Goal: Communication & Community: Answer question/provide support

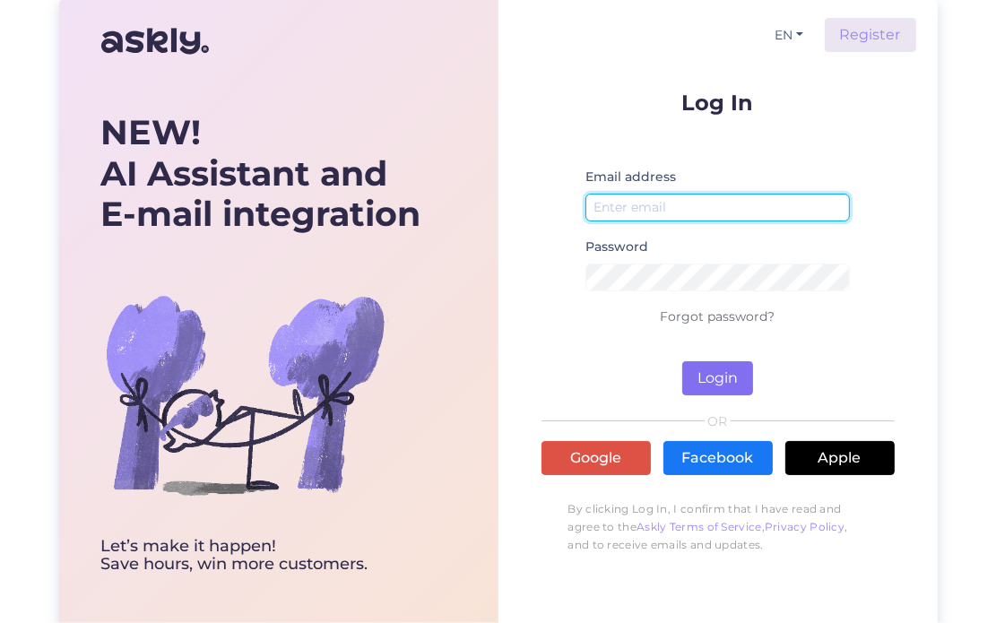
type input "[EMAIL_ADDRESS][DOMAIN_NAME]"
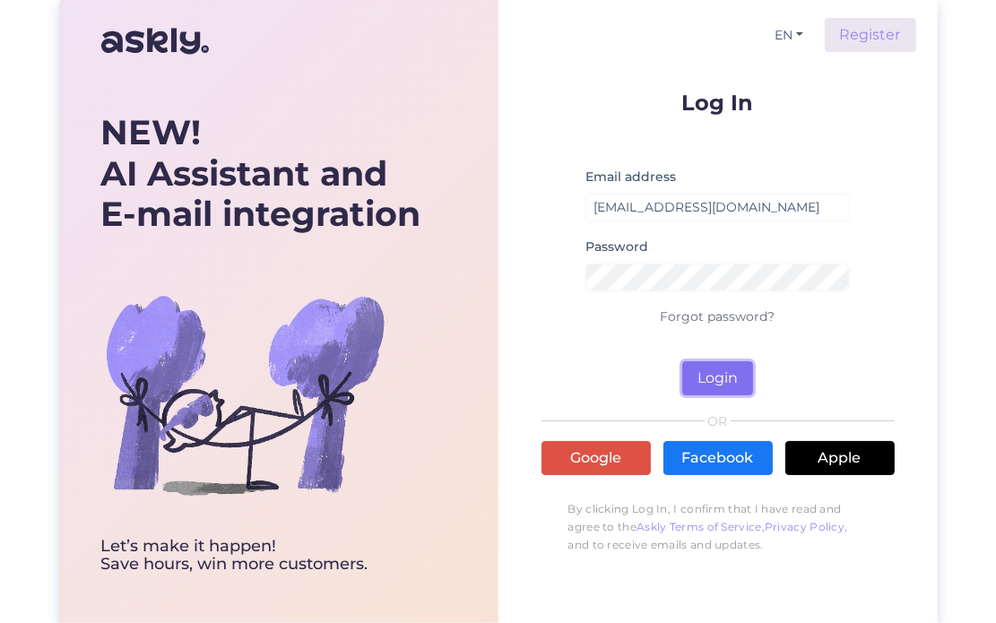
click at [732, 374] on button "Login" at bounding box center [717, 378] width 71 height 34
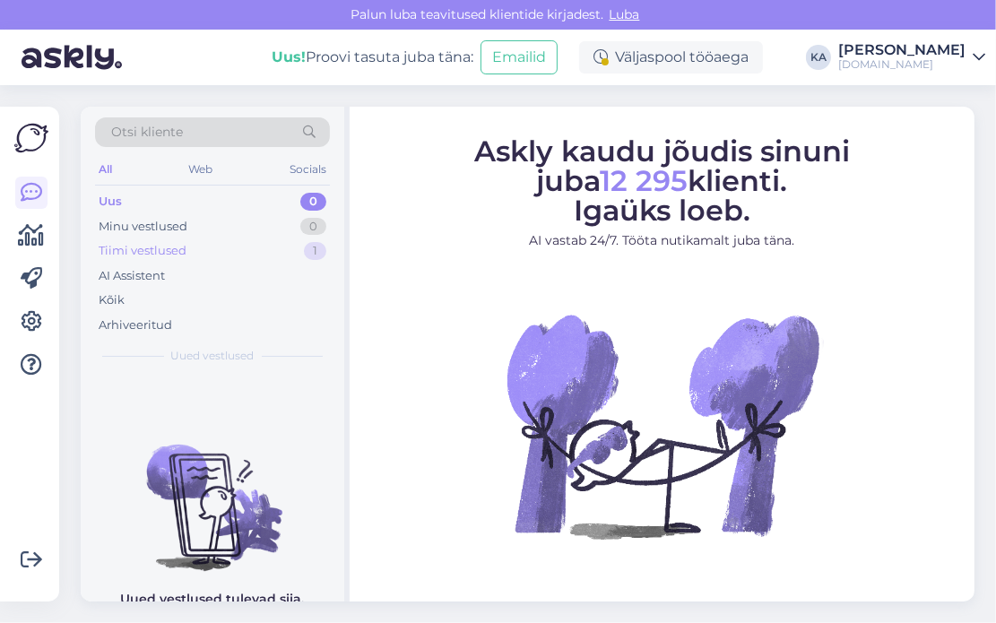
click at [168, 248] on div "Tiimi vestlused" at bounding box center [143, 251] width 88 height 18
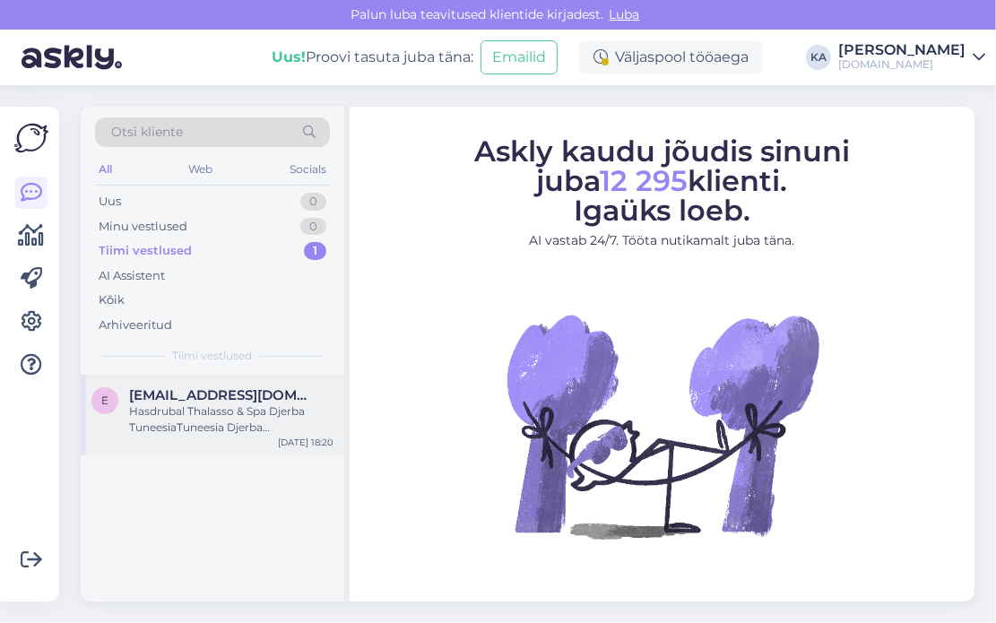
click at [197, 396] on span "[EMAIL_ADDRESS][DOMAIN_NAME]" at bounding box center [222, 395] width 187 height 16
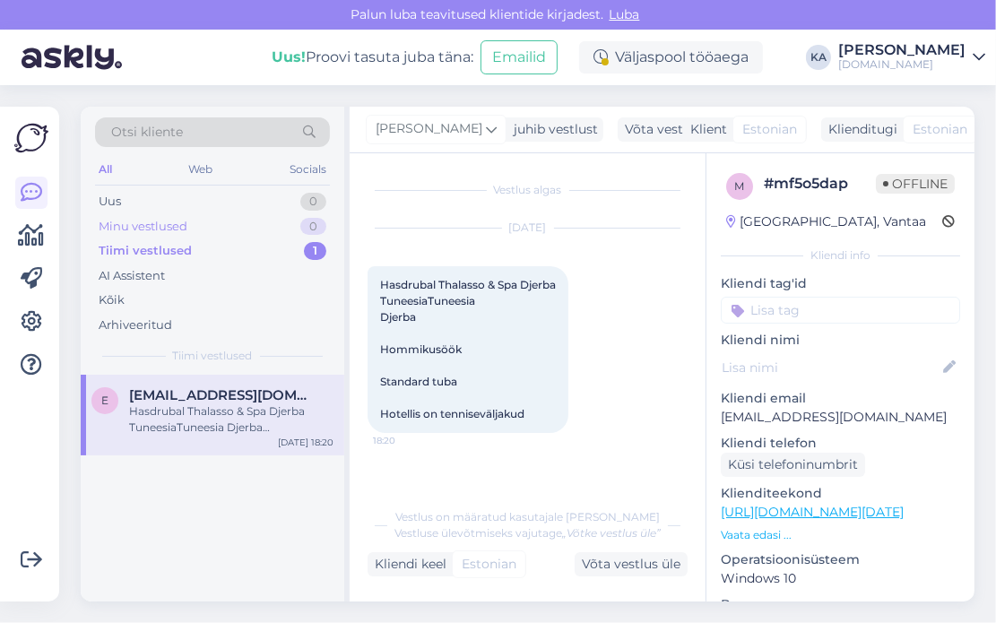
click at [156, 228] on div "Minu vestlused" at bounding box center [143, 227] width 89 height 18
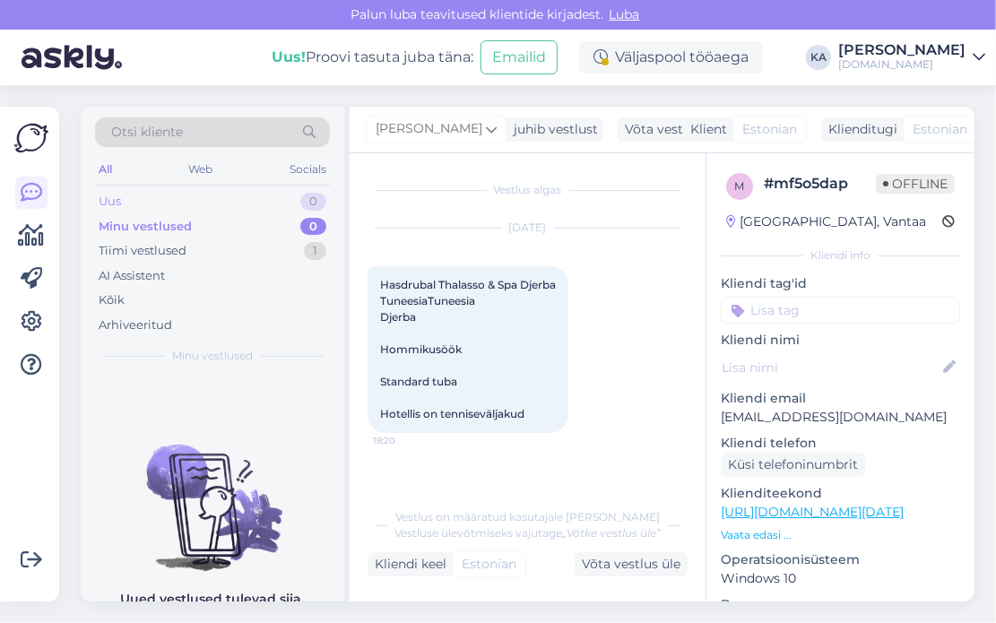
click at [135, 207] on div "Uus 0" at bounding box center [212, 201] width 235 height 25
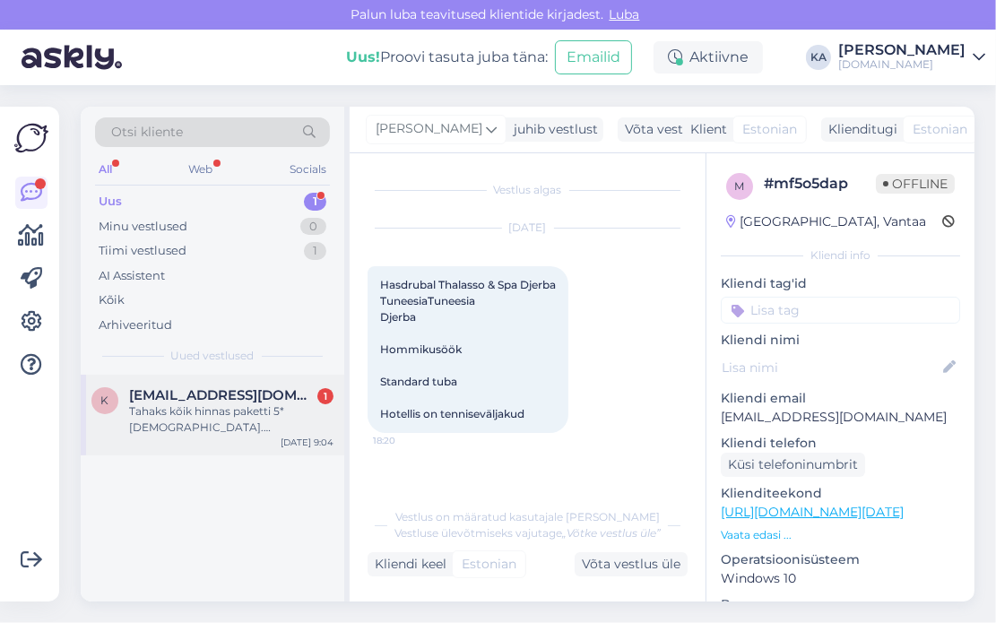
click at [169, 426] on div "Tahaks kõik hinnas paketti 5* [DEMOGRAPHIC_DATA]. [PERSON_NAME] lendamas esimes…" at bounding box center [231, 420] width 204 height 32
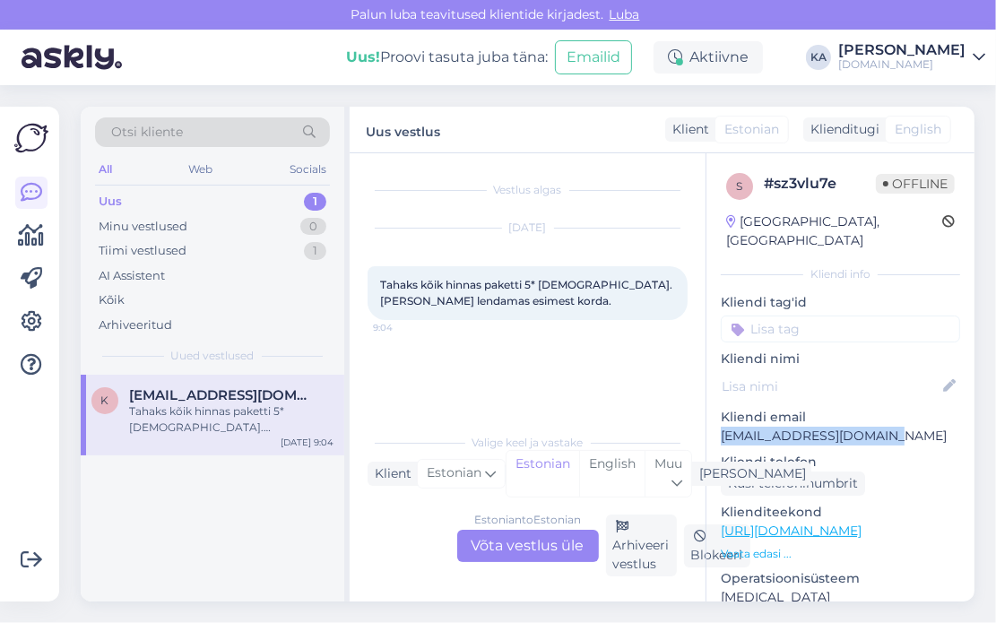
drag, startPoint x: 912, startPoint y: 419, endPoint x: 719, endPoint y: 421, distance: 192.8
click at [719, 421] on div "s # sz3vlu7e Offline [GEOGRAPHIC_DATA], [GEOGRAPHIC_DATA] Kliendi info Kliendi …" at bounding box center [841, 531] width 268 height 756
copy p "[EMAIL_ADDRESS][DOMAIN_NAME]"
click at [829, 427] on p "[EMAIL_ADDRESS][DOMAIN_NAME]" at bounding box center [840, 436] width 239 height 19
click at [897, 427] on p "[EMAIL_ADDRESS][DOMAIN_NAME]" at bounding box center [840, 436] width 239 height 19
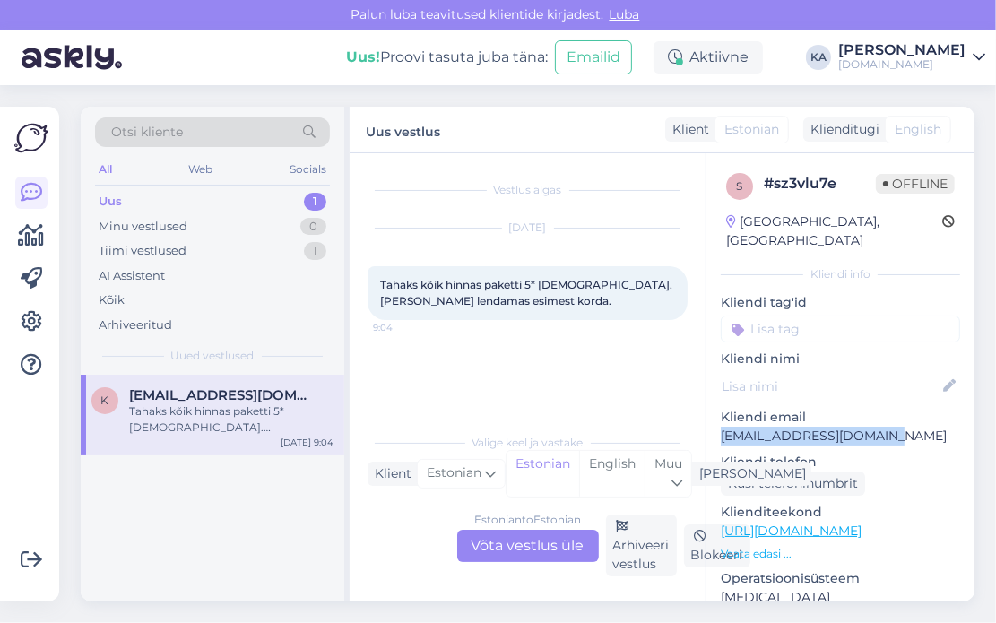
drag, startPoint x: 890, startPoint y: 416, endPoint x: 720, endPoint y: 419, distance: 169.5
click at [720, 419] on div "s # sz3vlu7e Offline [GEOGRAPHIC_DATA], [GEOGRAPHIC_DATA] Kliendi info Kliendi …" at bounding box center [841, 531] width 268 height 756
copy p "[EMAIL_ADDRESS][DOMAIN_NAME]"
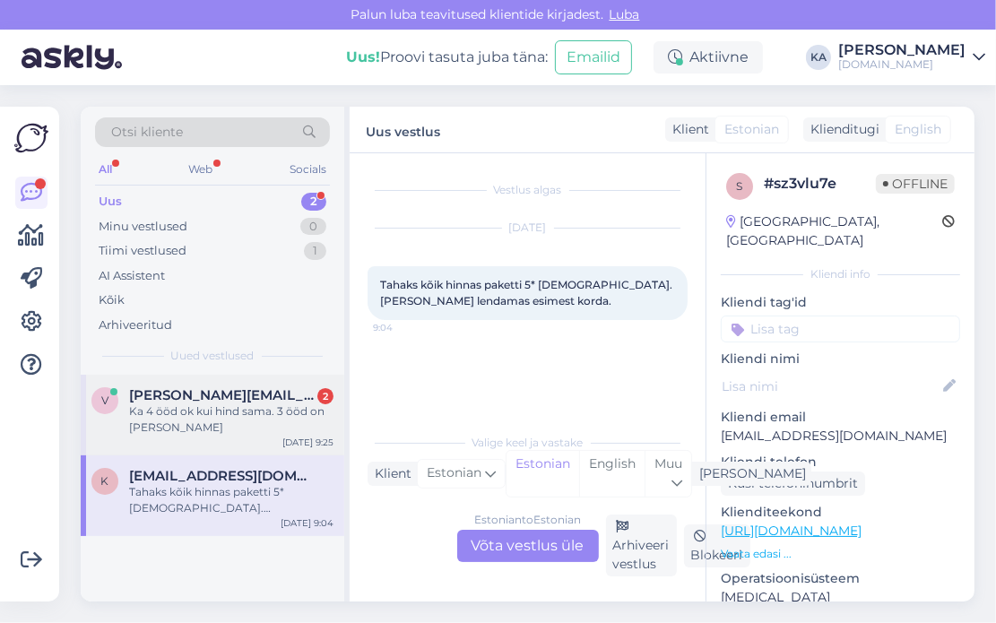
click at [244, 409] on div "Ka 4 ööd ok kui hind sama. 3 ööd on [PERSON_NAME]" at bounding box center [231, 420] width 204 height 32
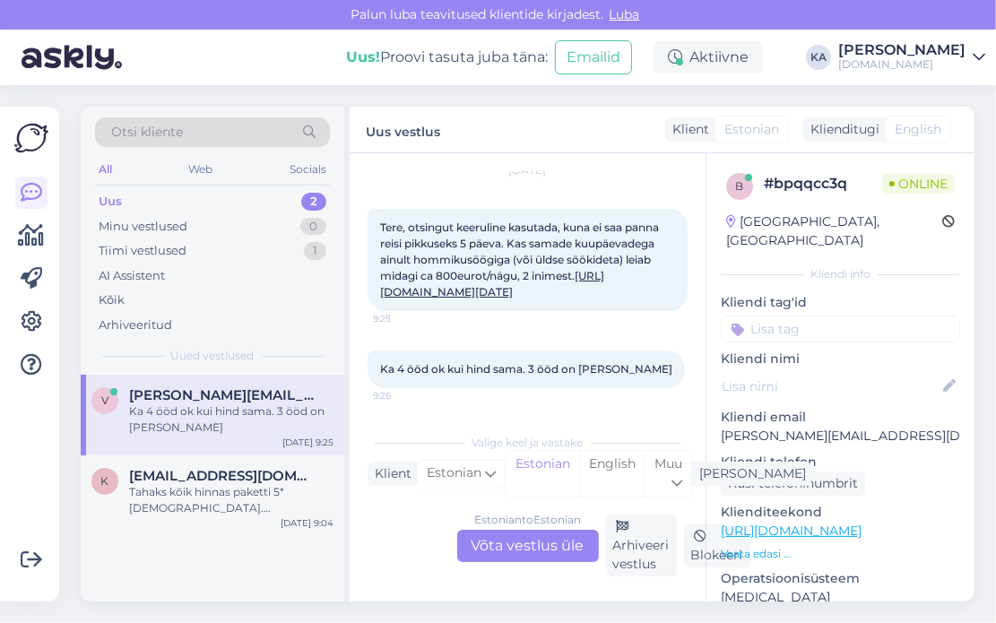
scroll to position [73, 0]
click at [512, 293] on link "[URL][DOMAIN_NAME][DATE]" at bounding box center [492, 284] width 224 height 30
drag, startPoint x: 928, startPoint y: 419, endPoint x: 713, endPoint y: 418, distance: 215.2
click at [713, 418] on div "b # bpqqcc3q Offline [GEOGRAPHIC_DATA], [GEOGRAPHIC_DATA] Kliendi info Kliendi …" at bounding box center [841, 531] width 268 height 756
click at [183, 498] on div "Tahaks kõik hinnas paketti 5* [DEMOGRAPHIC_DATA]. [PERSON_NAME] lendamas esimes…" at bounding box center [231, 500] width 204 height 32
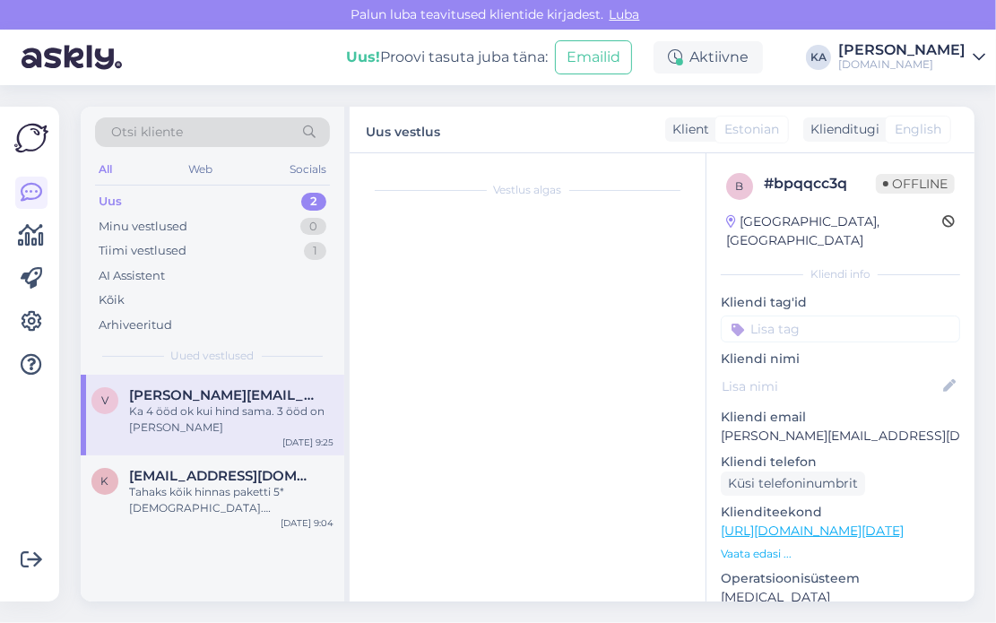
scroll to position [0, 0]
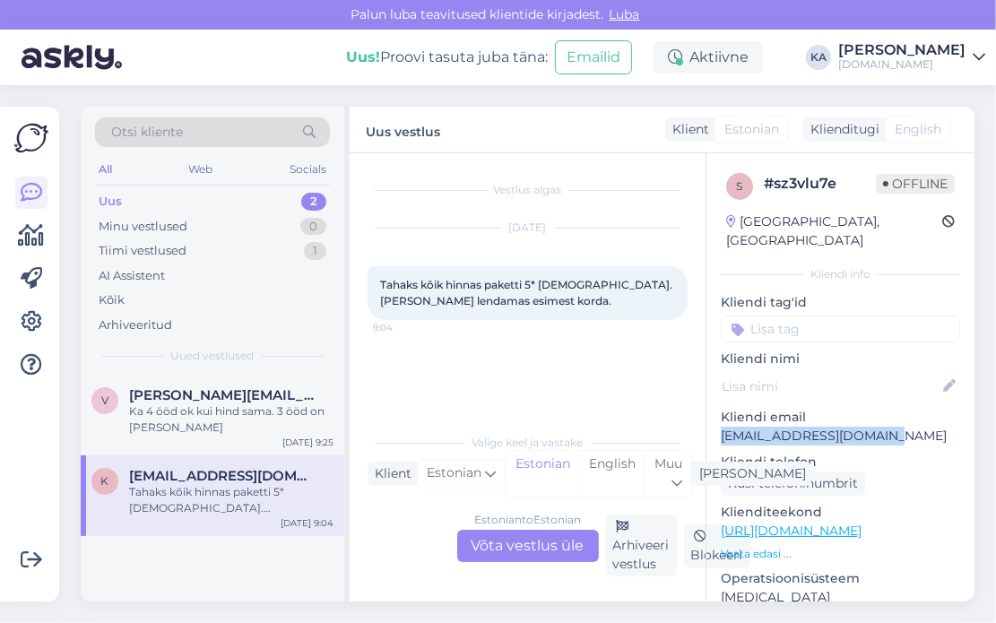
drag, startPoint x: 860, startPoint y: 419, endPoint x: 722, endPoint y: 418, distance: 138.1
click at [722, 427] on p "[EMAIL_ADDRESS][DOMAIN_NAME]" at bounding box center [840, 436] width 239 height 19
copy p "[EMAIL_ADDRESS][DOMAIN_NAME]"
click at [533, 558] on div "Estonian to Estonian Võta vestlus üle" at bounding box center [528, 546] width 142 height 32
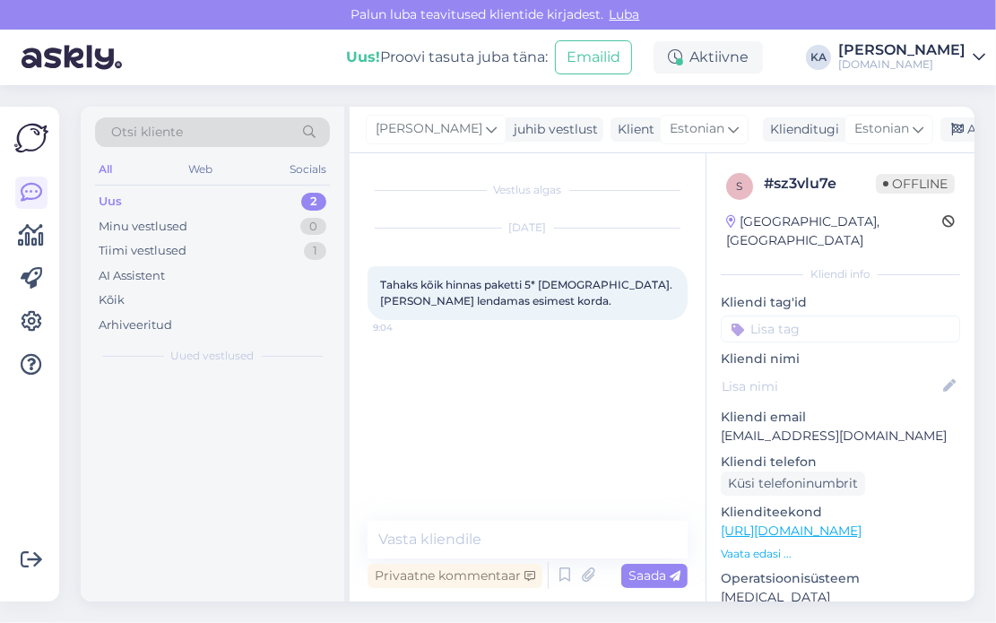
click at [470, 517] on div "Vestlus algas [DATE] Tahaks kõik hinnas paketti 5* [DEMOGRAPHIC_DATA]. [PERSON_…" at bounding box center [528, 377] width 356 height 448
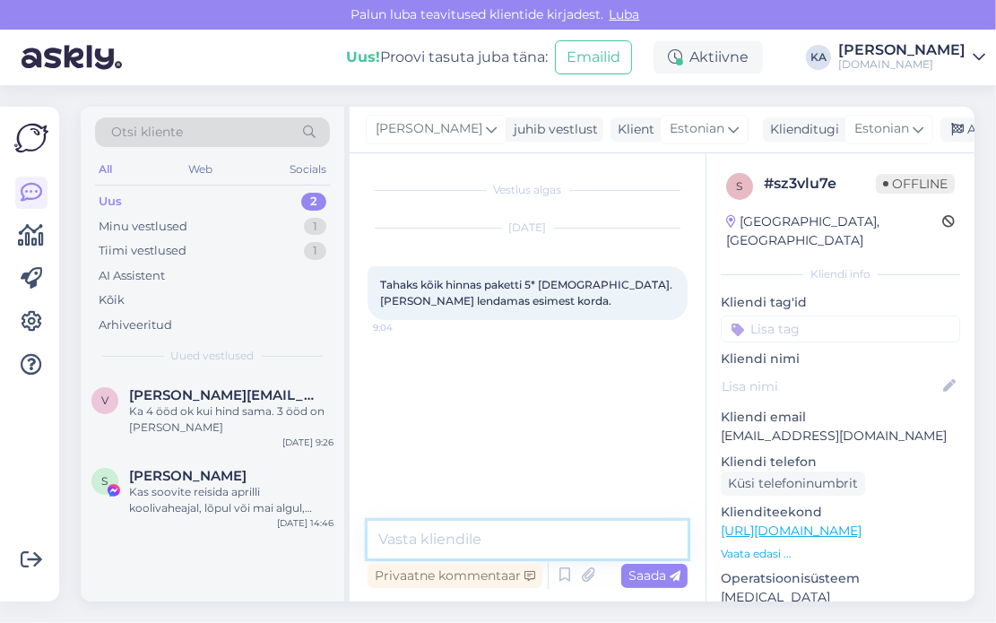
click at [463, 531] on textarea at bounding box center [528, 540] width 320 height 38
click at [463, 532] on textarea at bounding box center [528, 540] width 320 height 38
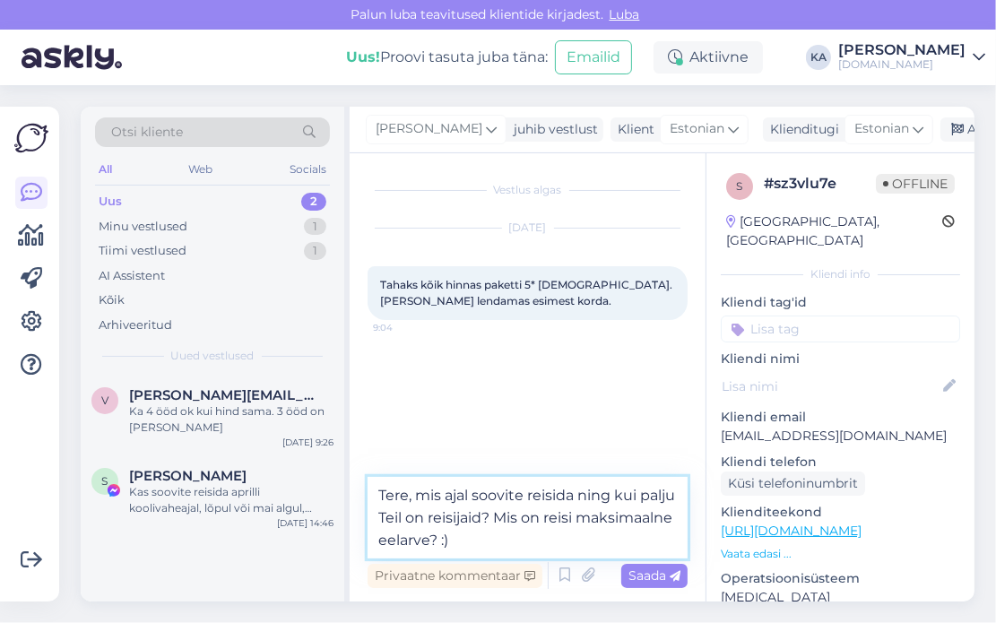
type textarea "Tere, mis ajal soovite reisida ning kui palju Teil on reisijaid? Mis on reisi m…"
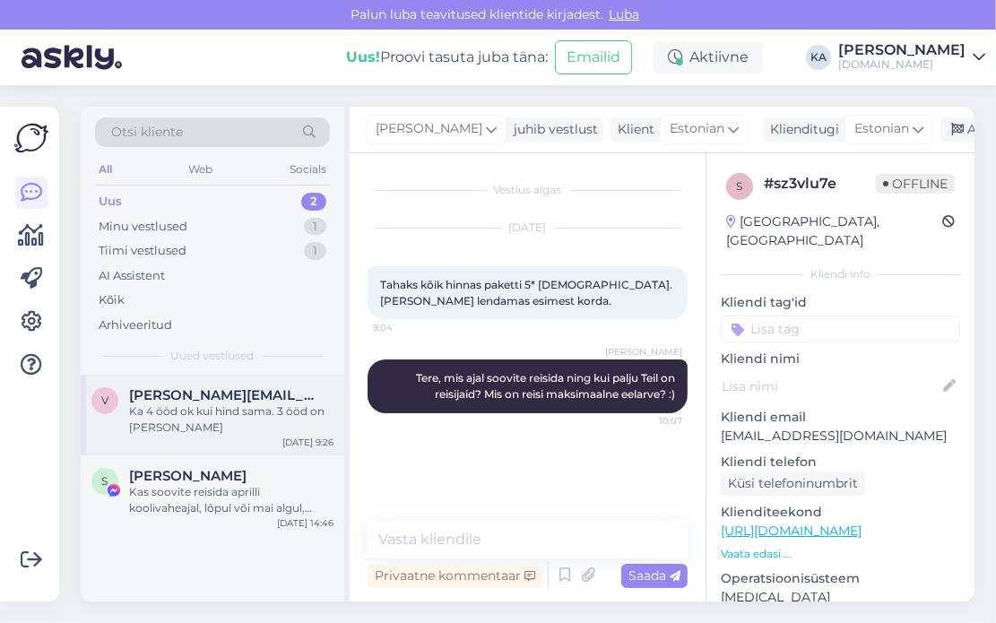
click at [215, 431] on div "Ka 4 ööd ok kui hind sama. 3 ööd on [PERSON_NAME]" at bounding box center [231, 420] width 204 height 32
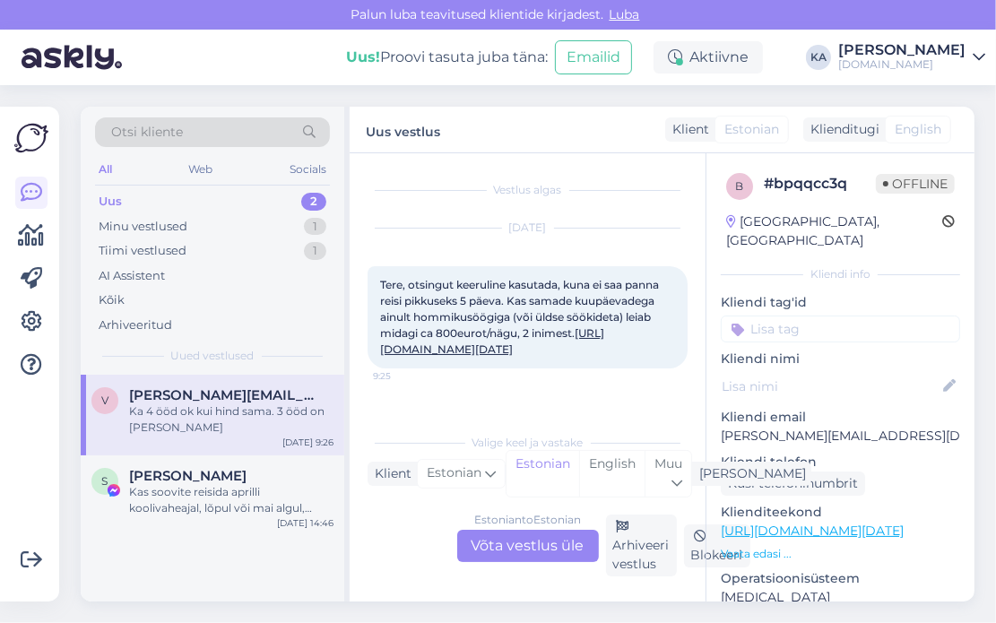
scroll to position [74, 0]
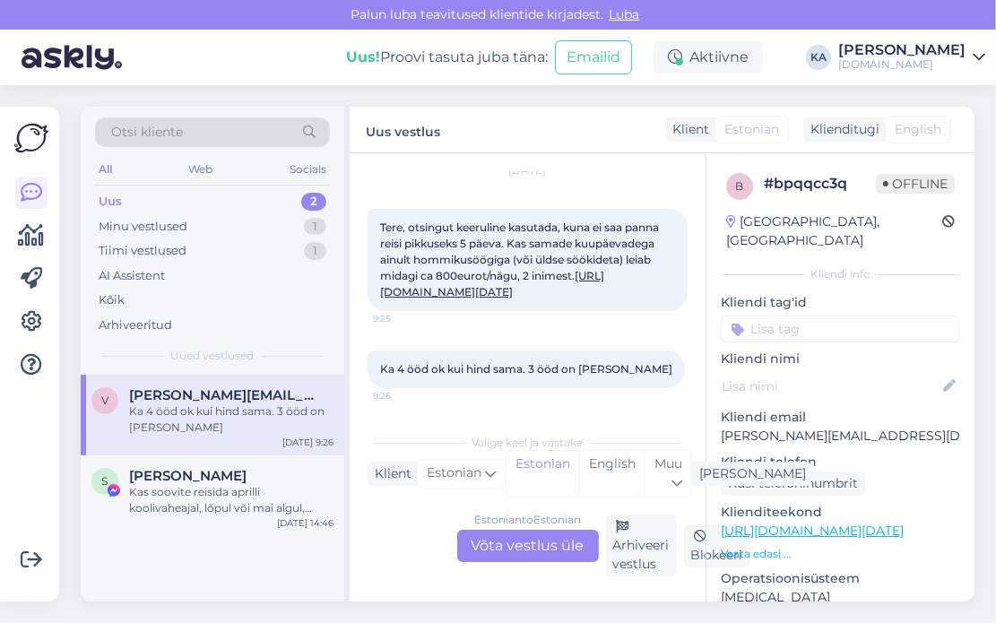
click at [469, 290] on link "[URL][DOMAIN_NAME][DATE]" at bounding box center [492, 284] width 224 height 30
click at [520, 287] on link "[URL][DOMAIN_NAME][DATE]" at bounding box center [492, 284] width 224 height 30
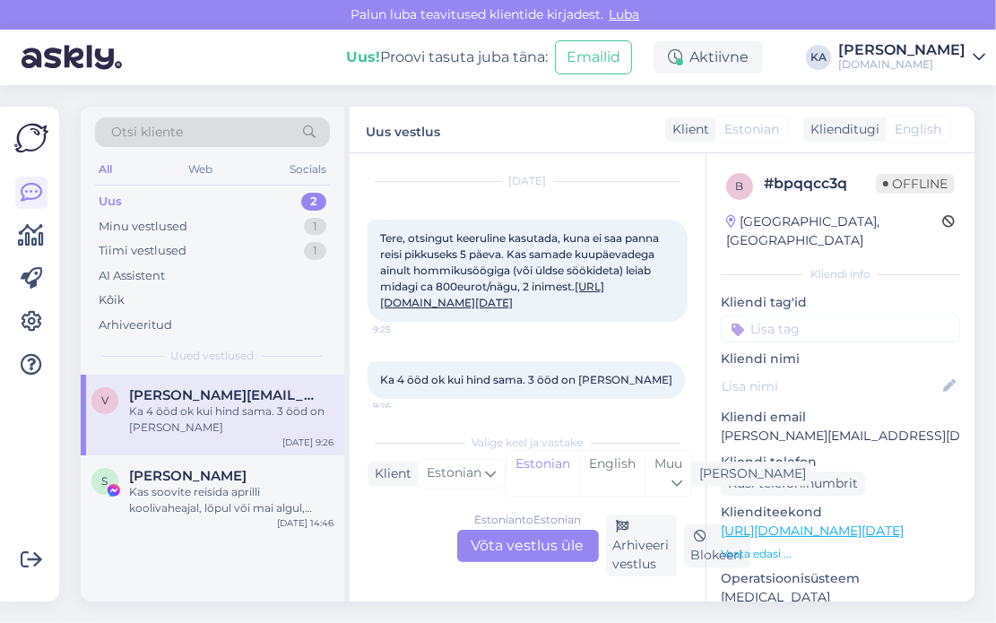
scroll to position [73, 0]
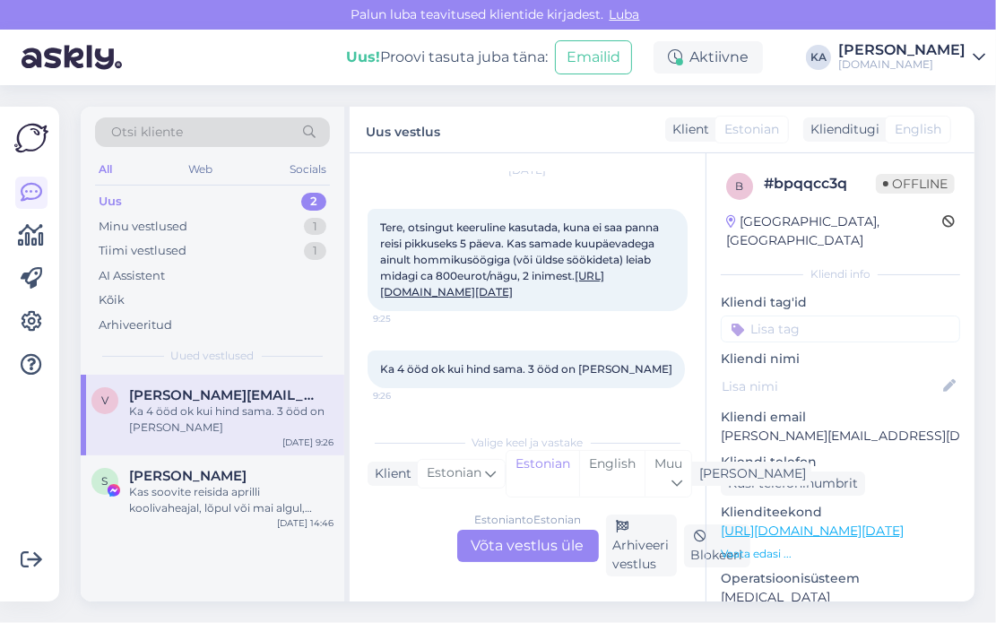
click at [516, 541] on div "Estonian to Estonian Võta vestlus üle" at bounding box center [528, 546] width 142 height 32
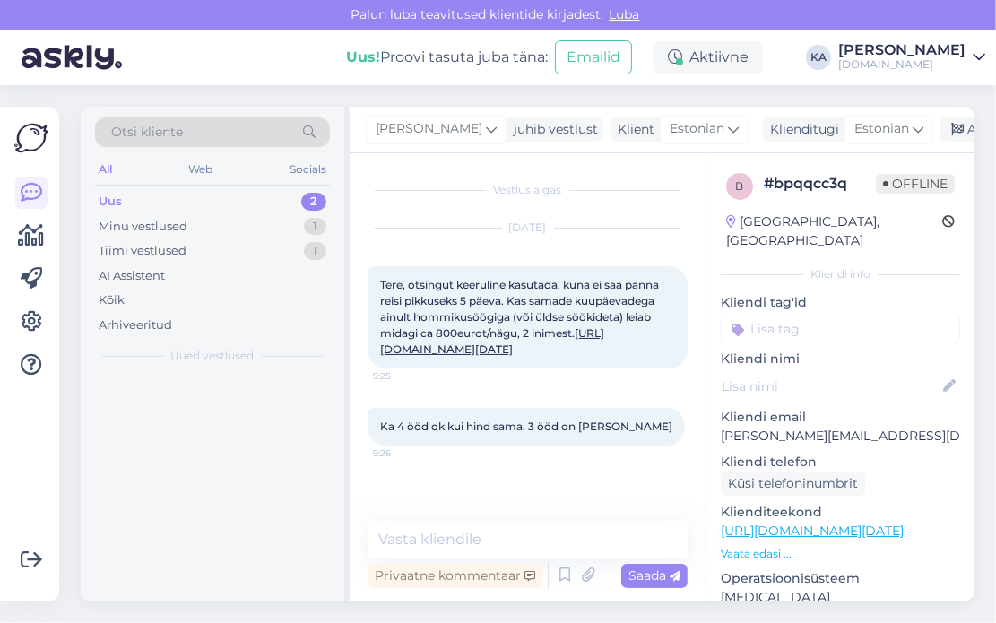
scroll to position [0, 0]
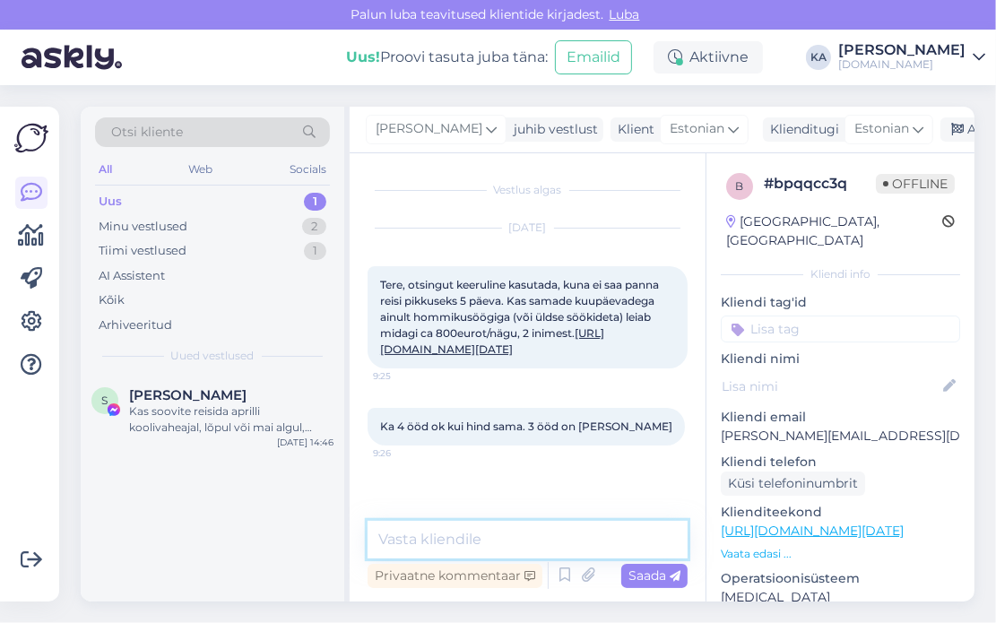
click at [464, 534] on textarea at bounding box center [528, 540] width 320 height 38
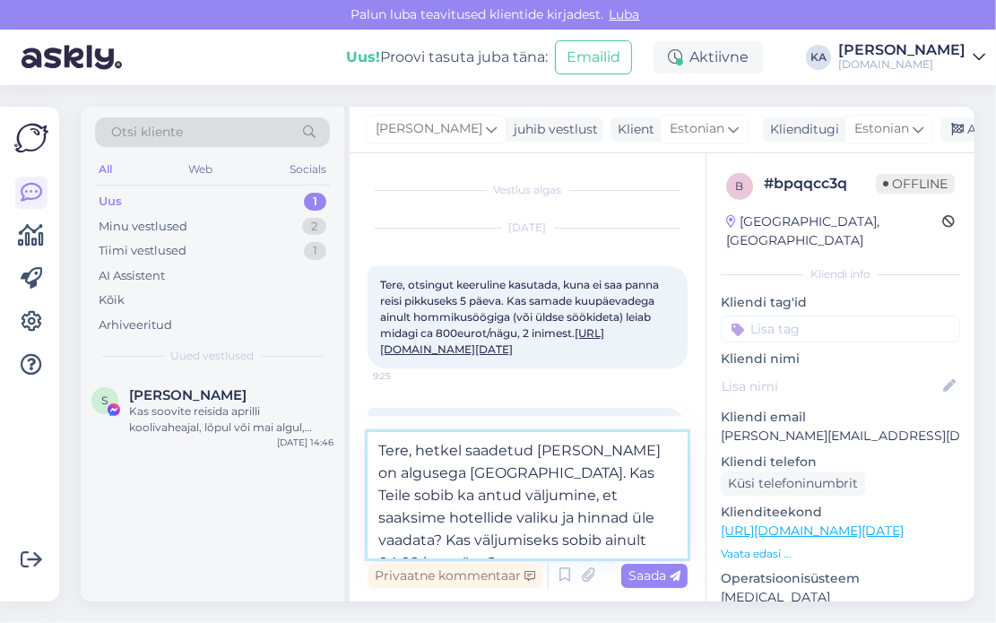
type textarea "Tere, hetkel saadetud [PERSON_NAME] on algusega [GEOGRAPHIC_DATA]. Kas Teile so…"
click at [517, 356] on link "[URL][DOMAIN_NAME][DATE]" at bounding box center [492, 341] width 224 height 30
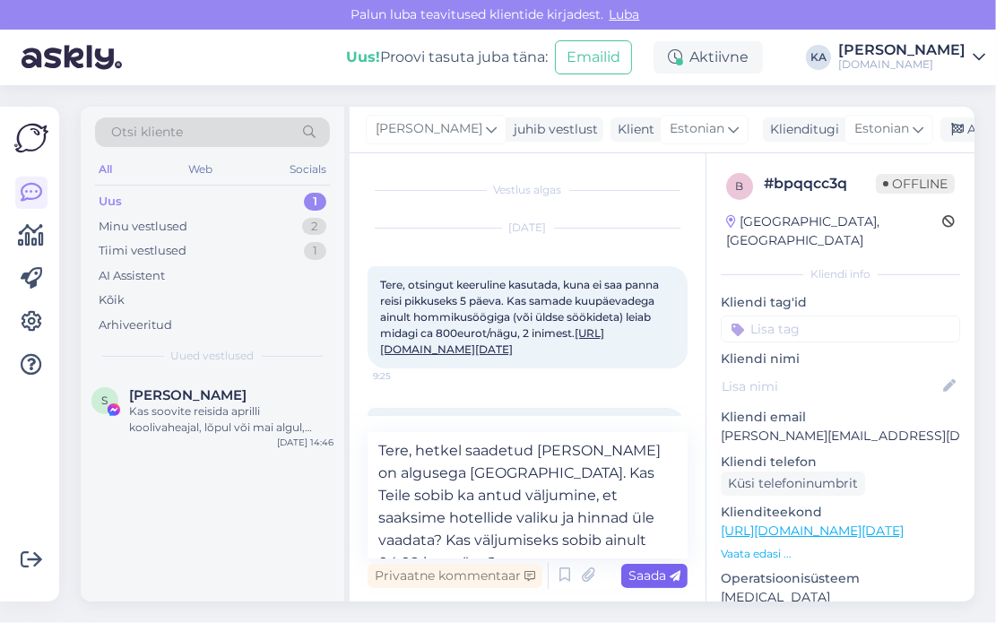
click at [639, 577] on span "Saada" at bounding box center [655, 576] width 52 height 16
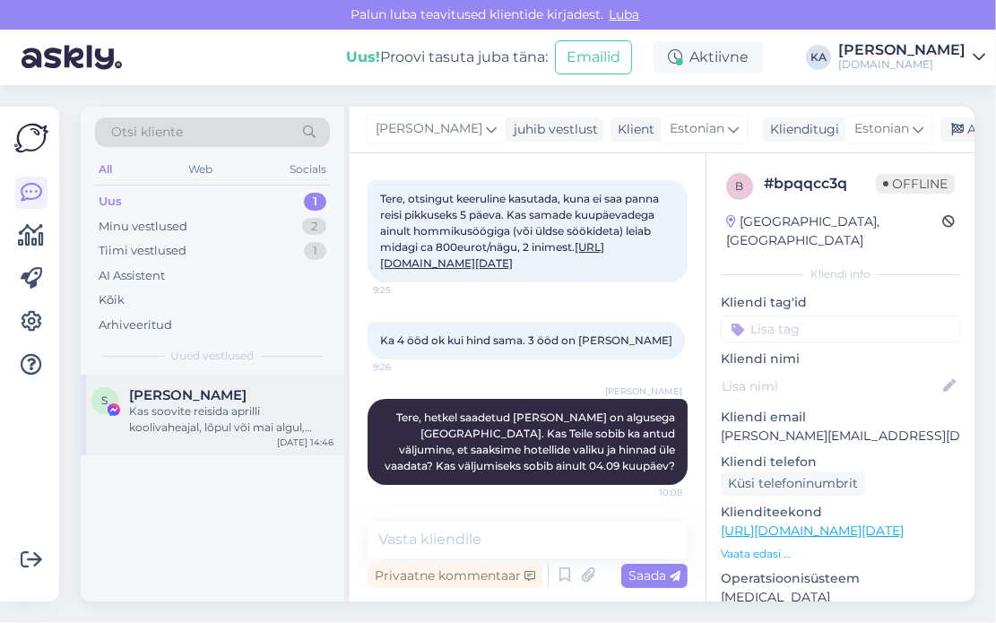
click at [190, 419] on div "Kas soovite reisida aprilli koolivaheajal, lõpul või mai algul, keskpaigas? :) …" at bounding box center [231, 420] width 204 height 32
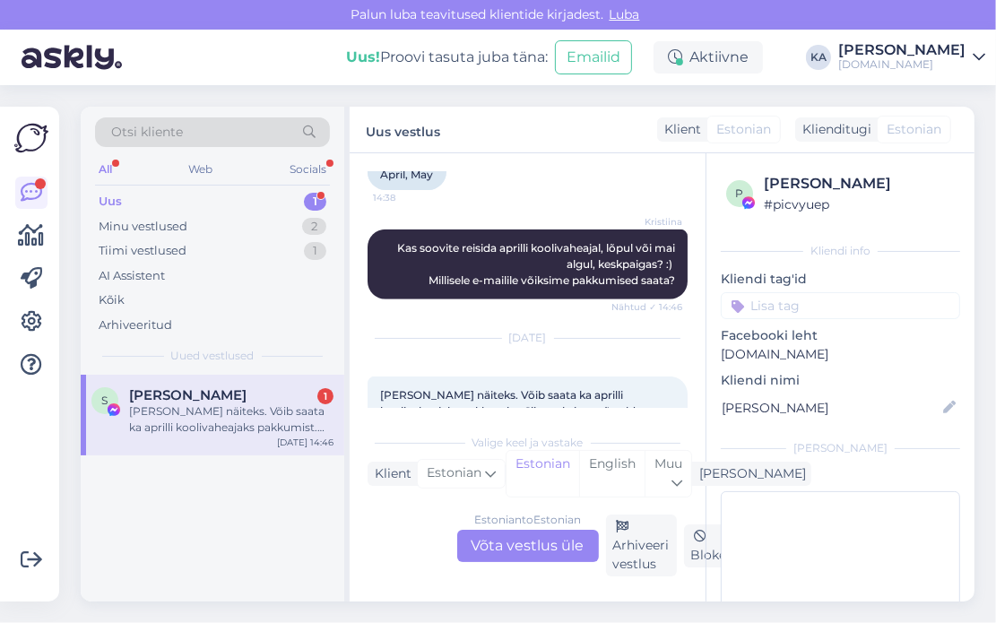
scroll to position [1073, 0]
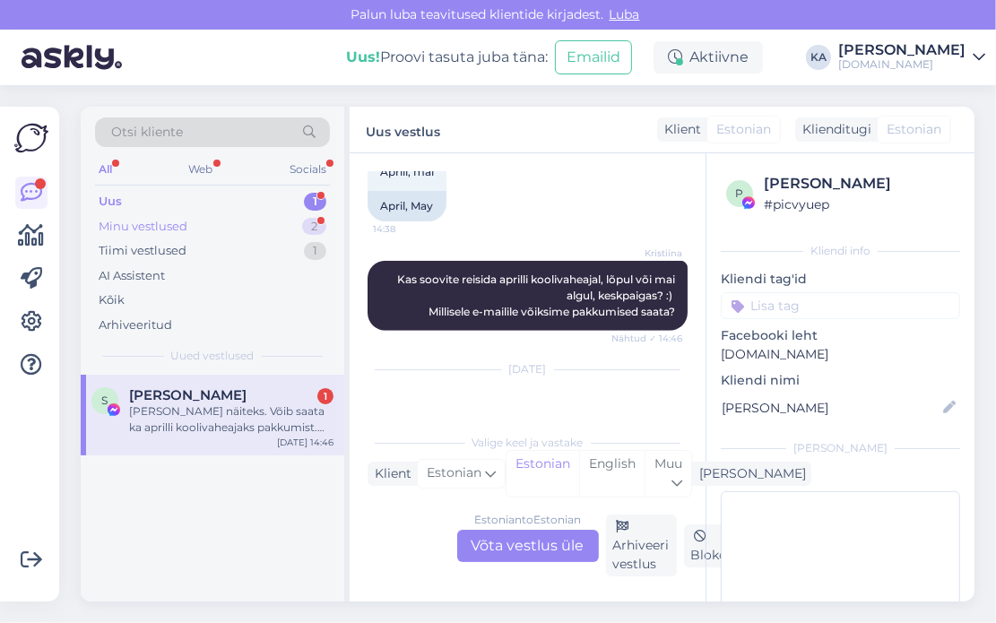
click at [145, 215] on div "Minu vestlused 2" at bounding box center [212, 226] width 235 height 25
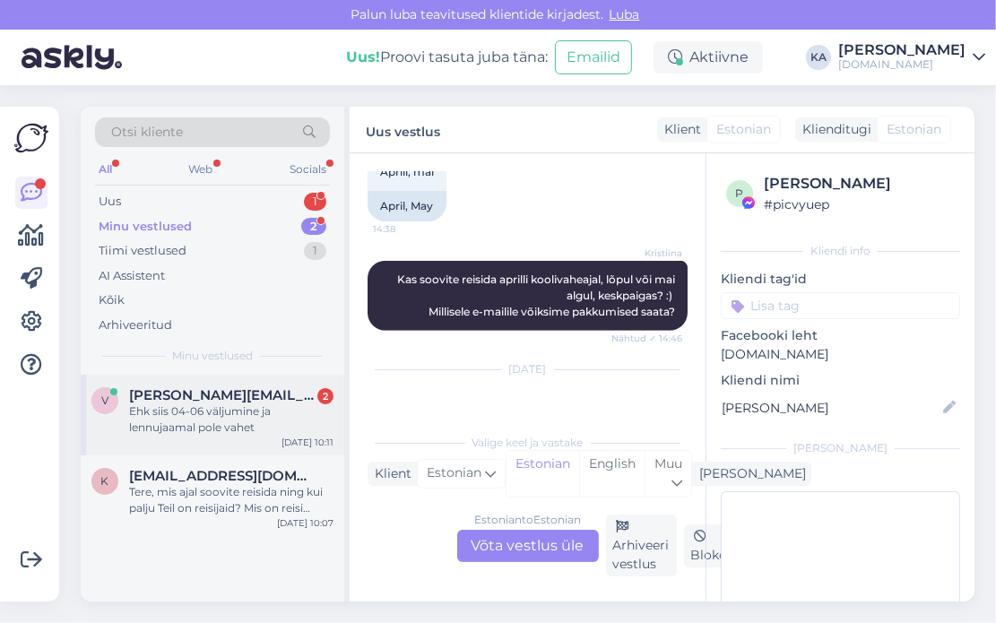
click at [165, 393] on span "[PERSON_NAME][EMAIL_ADDRESS][DOMAIN_NAME]" at bounding box center [222, 395] width 187 height 16
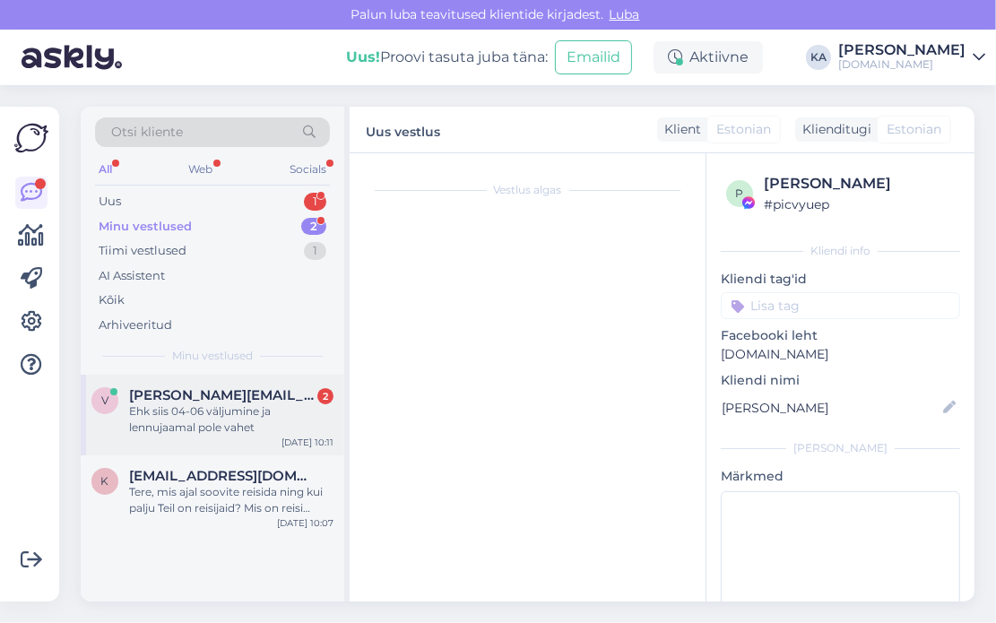
scroll to position [305, 0]
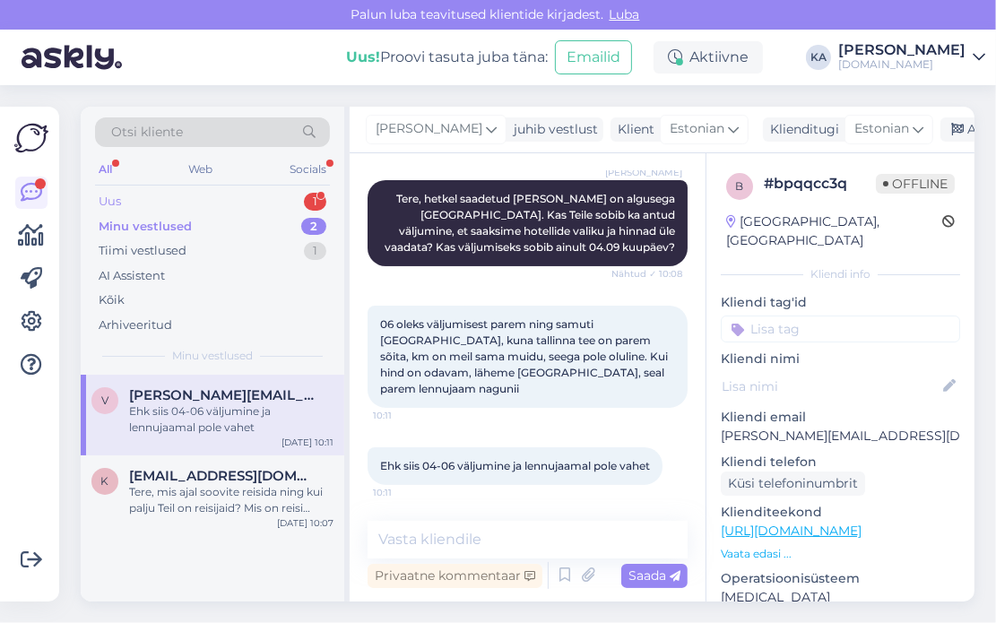
click at [125, 207] on div "Uus 1" at bounding box center [212, 201] width 235 height 25
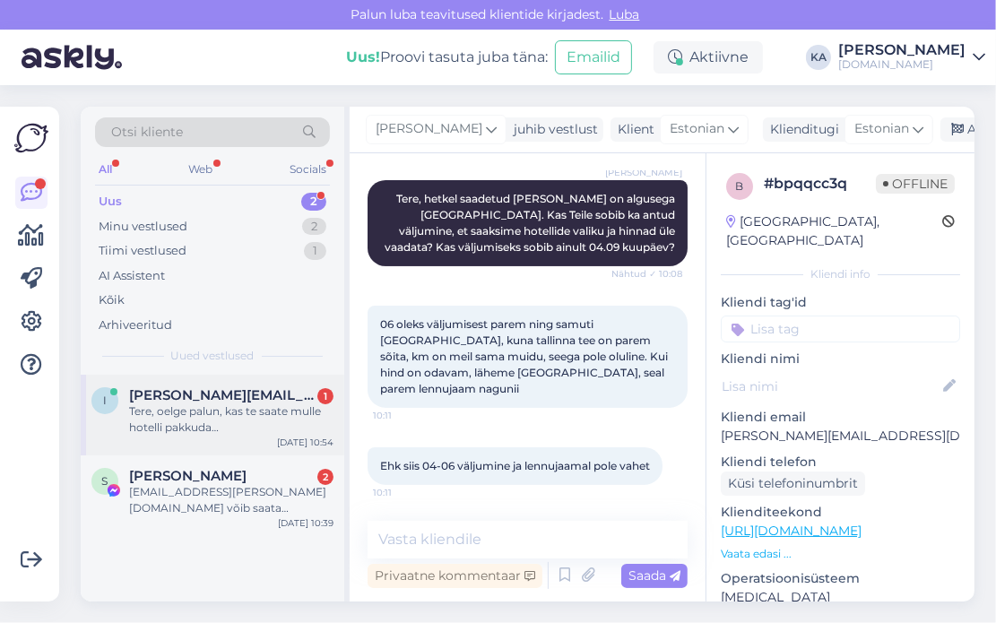
click at [214, 395] on span "[PERSON_NAME][EMAIL_ADDRESS][DOMAIN_NAME]" at bounding box center [222, 395] width 187 height 16
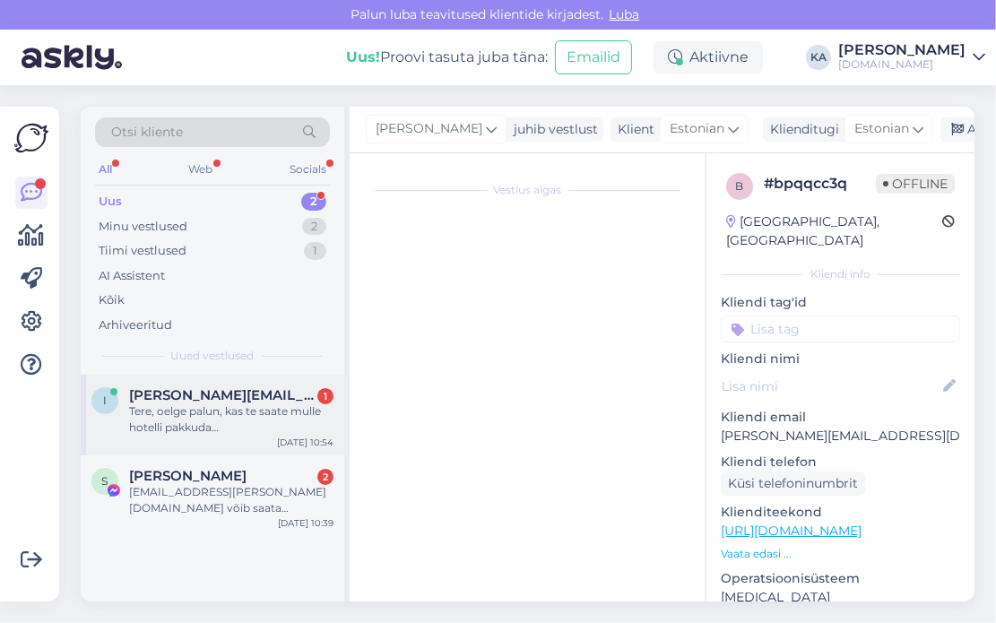
scroll to position [0, 0]
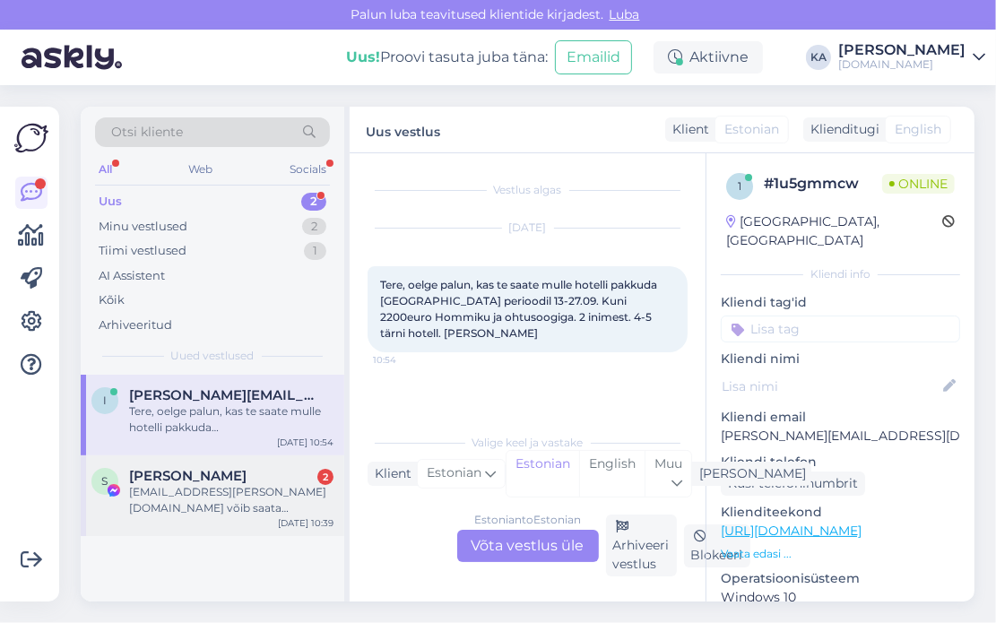
click at [187, 484] on div "[EMAIL_ADDRESS][PERSON_NAME][DOMAIN_NAME] võib saata pakkumisi" at bounding box center [231, 500] width 204 height 32
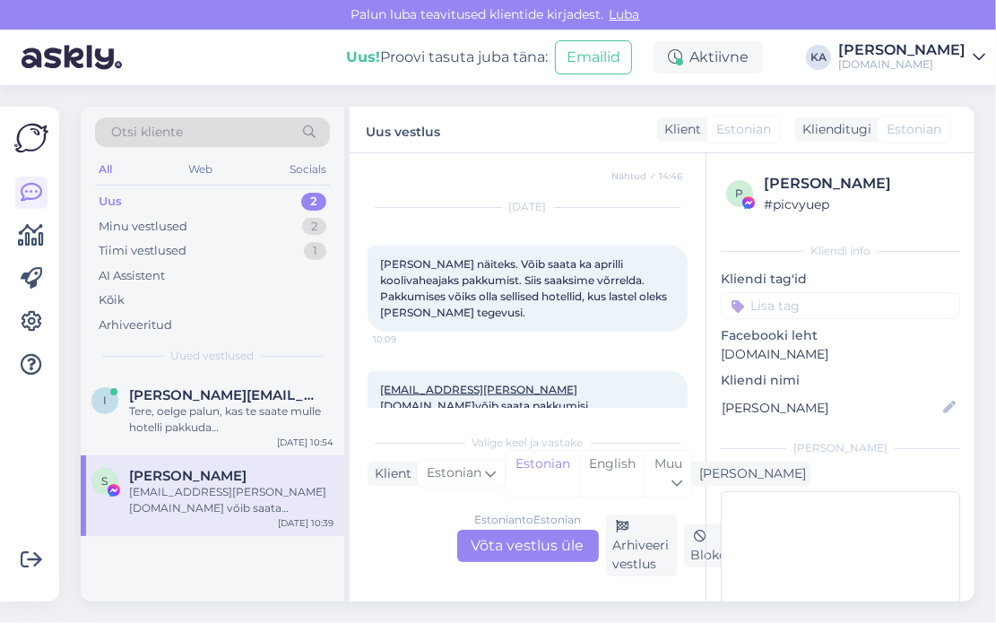
scroll to position [1238, 0]
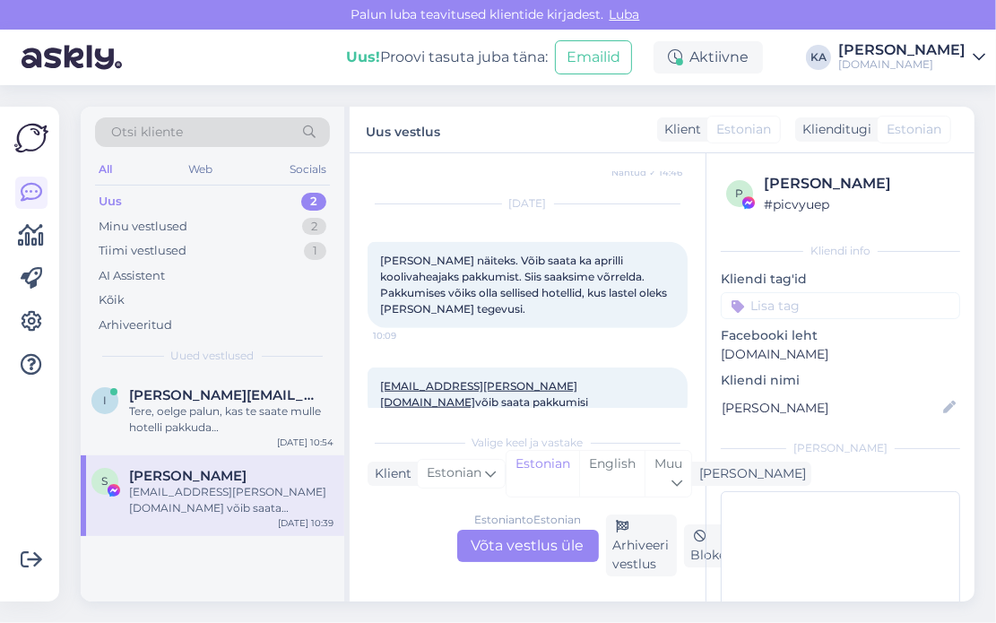
click at [510, 548] on div "Estonian to Estonian Võta vestlus üle" at bounding box center [528, 546] width 142 height 32
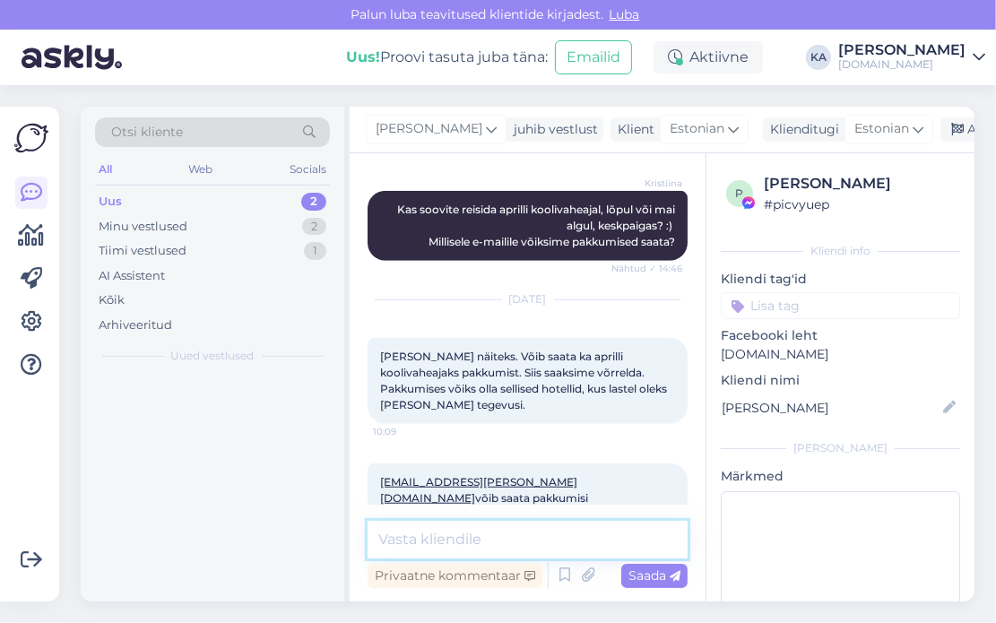
click at [441, 546] on textarea at bounding box center [528, 540] width 320 height 38
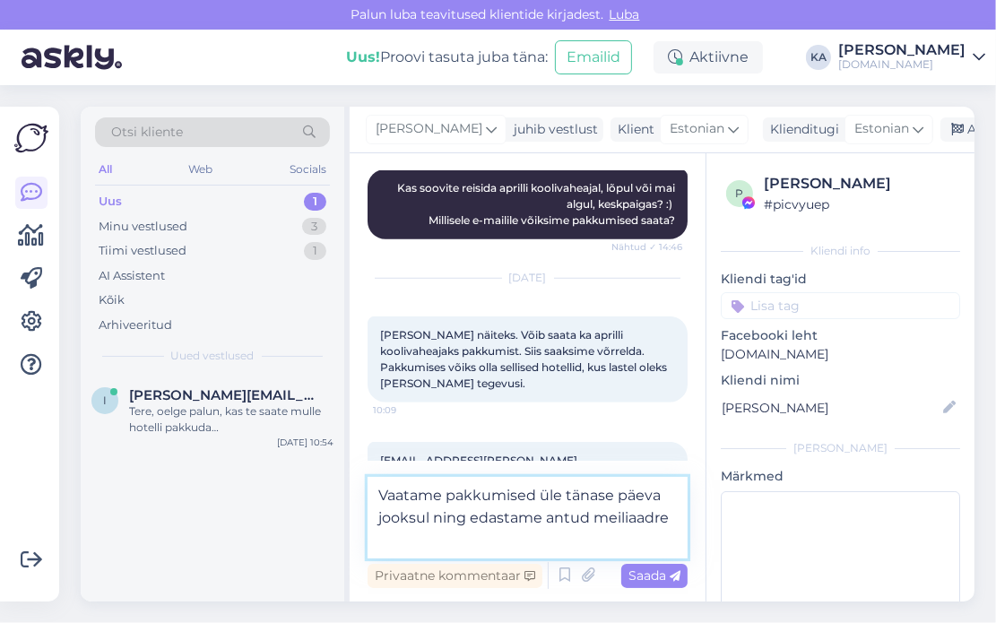
scroll to position [1186, 0]
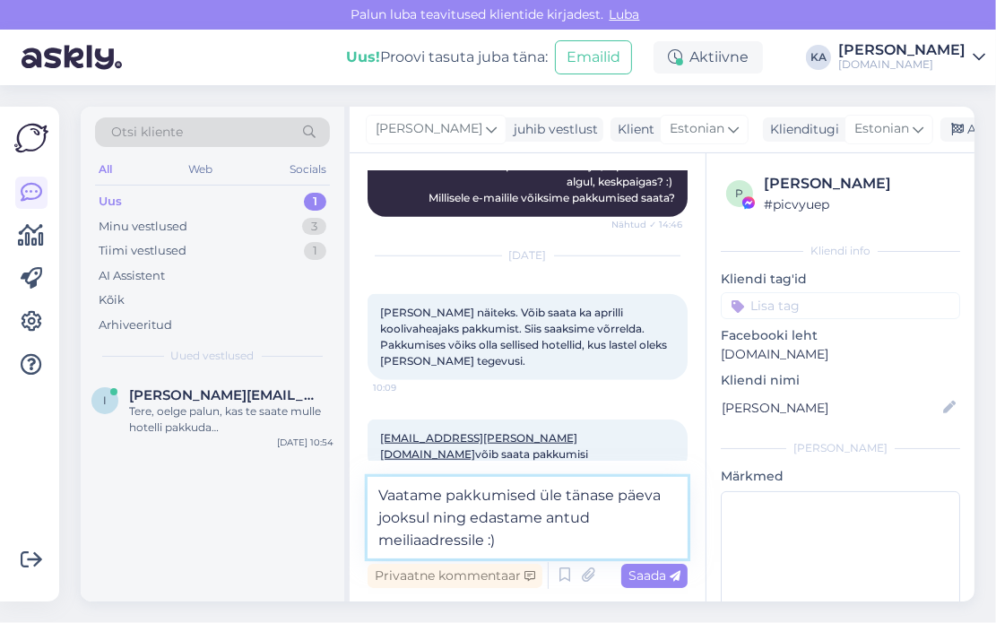
type textarea "Vaatame pakkumised üle tänase päeva jooksul ning edastame antud meiliaadressile…"
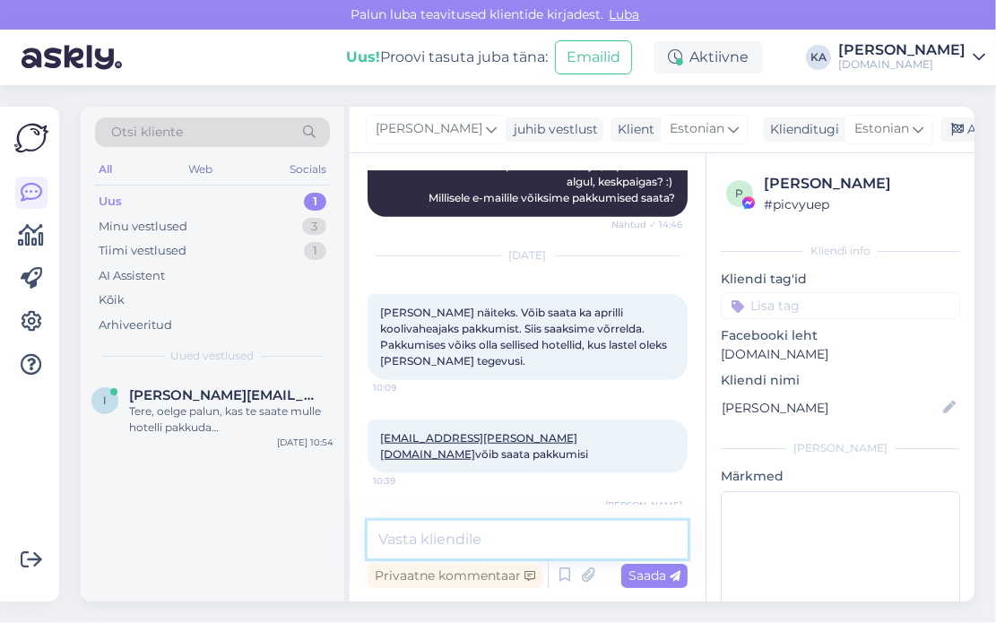
scroll to position [1236, 0]
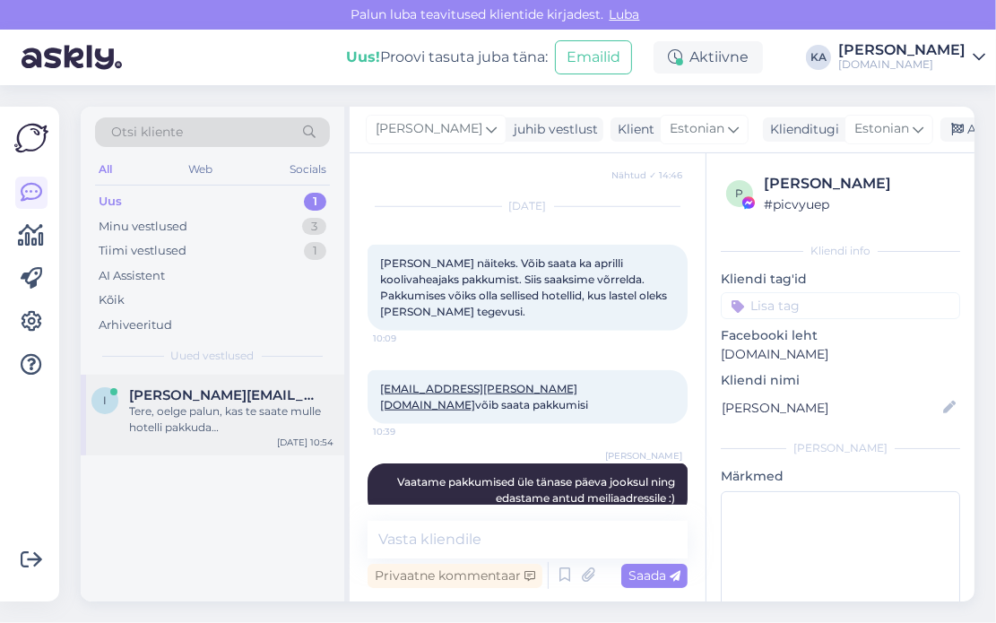
click at [193, 437] on div "i [PERSON_NAME][EMAIL_ADDRESS][DOMAIN_NAME] Tere, oelge palun, kas te saate mul…" at bounding box center [213, 415] width 264 height 81
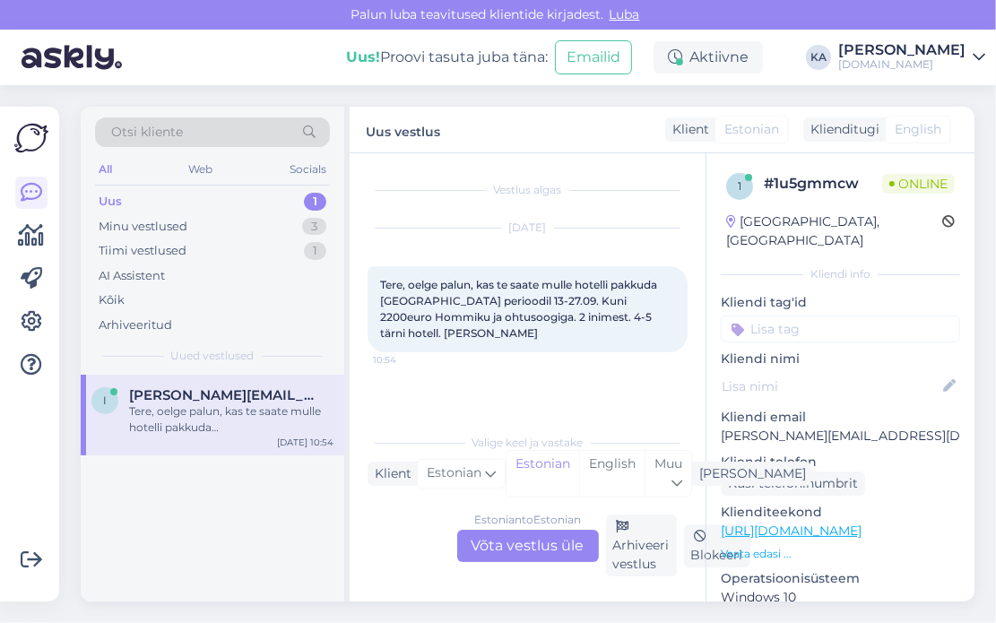
click at [542, 557] on div "Estonian to Estonian Võta vestlus üle" at bounding box center [528, 546] width 142 height 32
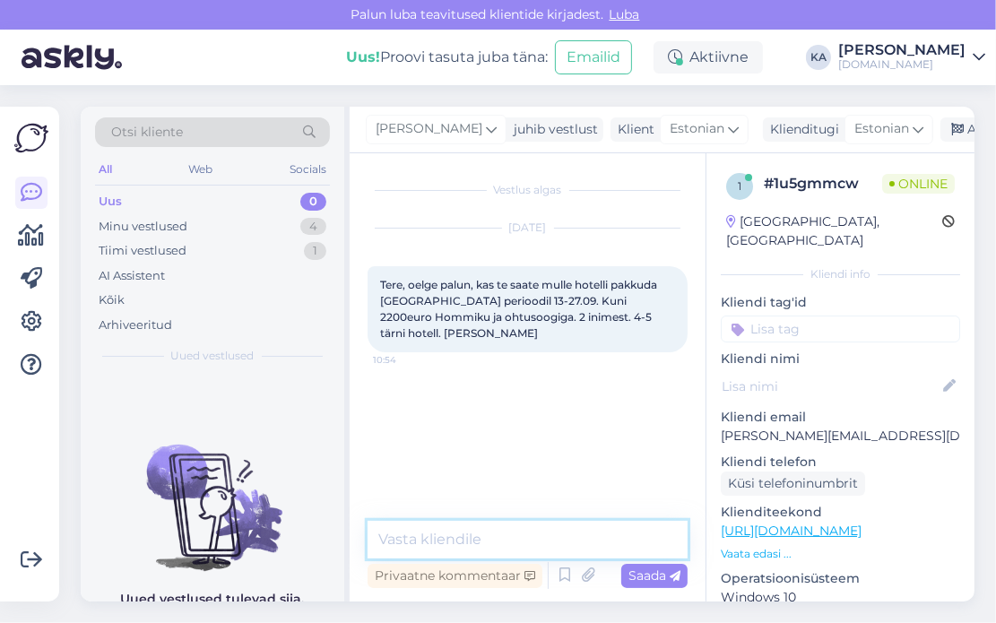
click at [505, 543] on textarea at bounding box center [528, 540] width 320 height 38
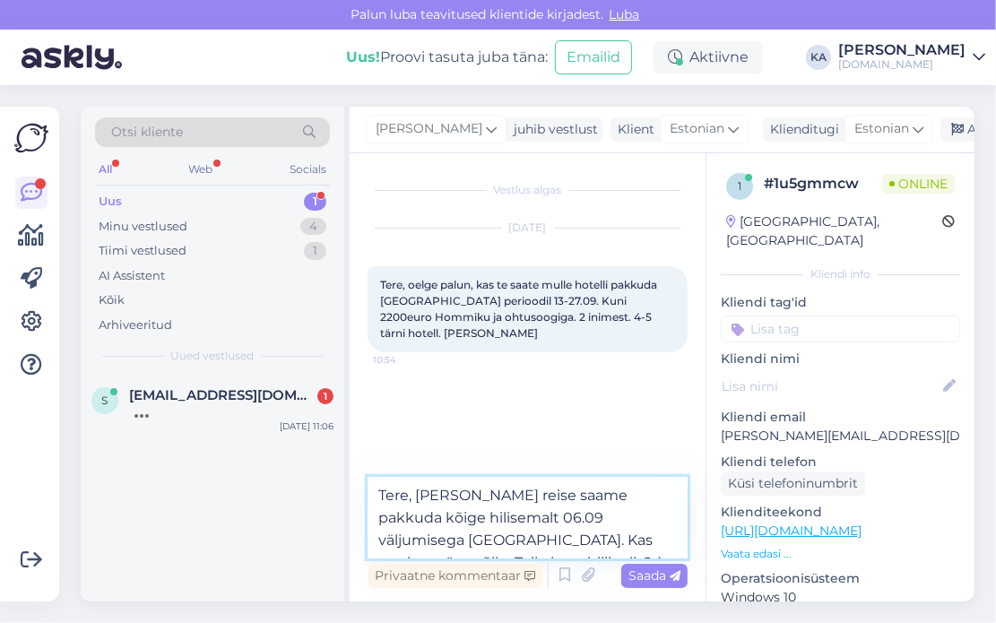
type textarea "Tere, [PERSON_NAME] reise saame pakkuda kõige hilisemalt 06.09 väljumisega [GEO…"
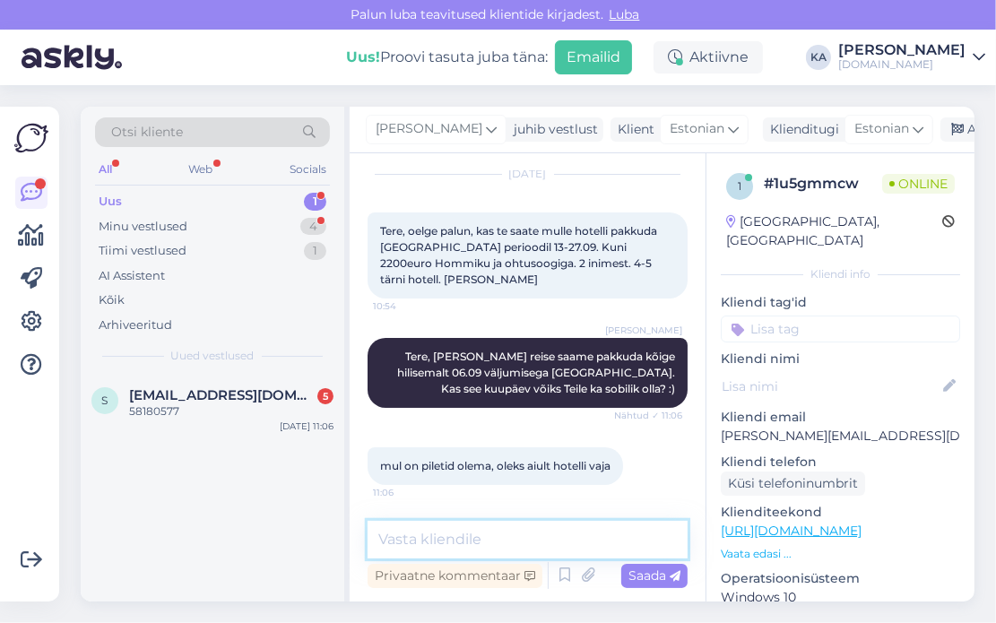
scroll to position [131, 0]
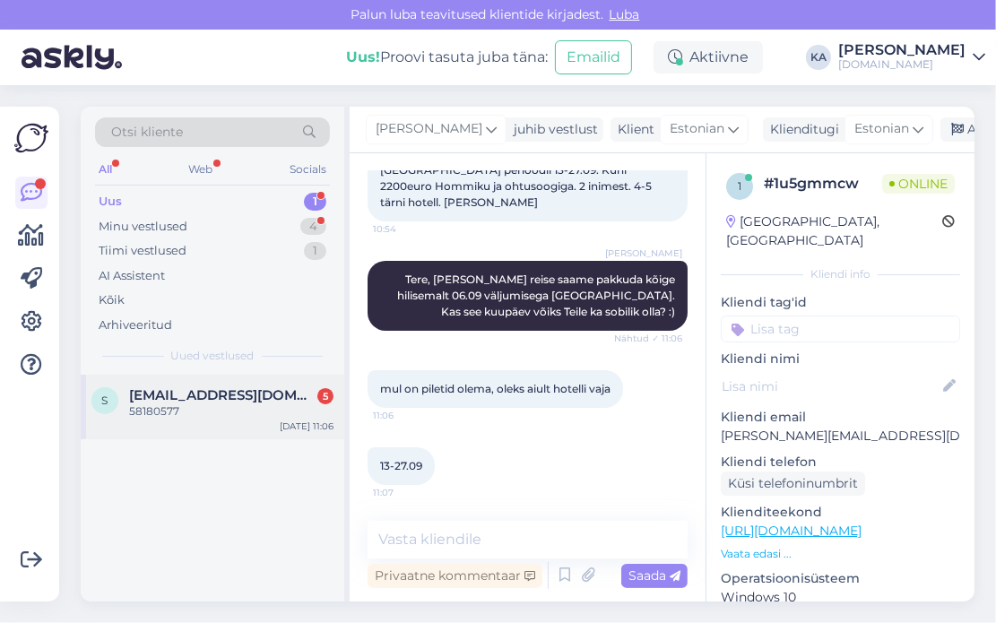
click at [217, 412] on div "58180577" at bounding box center [231, 412] width 204 height 16
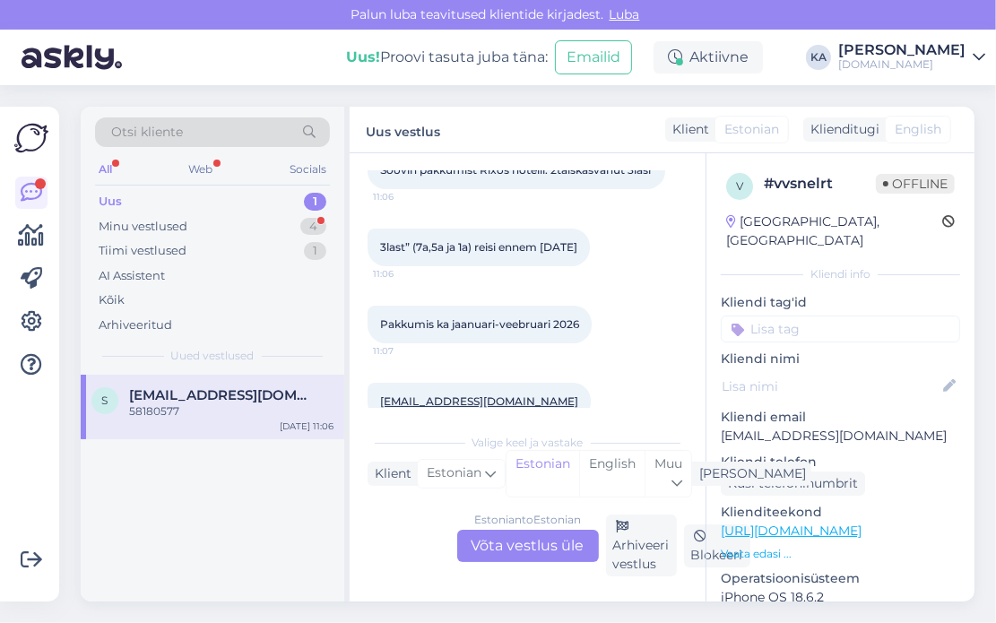
scroll to position [0, 0]
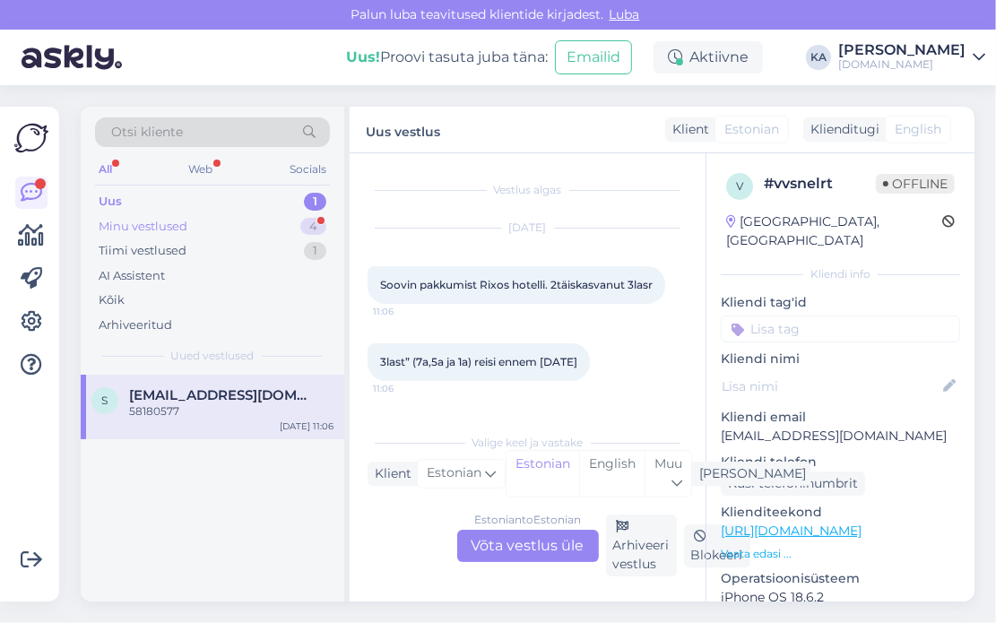
click at [187, 226] on div "Minu vestlused 4" at bounding box center [212, 226] width 235 height 25
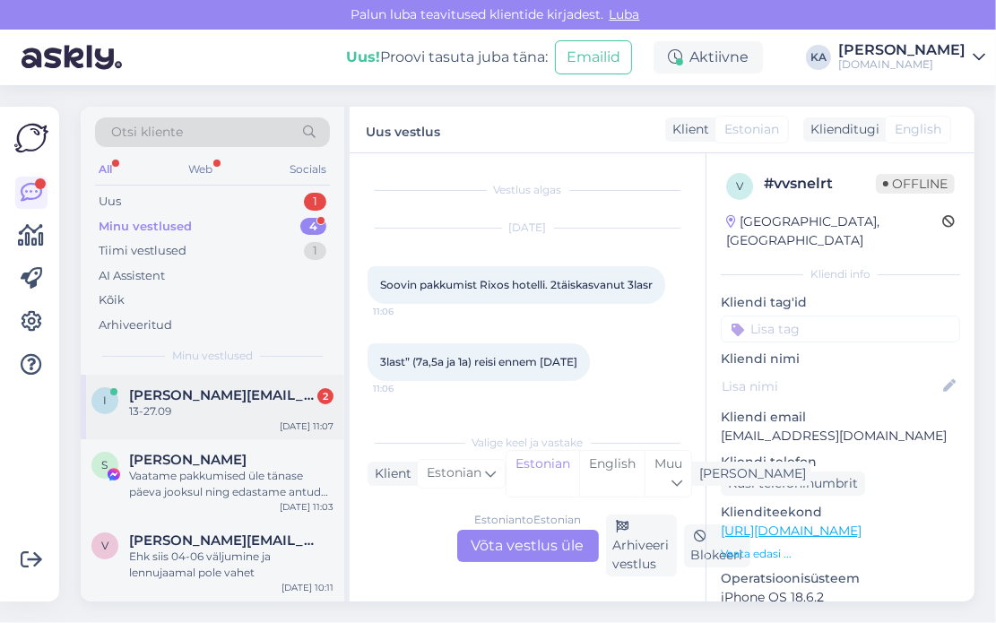
click at [243, 425] on div "i [EMAIL_ADDRESS][DOMAIN_NAME] 2 13-27.09 [DATE] 11:07" at bounding box center [213, 407] width 264 height 65
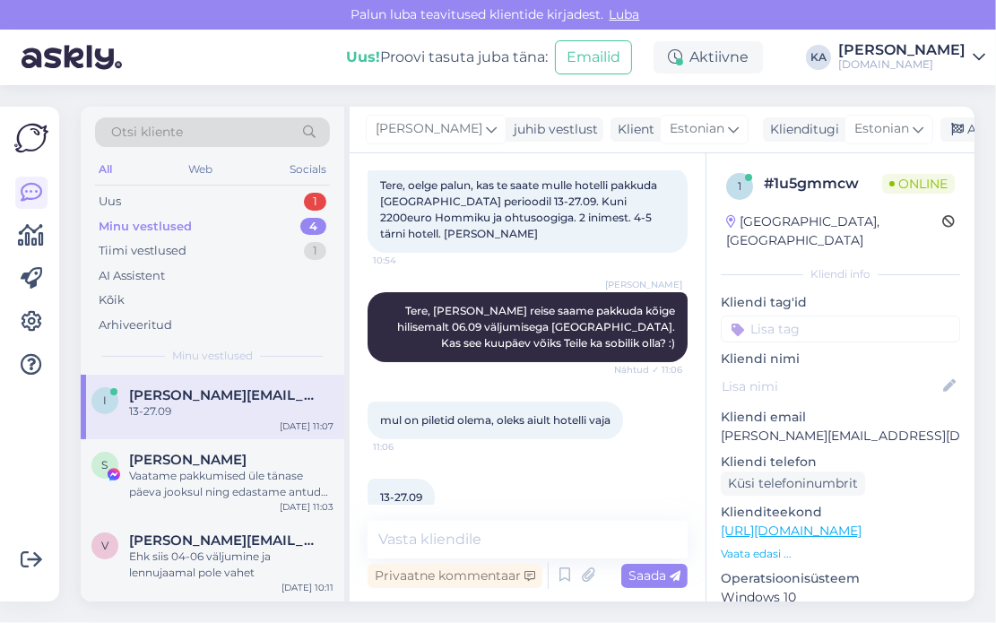
scroll to position [130, 0]
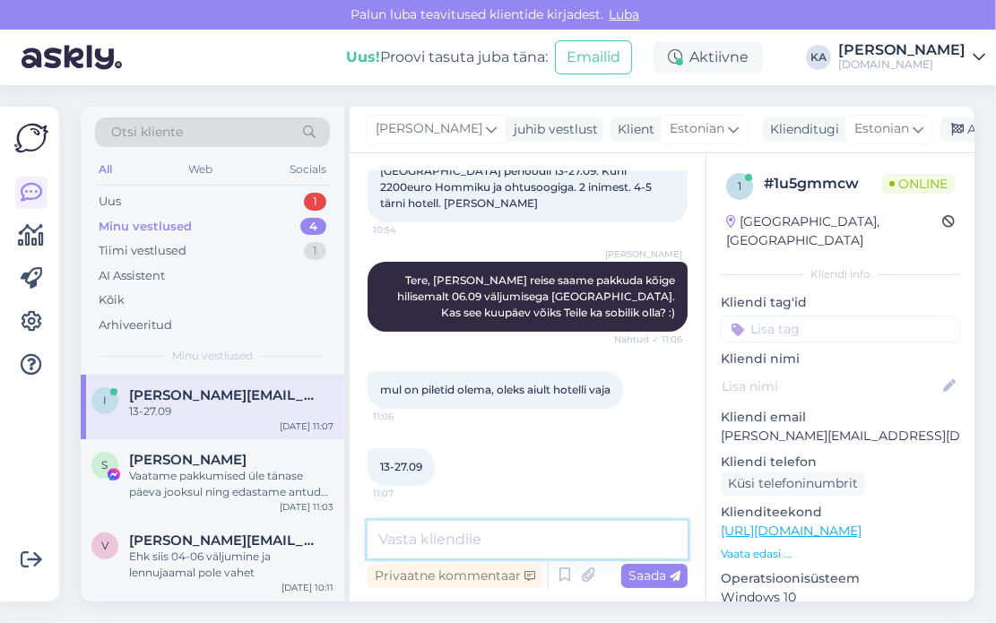
click at [486, 529] on textarea at bounding box center [528, 540] width 320 height 38
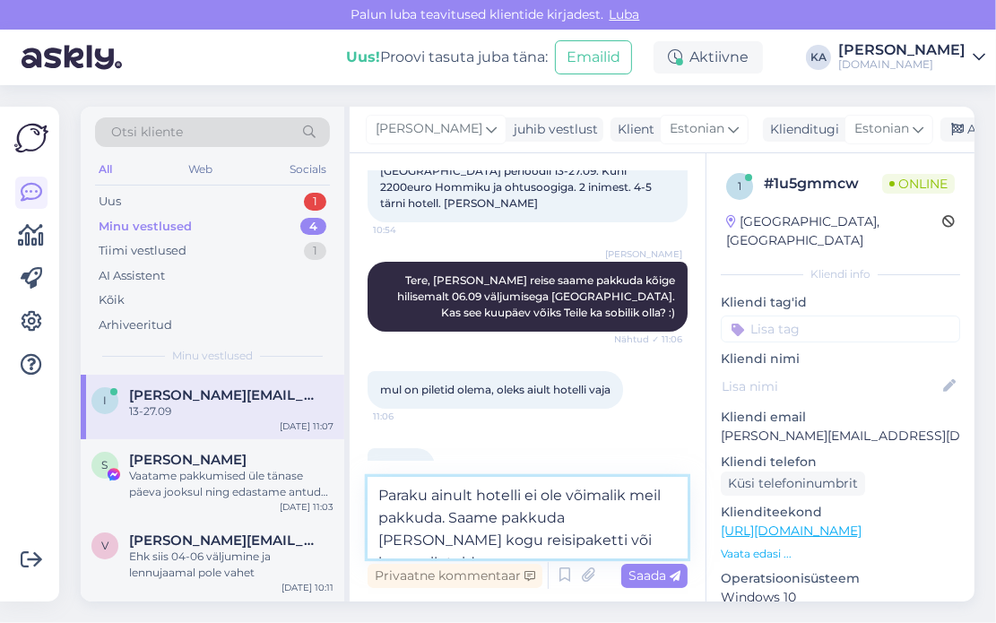
type textarea "Paraku ainult hotelli ei ole võimalik meil pakkuda. Saame pakkuda [PERSON_NAME]…"
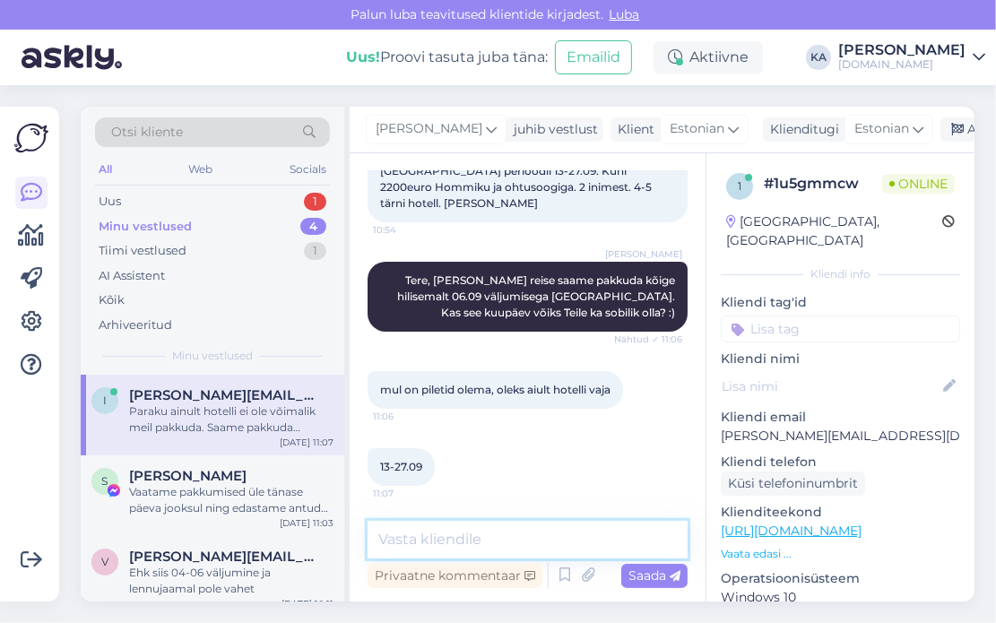
scroll to position [240, 0]
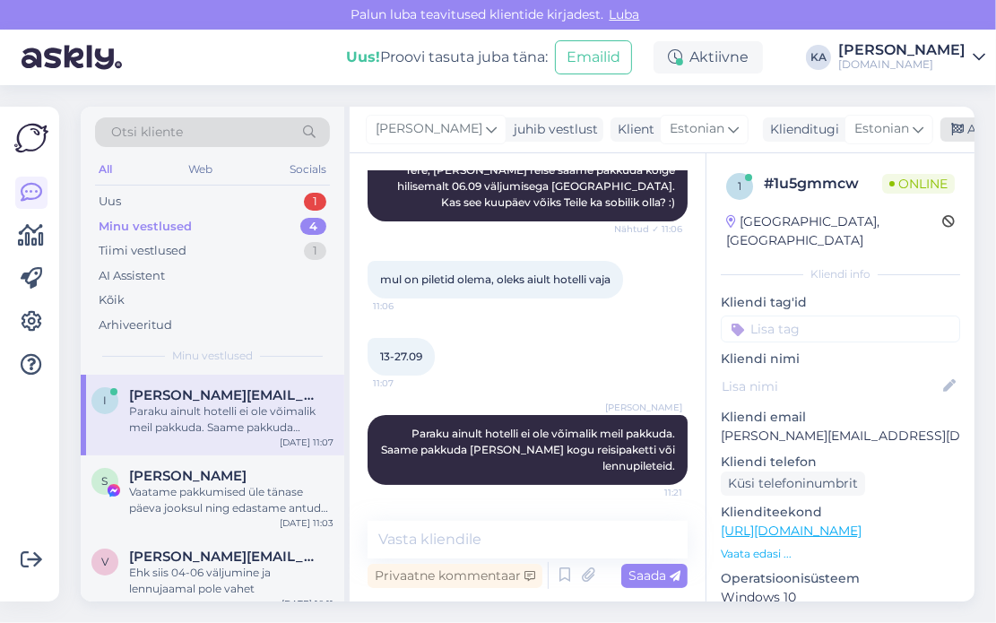
click at [954, 121] on div "Arhiveeri vestlus" at bounding box center [1010, 129] width 138 height 24
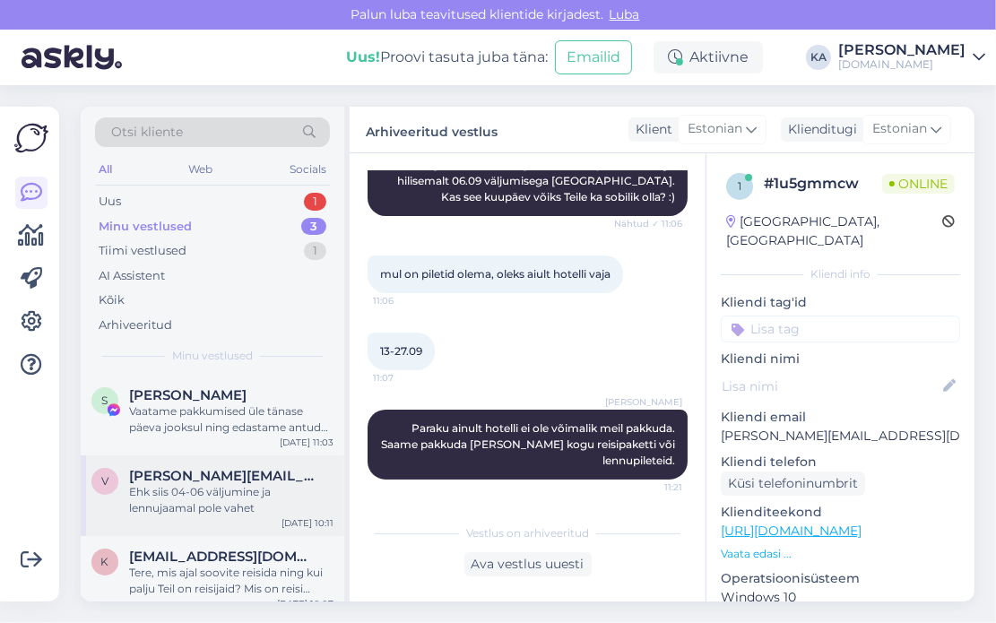
click at [226, 485] on div "Ehk siis 04-06 väljumine ja lennujaamal pole vahet" at bounding box center [231, 500] width 204 height 32
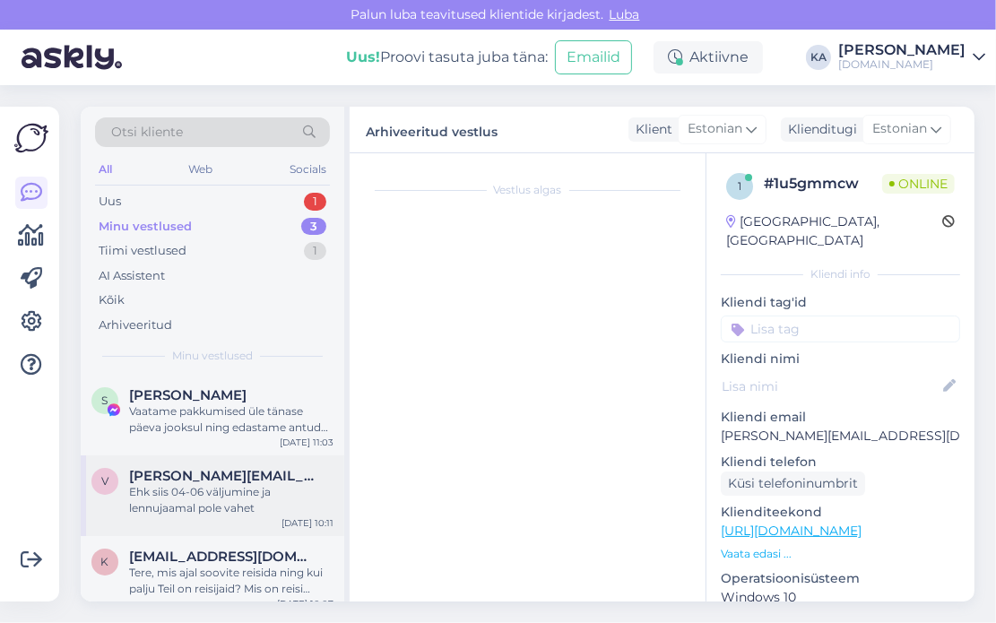
scroll to position [305, 0]
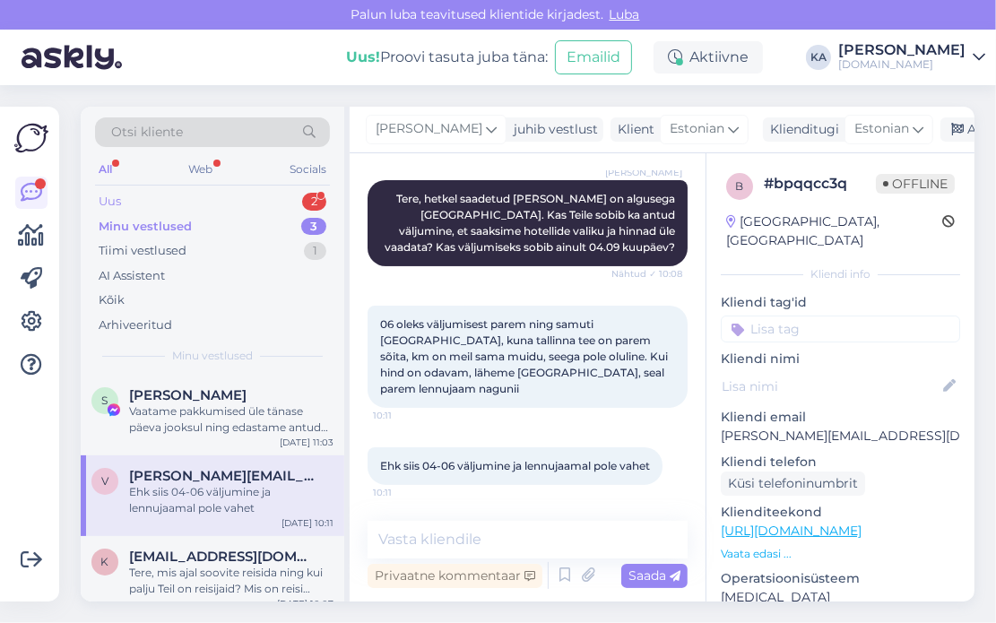
click at [168, 205] on div "Uus 2" at bounding box center [212, 201] width 235 height 25
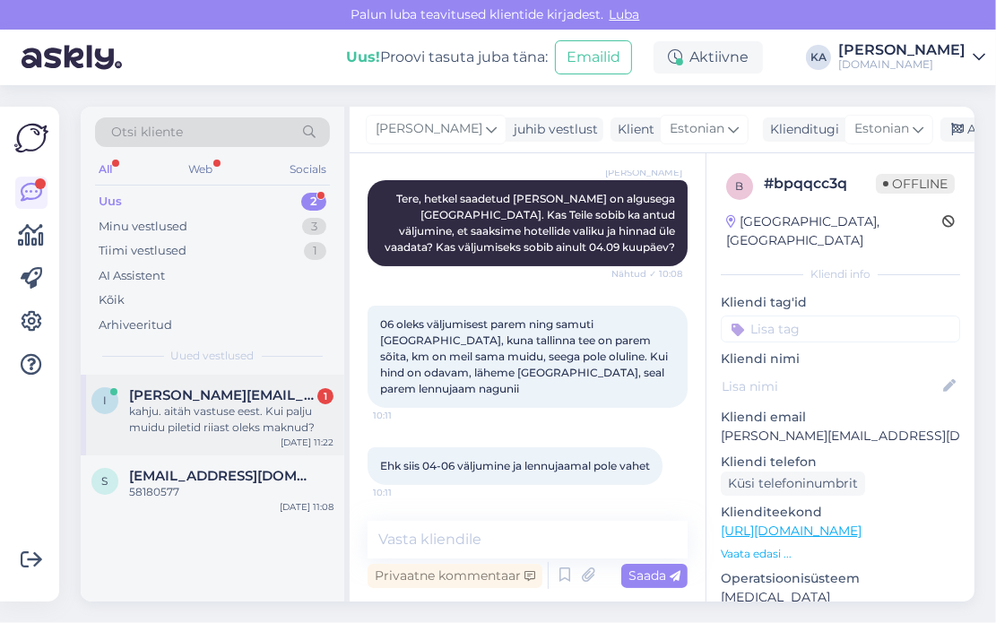
click at [212, 436] on div "i [EMAIL_ADDRESS][DOMAIN_NAME] 1 kahju. aitäh vastuse eest. Kui palju muidu pil…" at bounding box center [213, 415] width 264 height 81
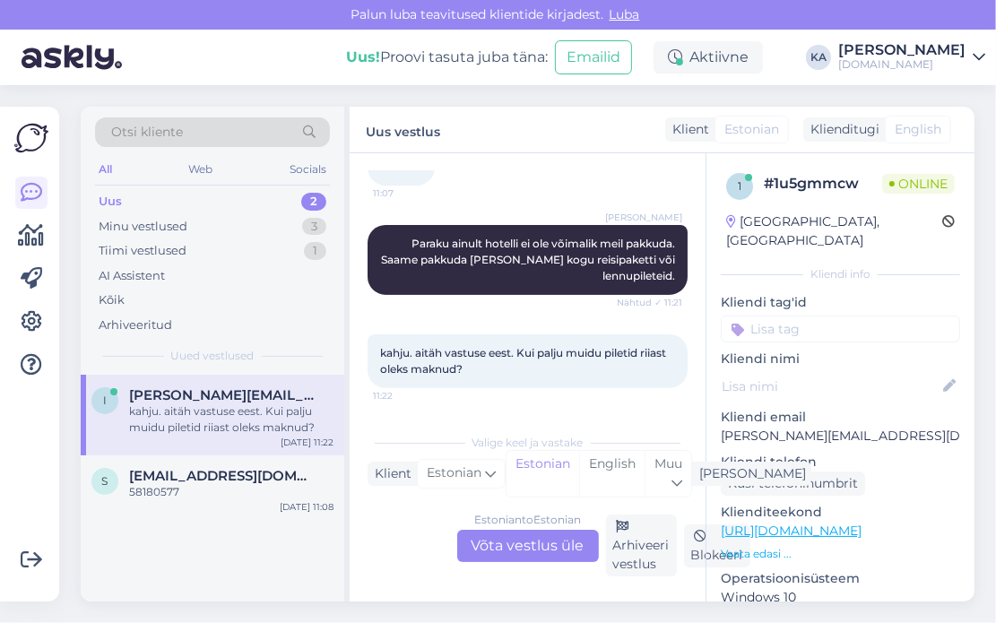
click at [519, 533] on div "Estonian to Estonian Võta vestlus üle" at bounding box center [528, 546] width 142 height 32
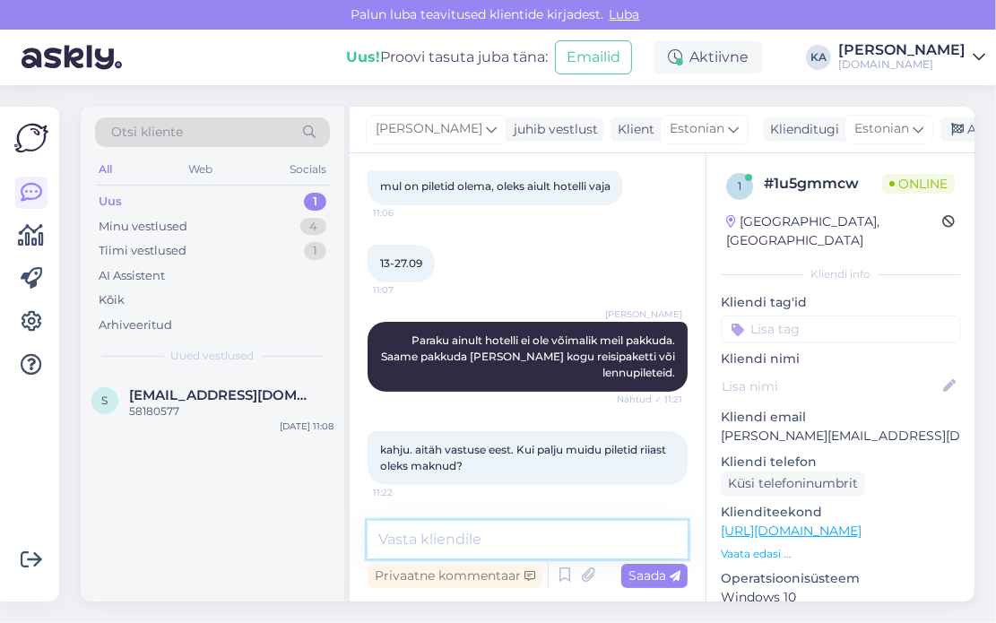
click at [438, 530] on textarea at bounding box center [528, 540] width 320 height 38
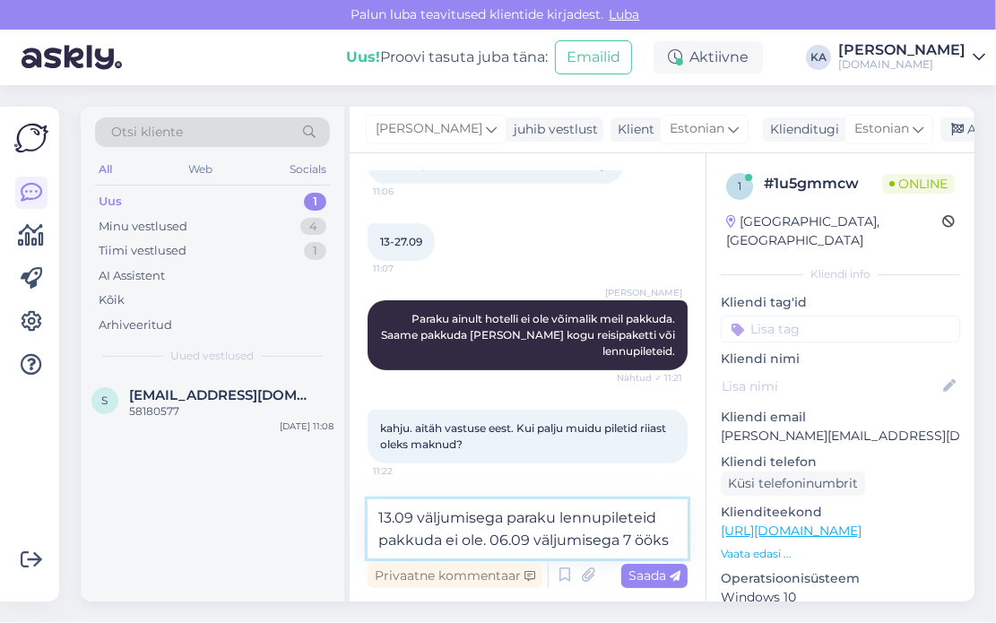
scroll to position [377, 0]
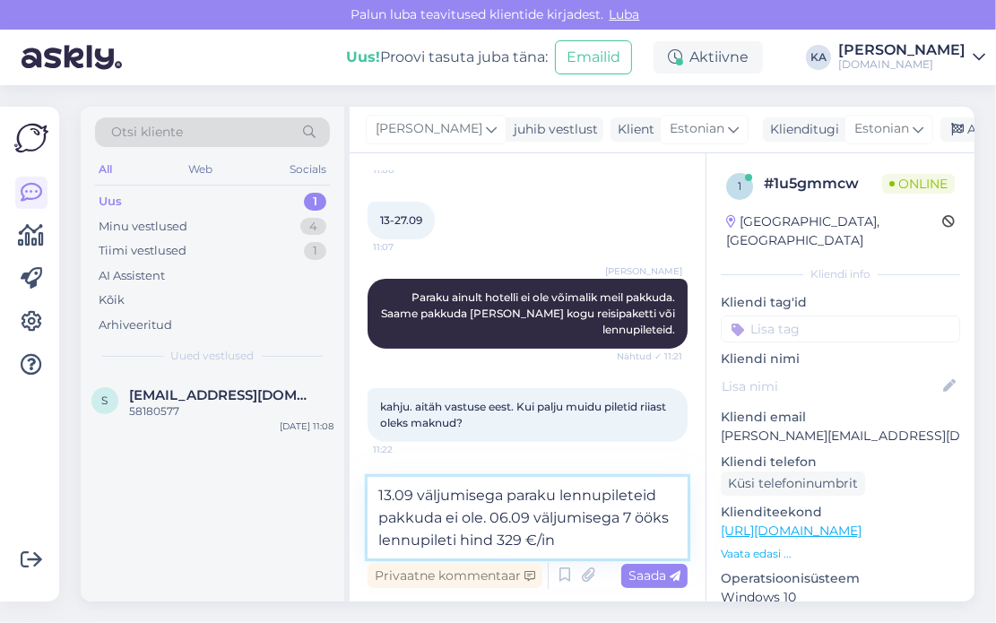
type textarea "13.09 väljumisega paraku lennupileteid pakkuda ei ole. 06.09 väljumisega 7 ööks…"
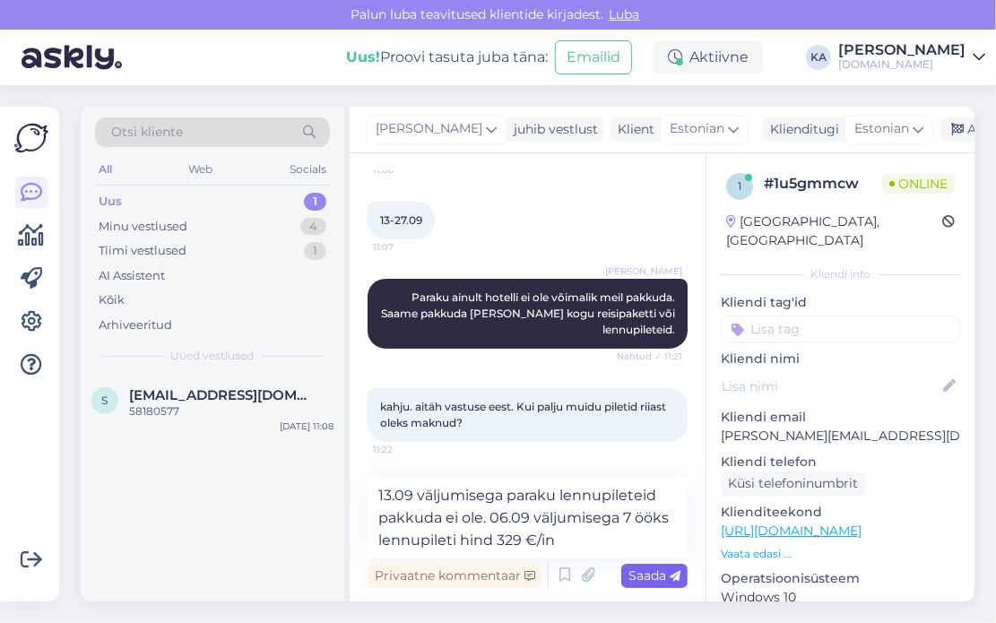
click at [654, 569] on span "Saada" at bounding box center [655, 576] width 52 height 16
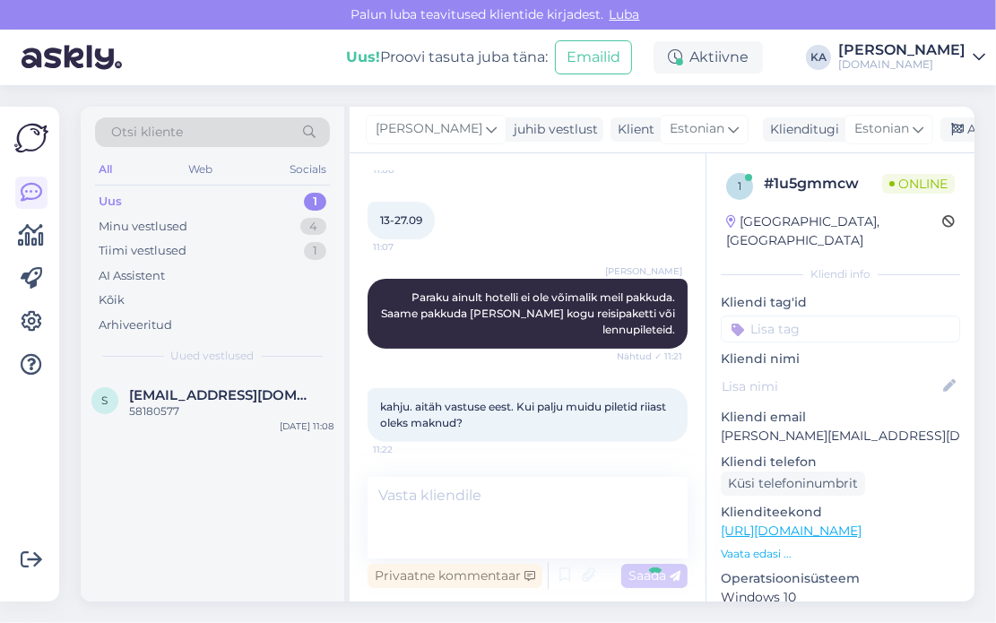
scroll to position [443, 0]
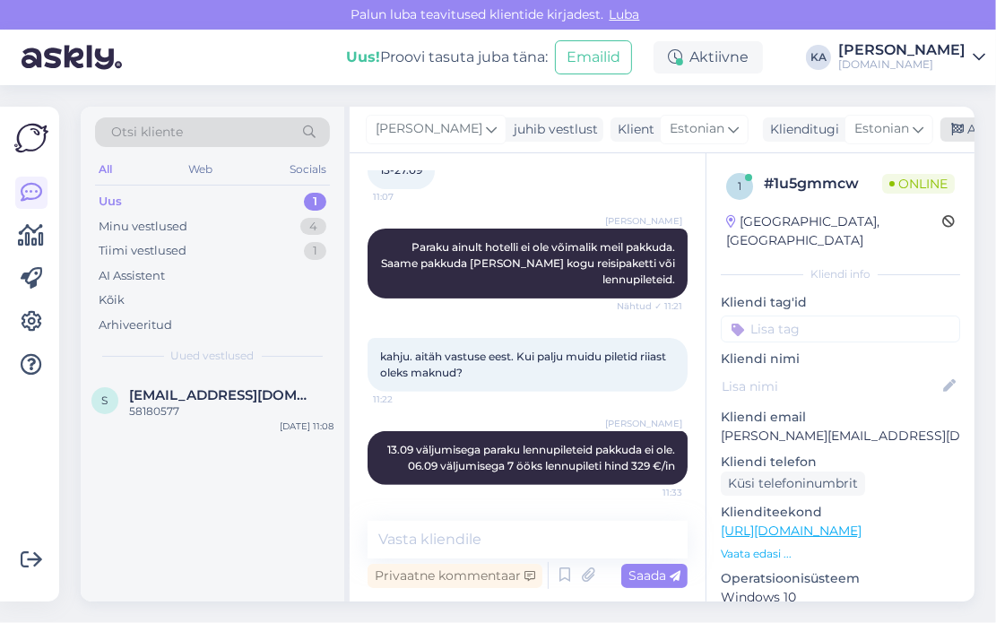
click at [935, 112] on div "[PERSON_NAME] juhib vestlust Klient [DEMOGRAPHIC_DATA] Klienditugi [DEMOGRAPHIC…" at bounding box center [662, 130] width 625 height 47
click at [946, 127] on div "Arhiveeri vestlus" at bounding box center [1010, 129] width 138 height 24
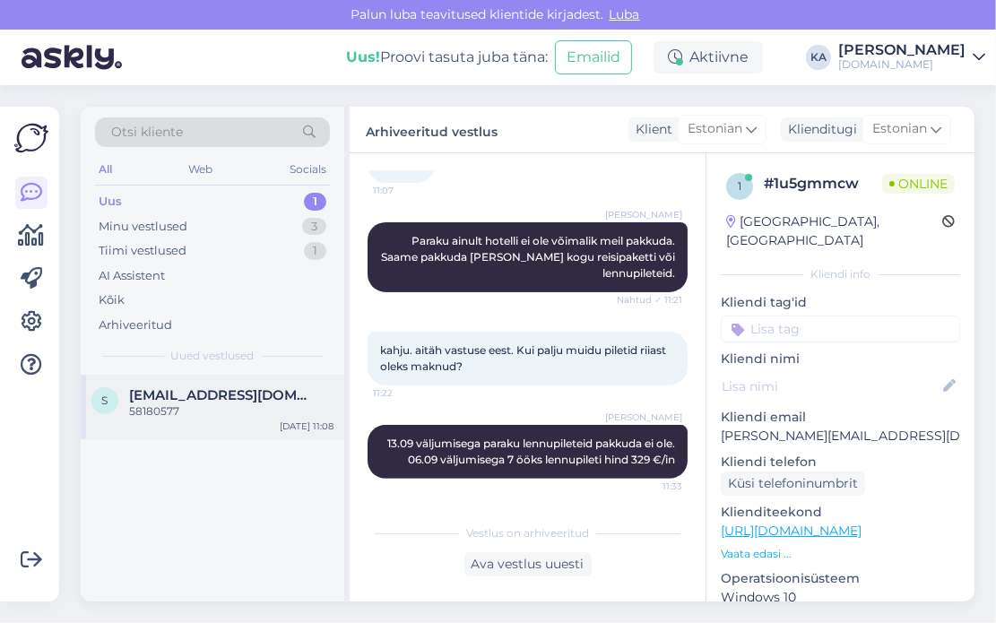
click at [178, 404] on div "58180577" at bounding box center [231, 412] width 204 height 16
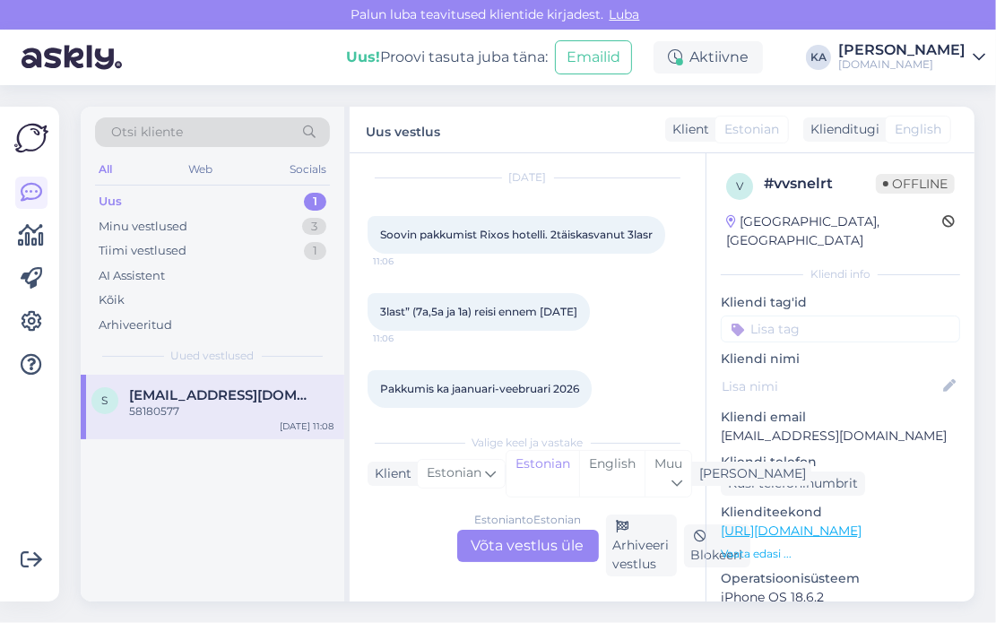
scroll to position [45, 0]
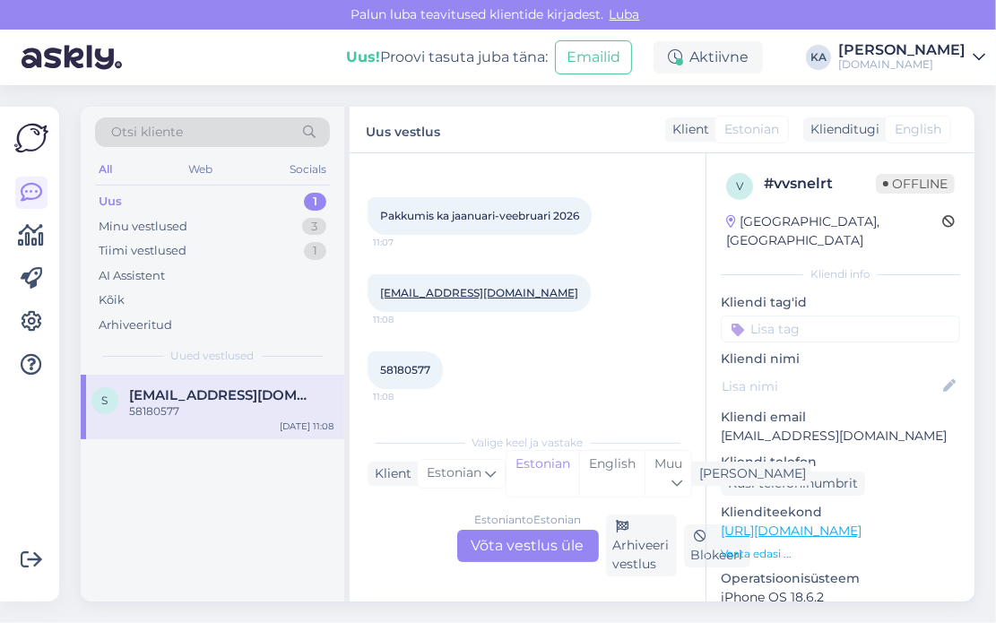
click at [500, 539] on div "Estonian to Estonian Võta vestlus üle" at bounding box center [528, 546] width 142 height 32
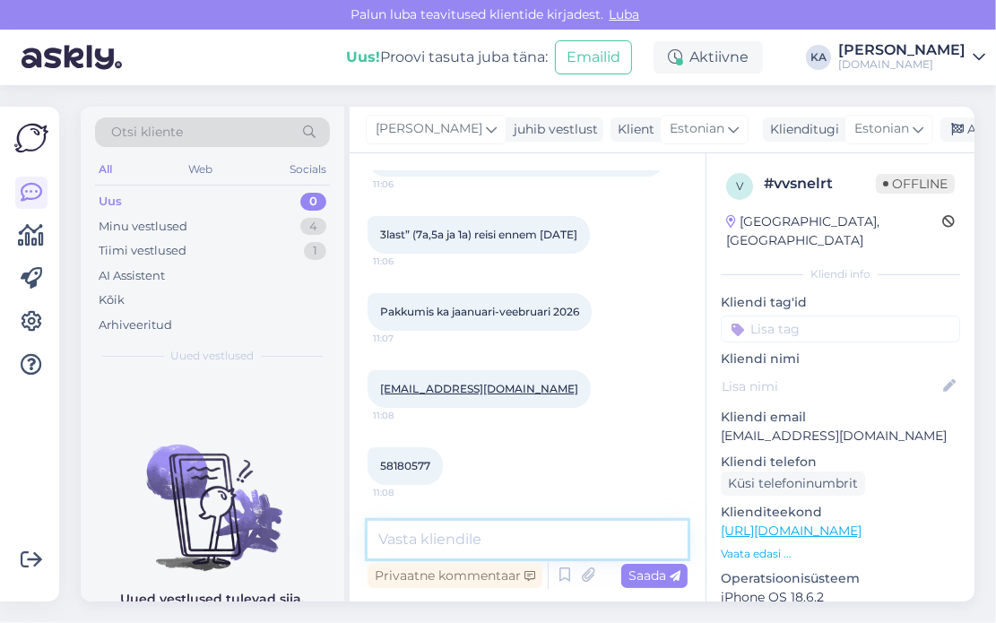
click at [426, 532] on textarea at bounding box center [528, 540] width 320 height 38
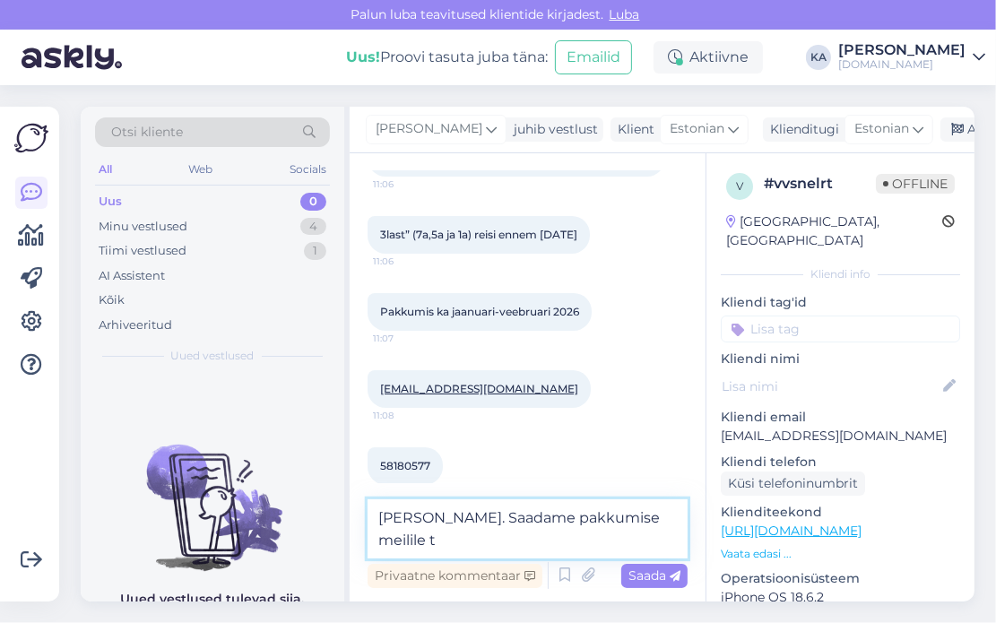
scroll to position [149, 0]
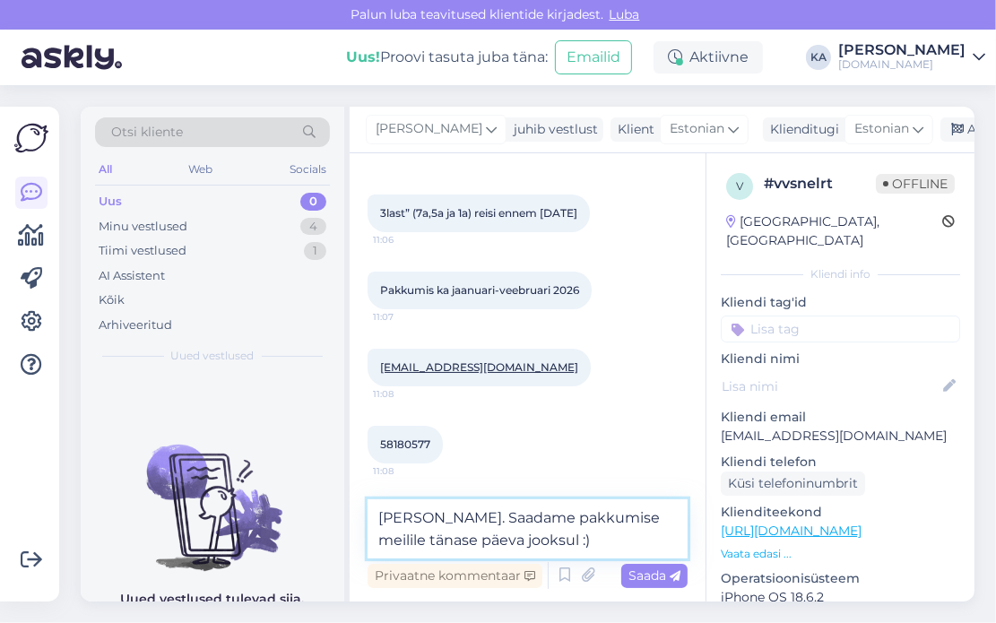
type textarea "[PERSON_NAME]. Saadame pakkumise meilile tänase päeva jooksul :)"
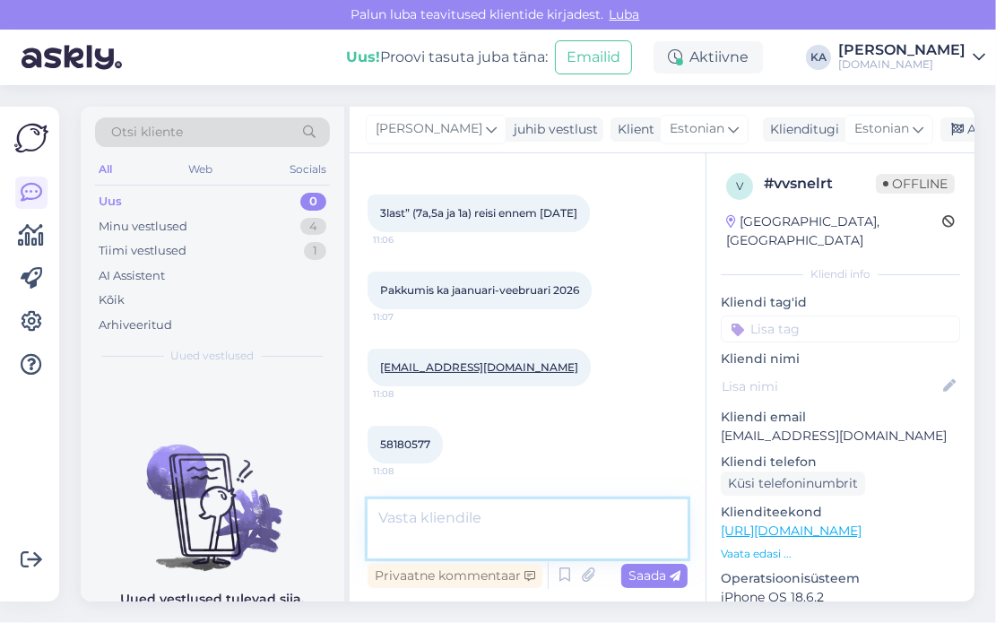
scroll to position [221, 0]
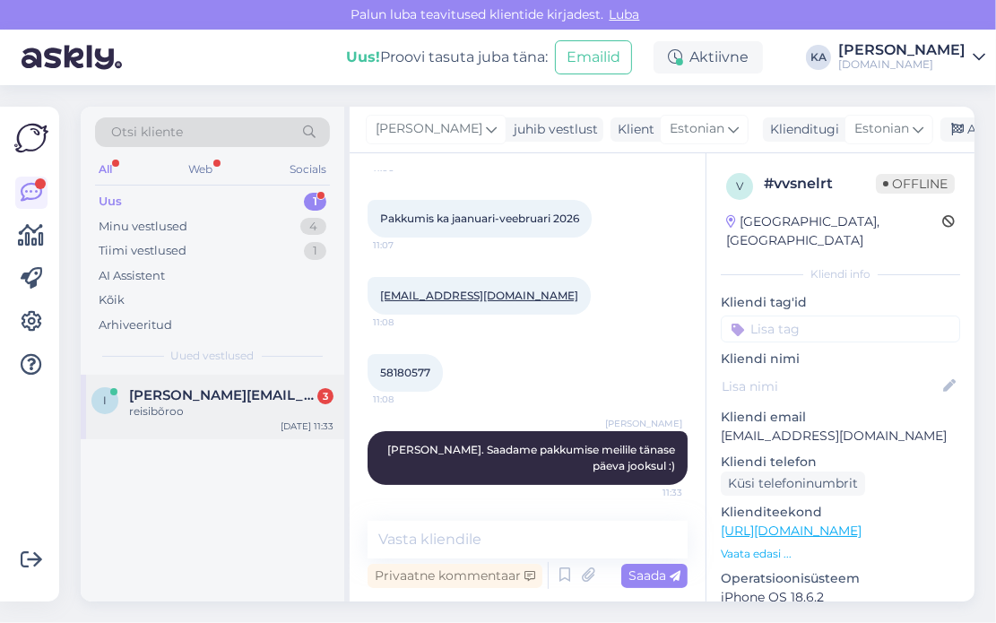
click at [181, 422] on div "i [EMAIL_ADDRESS][DOMAIN_NAME] 3 reisibõroo [DATE] 11:33" at bounding box center [213, 407] width 264 height 65
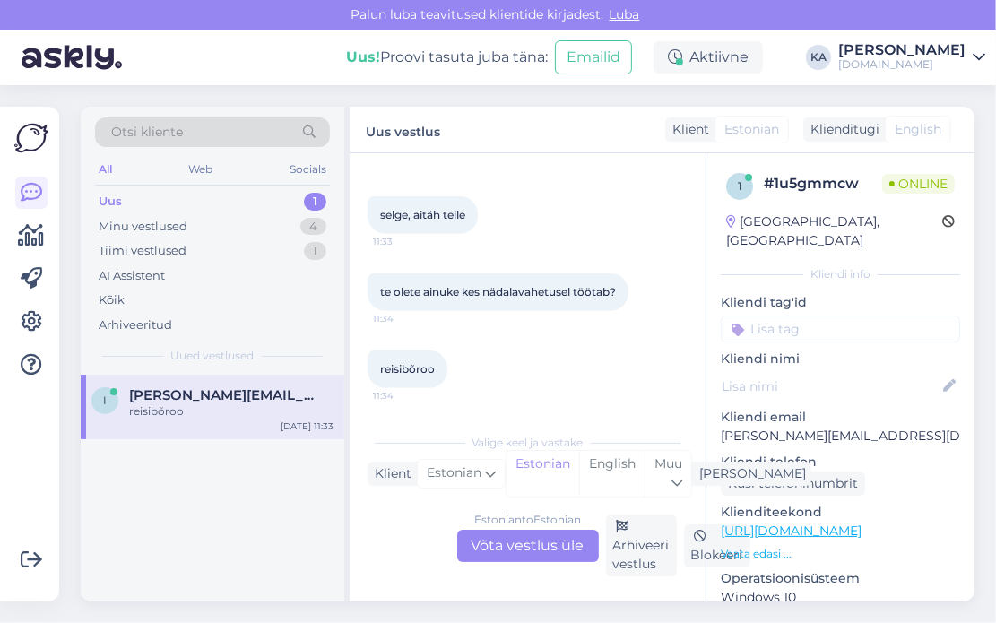
scroll to position [771, 0]
click at [495, 530] on div "Estonian to Estonian Võta vestlus üle" at bounding box center [528, 546] width 142 height 32
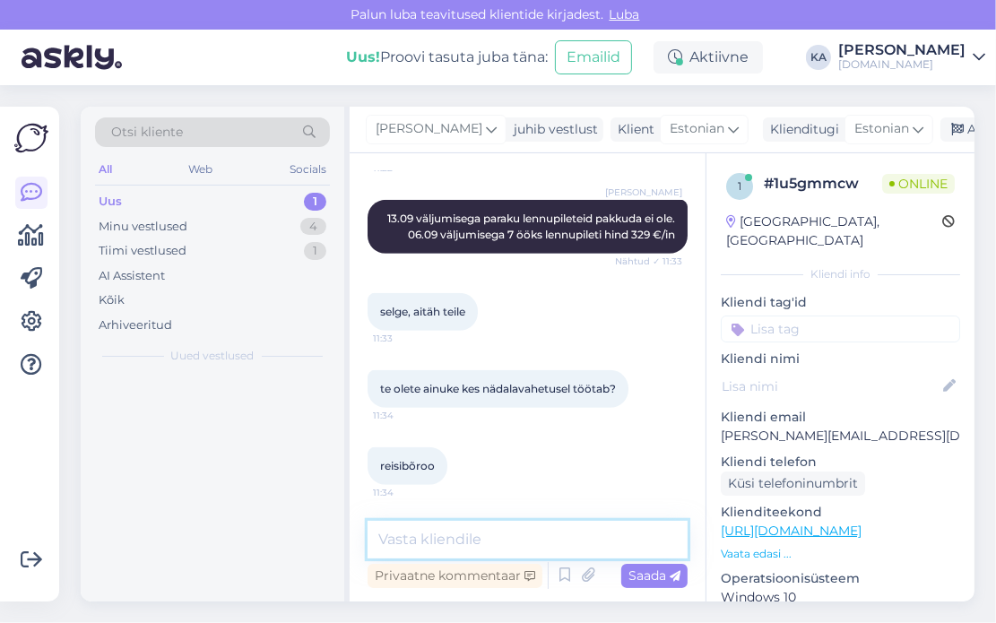
click at [443, 537] on textarea at bounding box center [528, 540] width 320 height 38
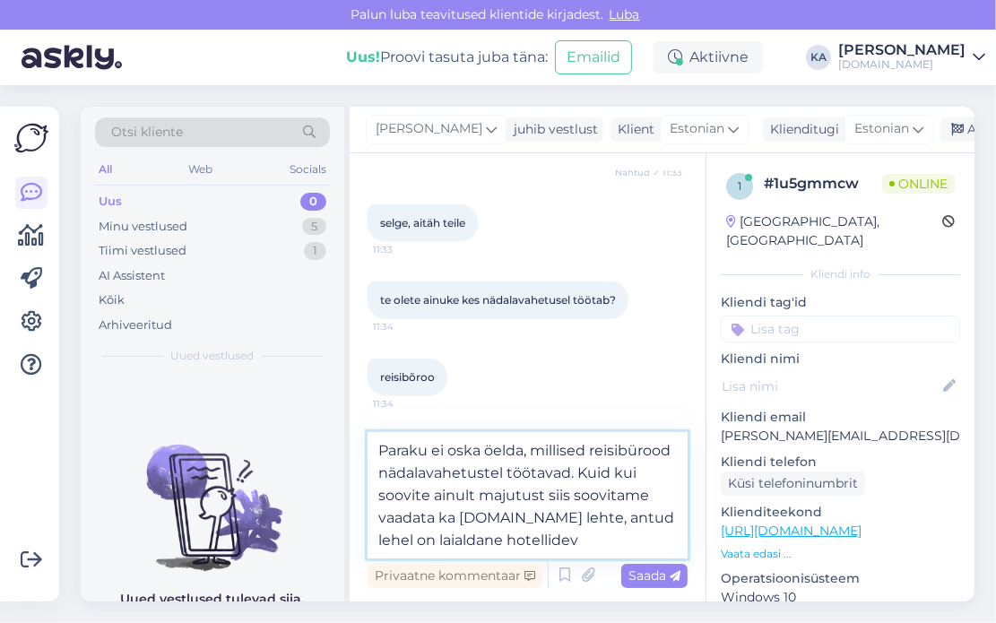
scroll to position [771, 0]
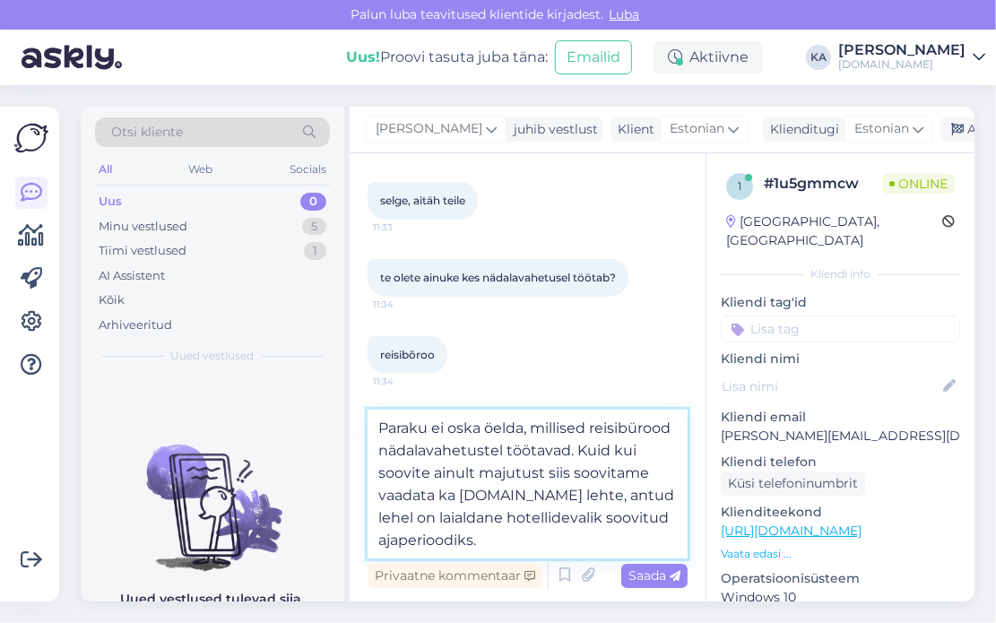
paste textarea "[URL][DOMAIN_NAME][DATE][DATE]"
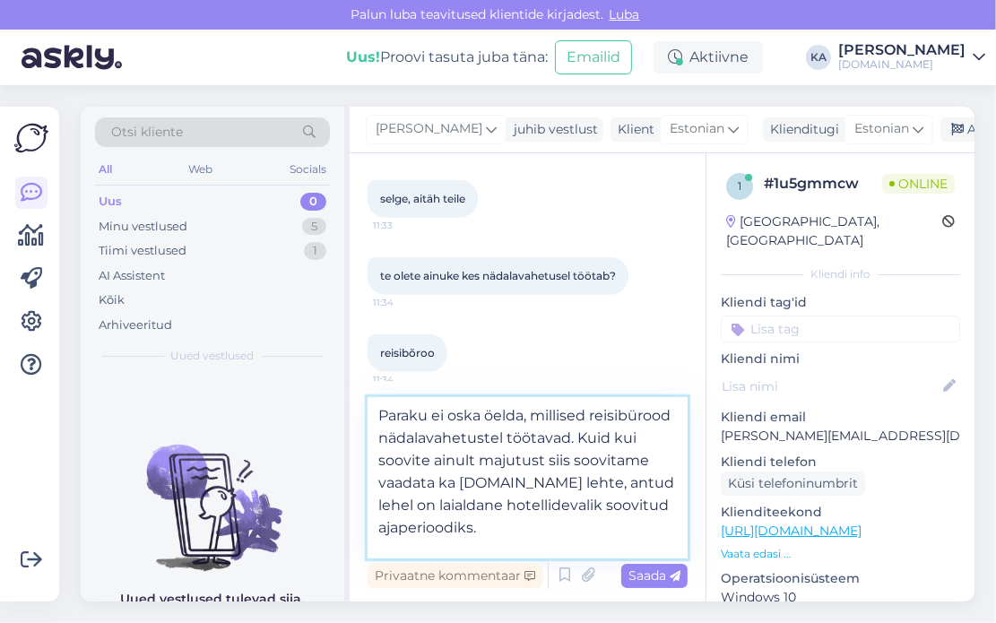
scroll to position [0, 0]
paste textarea "[URL][DOMAIN_NAME]"
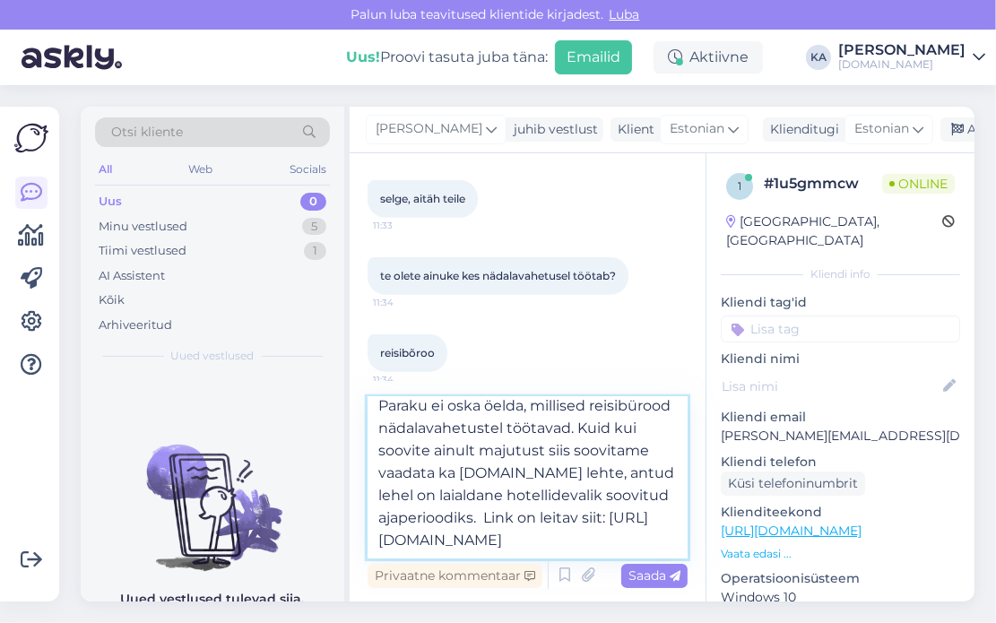
type textarea "Paraku ei oska öelda, millised reisibürood nädalavahetustel töötavad. Kuid kui …"
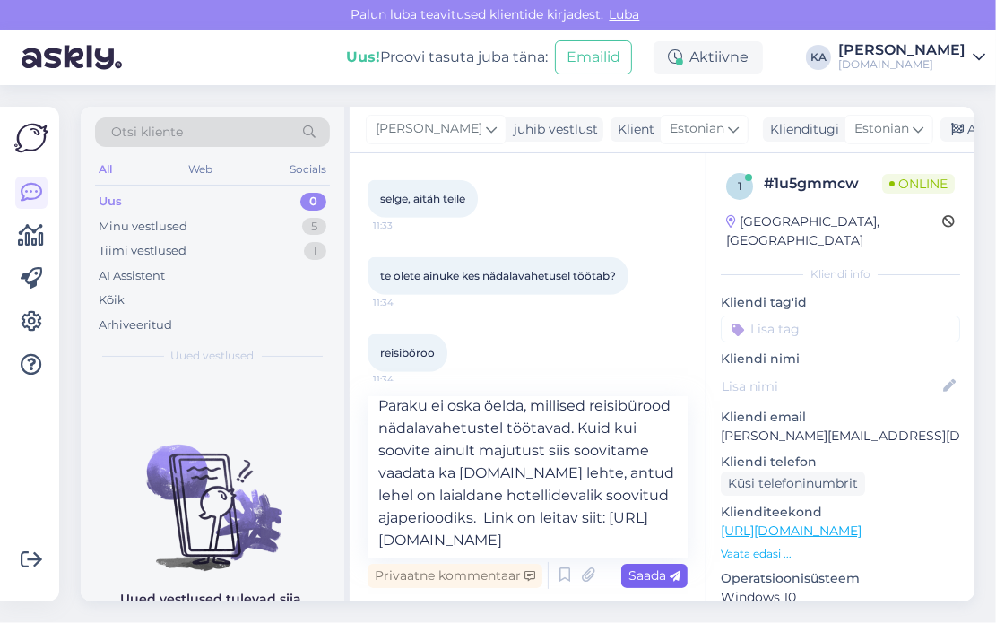
click at [671, 578] on icon at bounding box center [675, 576] width 11 height 11
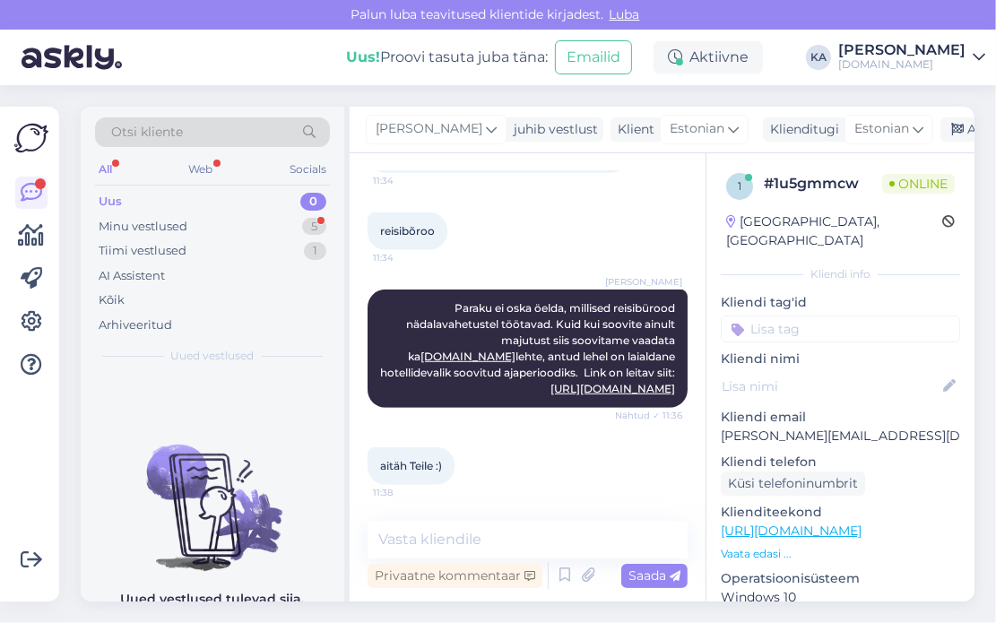
scroll to position [908, 0]
click at [474, 455] on div "aitäh Teile :) 11:38" at bounding box center [528, 466] width 320 height 77
click at [563, 387] on link "[URL][DOMAIN_NAME]" at bounding box center [613, 388] width 125 height 13
click at [512, 537] on textarea at bounding box center [528, 540] width 320 height 38
type textarea "Palun :)"
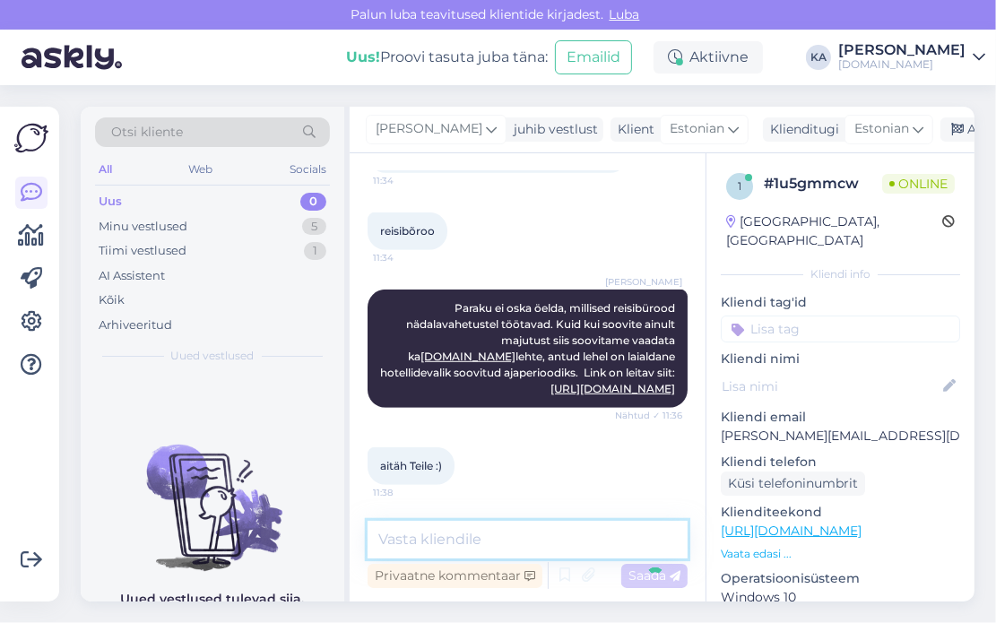
scroll to position [986, 0]
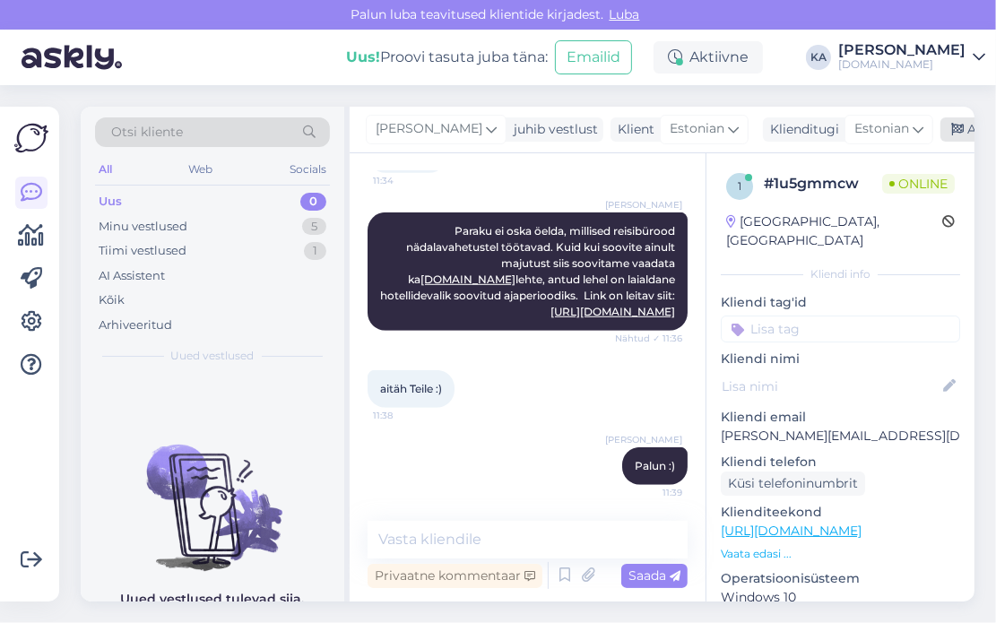
click at [960, 120] on div "Arhiveeri vestlus" at bounding box center [1010, 129] width 138 height 24
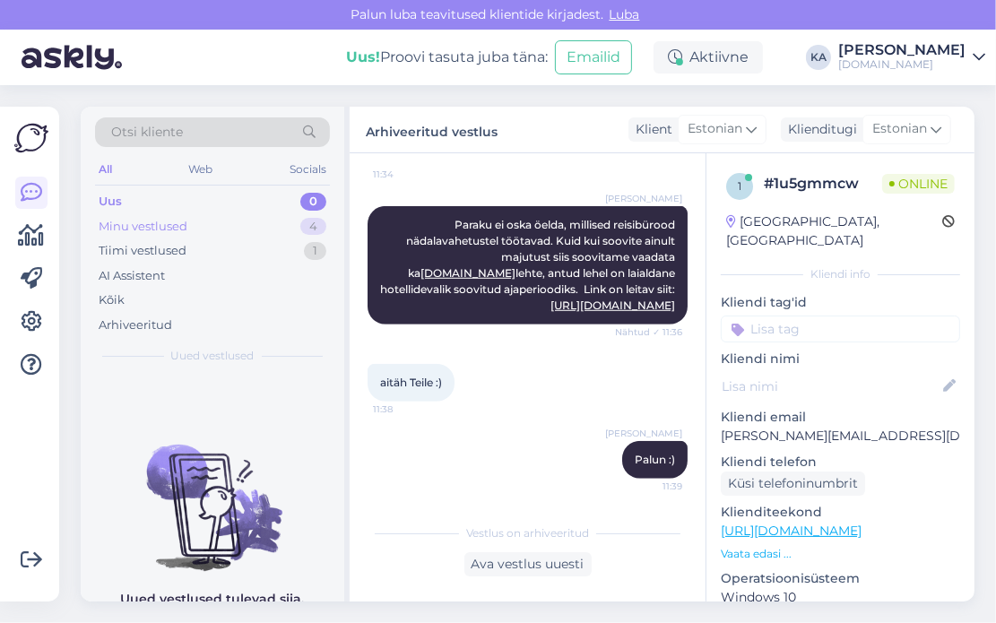
click at [143, 227] on div "Minu vestlused" at bounding box center [143, 227] width 89 height 18
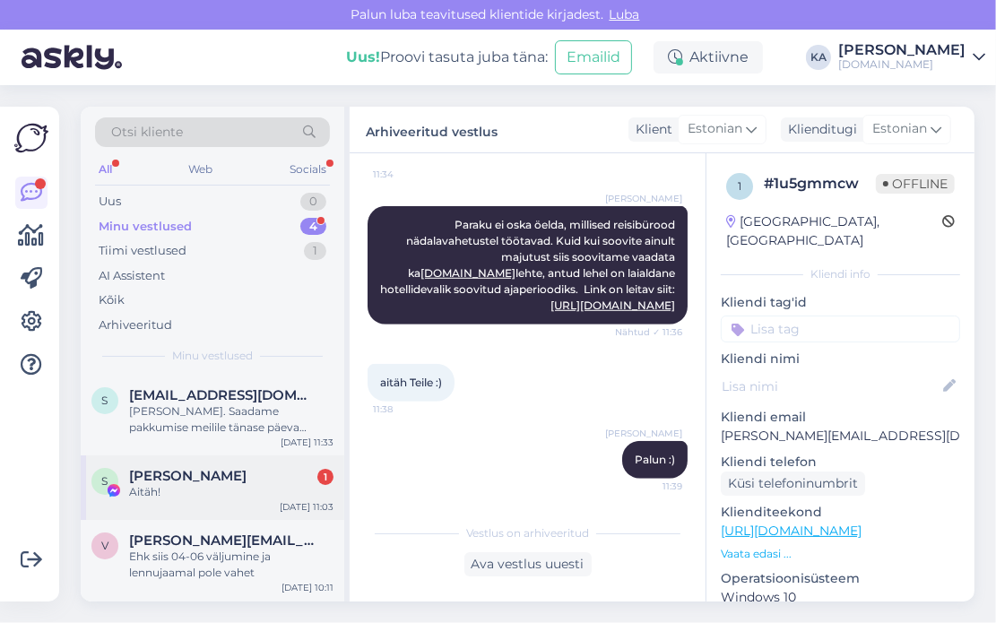
click at [219, 478] on div "[PERSON_NAME] 1" at bounding box center [231, 476] width 204 height 16
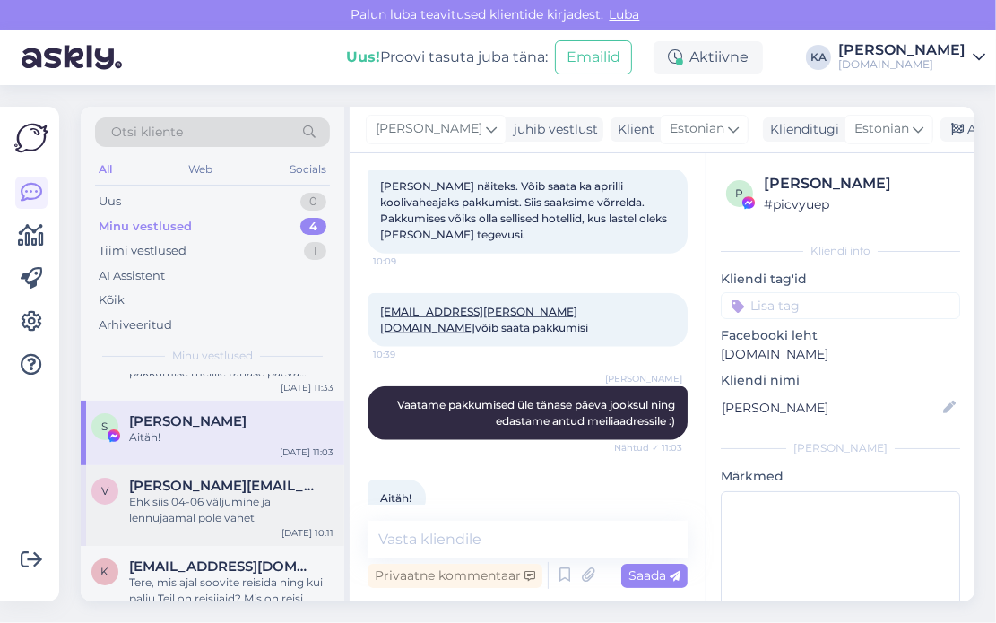
scroll to position [79, 0]
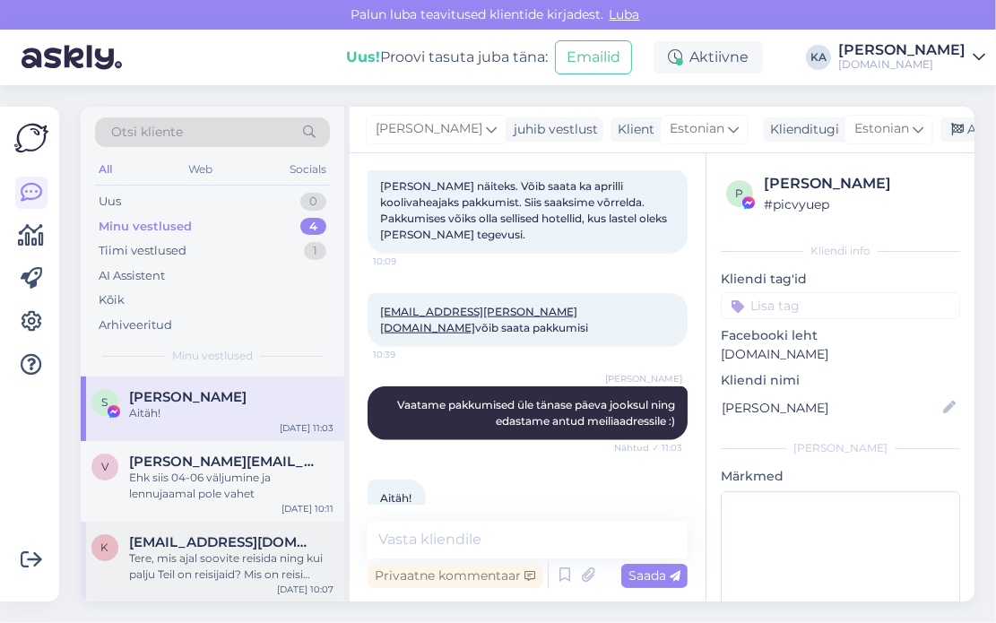
click at [227, 549] on span "[EMAIL_ADDRESS][DOMAIN_NAME]" at bounding box center [222, 542] width 187 height 16
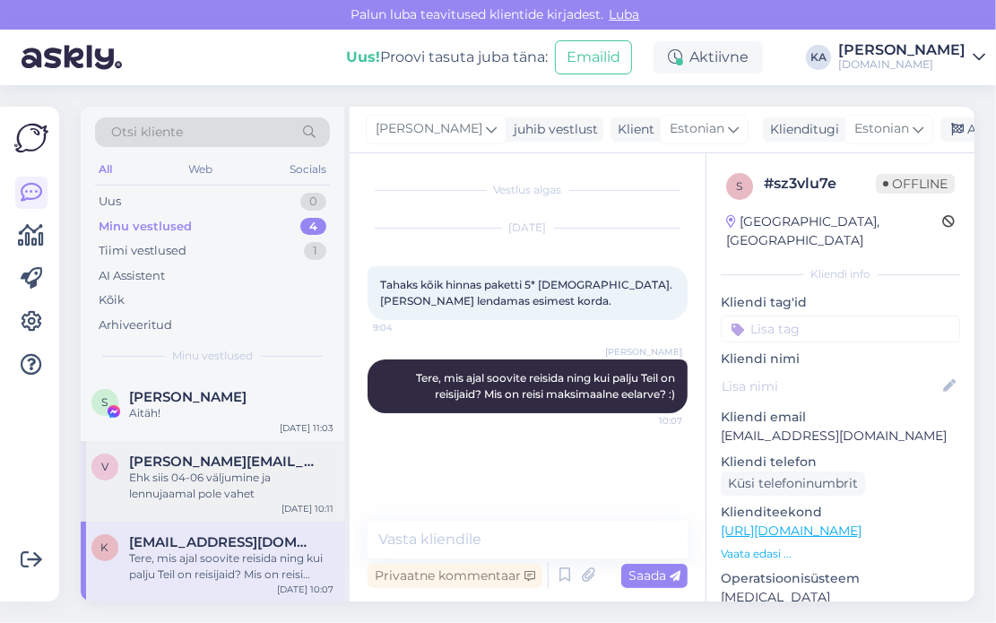
click at [219, 493] on div "Ehk siis 04-06 väljumine ja lennujaamal pole vahet" at bounding box center [231, 486] width 204 height 32
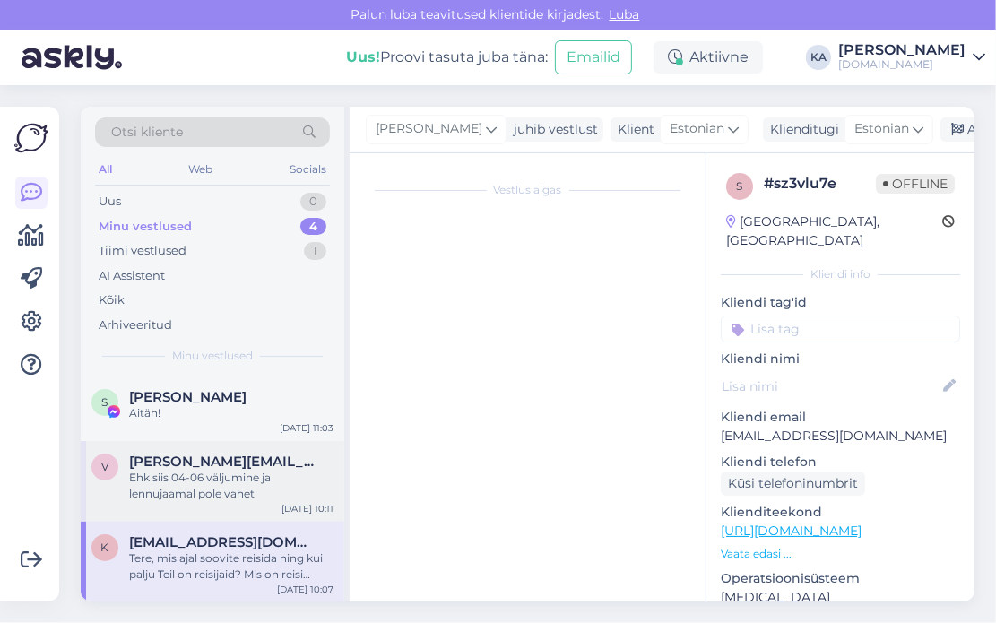
scroll to position [305, 0]
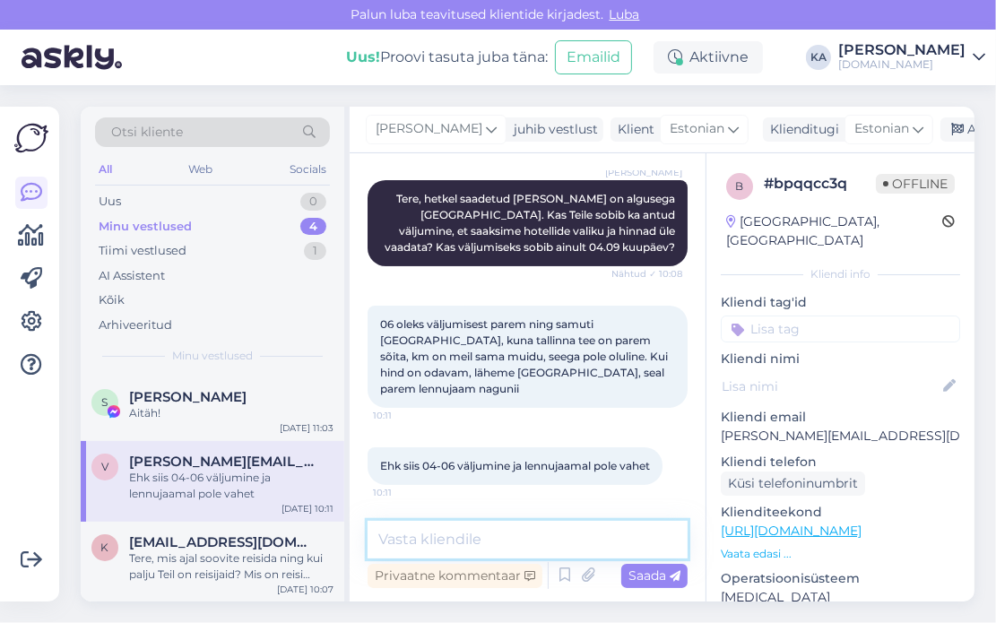
click at [458, 527] on textarea at bounding box center [528, 540] width 320 height 38
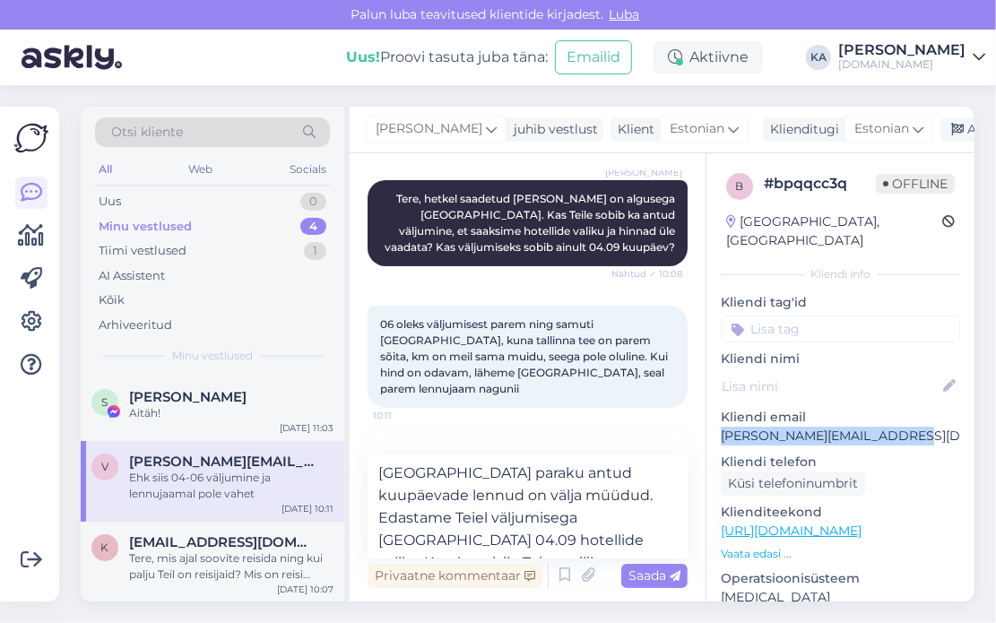
drag, startPoint x: 929, startPoint y: 408, endPoint x: 718, endPoint y: 417, distance: 210.9
click at [718, 417] on div "b # bpqqcc3q Offline [GEOGRAPHIC_DATA], [GEOGRAPHIC_DATA] Kliendi info Kliendi …" at bounding box center [841, 531] width 268 height 756
copy p "[PERSON_NAME][EMAIL_ADDRESS][DOMAIN_NAME]"
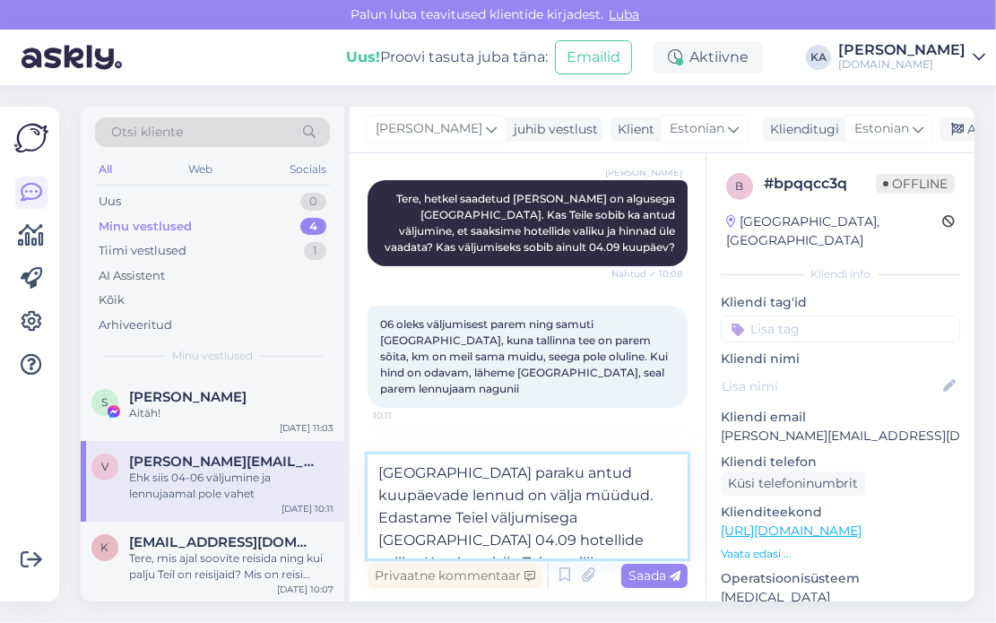
click at [570, 545] on textarea "[GEOGRAPHIC_DATA] paraku antud kuupäevade lennud on välja müüdud. Edastame Teie…" at bounding box center [528, 507] width 320 height 104
paste textarea "[PERSON_NAME][EMAIL_ADDRESS][DOMAIN_NAME]"
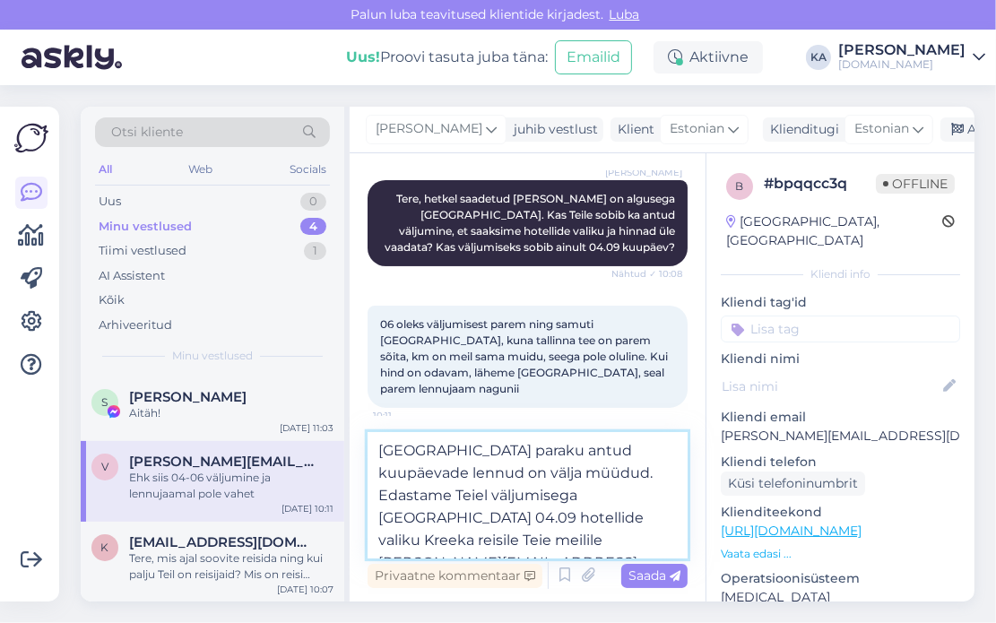
type textarea "[GEOGRAPHIC_DATA] paraku antud kuupäevade lennud on välja müüdud. Edastame Teie…"
click at [662, 577] on span "Saada" at bounding box center [655, 576] width 52 height 16
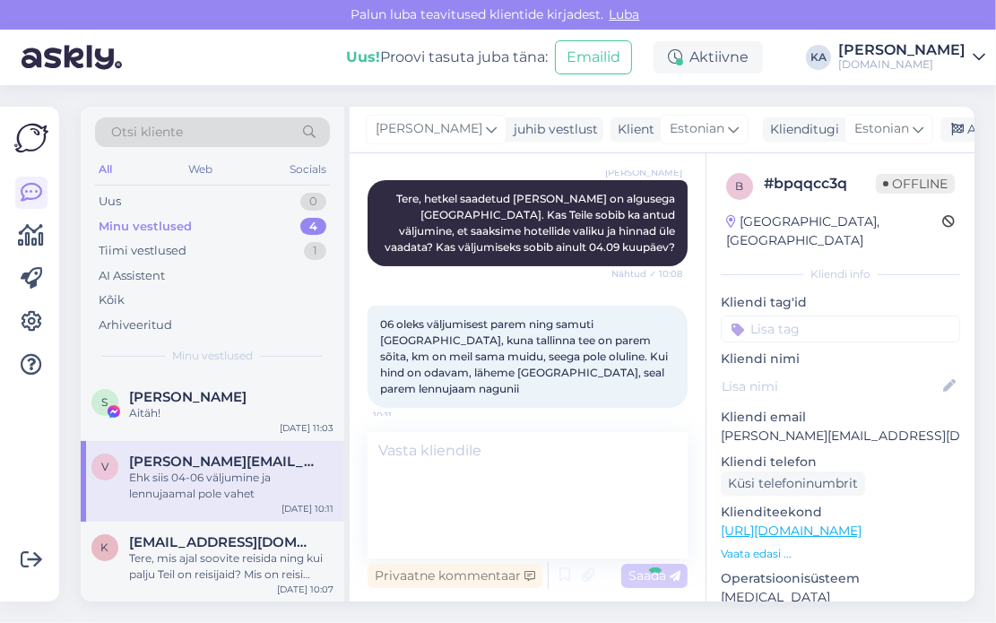
scroll to position [430, 0]
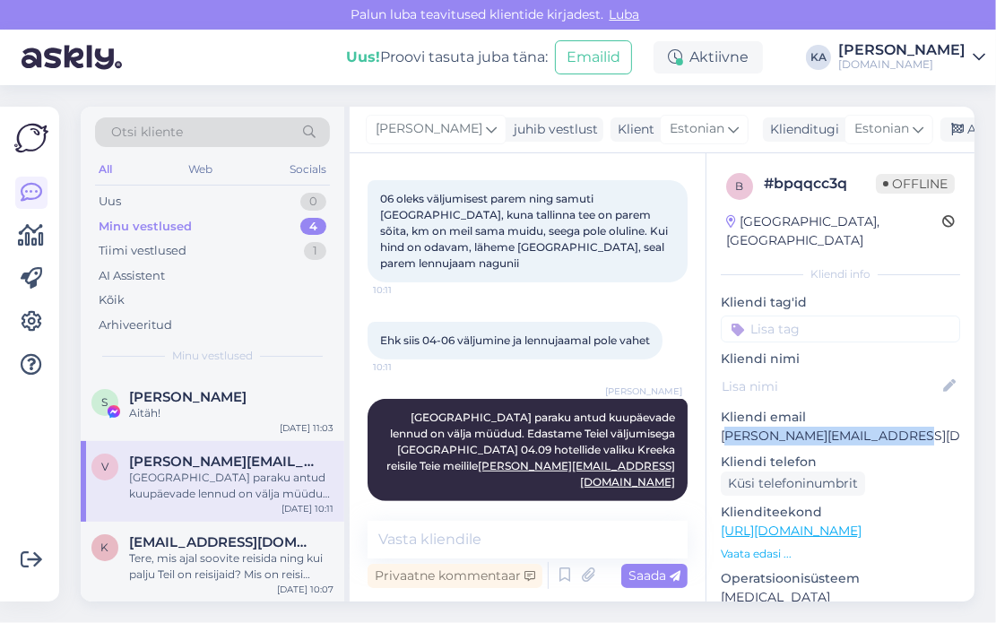
drag, startPoint x: 789, startPoint y: 419, endPoint x: 725, endPoint y: 422, distance: 64.7
click at [725, 427] on p "[PERSON_NAME][EMAIL_ADDRESS][DOMAIN_NAME]" at bounding box center [840, 436] width 239 height 19
copy p "[EMAIL_ADDRESS][DOMAIN_NAME]"
drag, startPoint x: 727, startPoint y: 419, endPoint x: 931, endPoint y: 419, distance: 203.6
click at [931, 419] on div "b # bpqqcc3q Offline [GEOGRAPHIC_DATA], [GEOGRAPHIC_DATA] Kliendi info Kliendi …" at bounding box center [841, 531] width 268 height 756
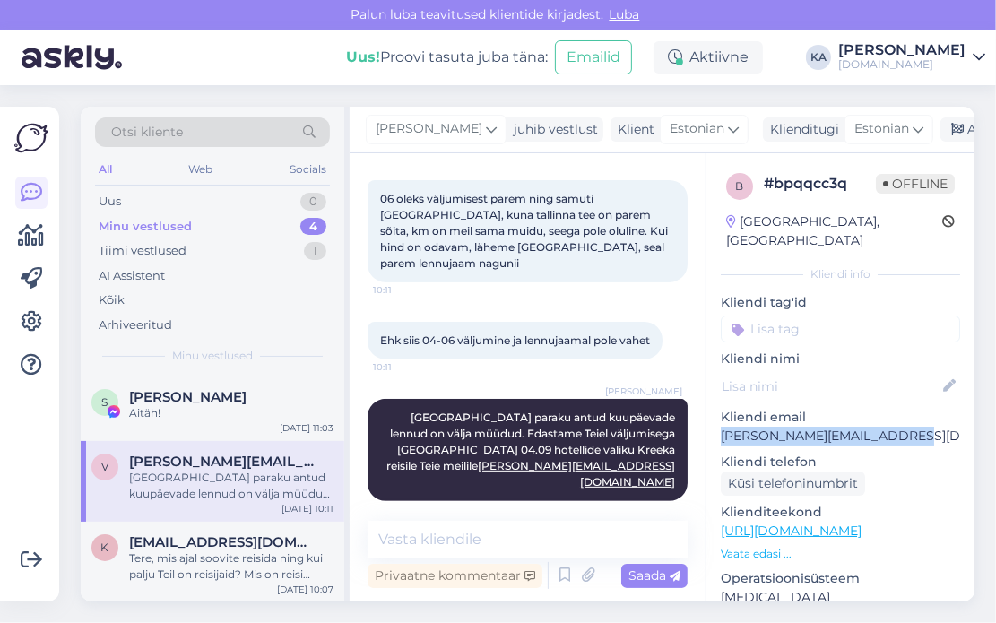
copy p "[PERSON_NAME][EMAIL_ADDRESS][DOMAIN_NAME]"
click at [536, 169] on div "Vestlus algas [DATE] Tere, otsingut keeruline kasutada, kuna ei saa panna reisi…" at bounding box center [528, 377] width 356 height 448
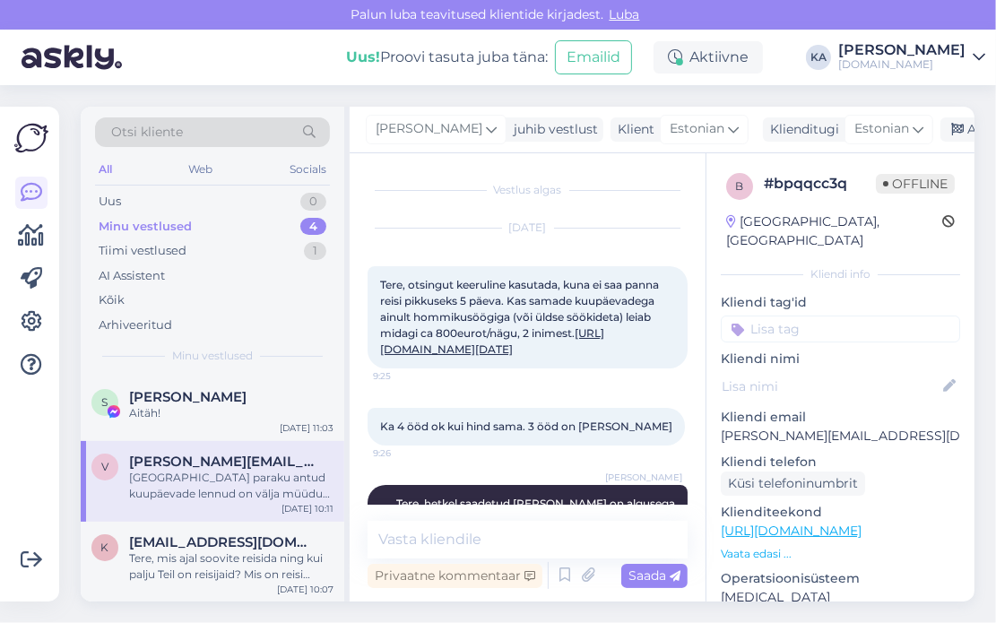
scroll to position [0, 0]
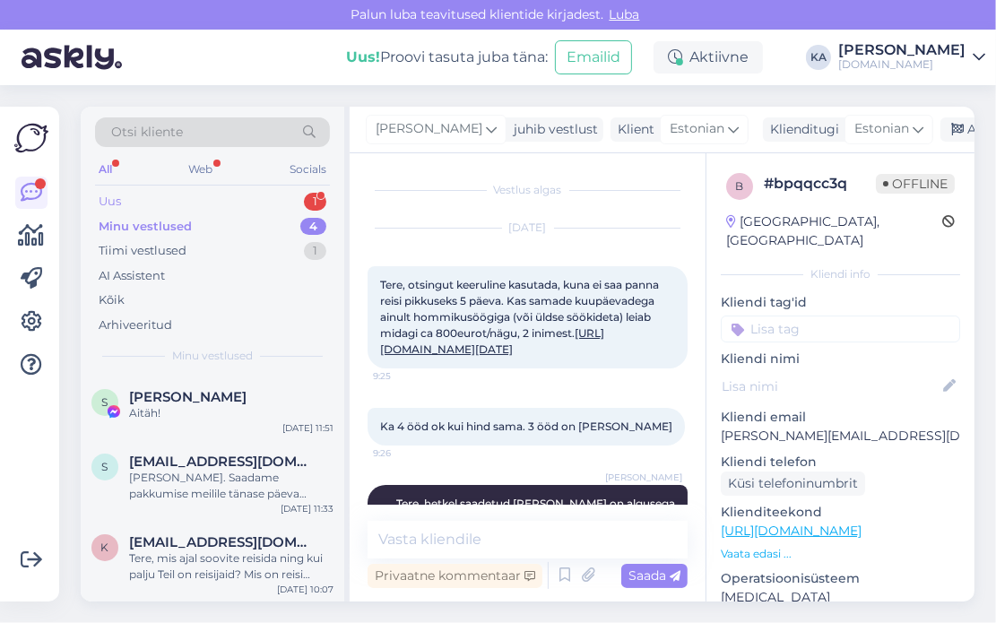
click at [161, 203] on div "Uus 1" at bounding box center [212, 201] width 235 height 25
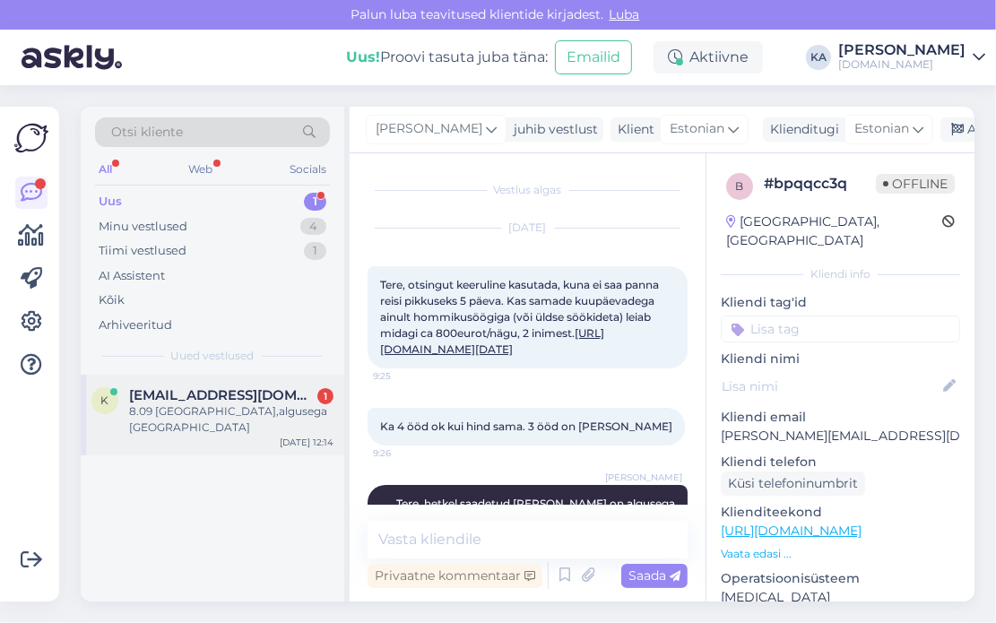
click at [133, 418] on div "8.09 [GEOGRAPHIC_DATA],algusega [GEOGRAPHIC_DATA]" at bounding box center [231, 420] width 204 height 32
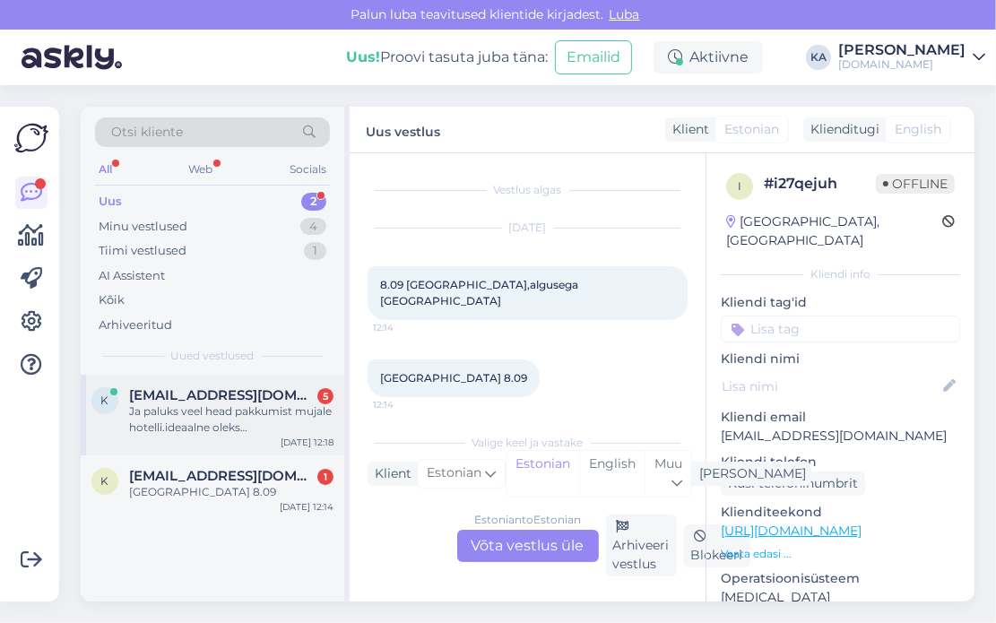
click at [162, 415] on div "Ja paluks veel head pakkumist mujale hotelli.ideaalne oleks [PERSON_NAME] oleks…" at bounding box center [231, 420] width 204 height 32
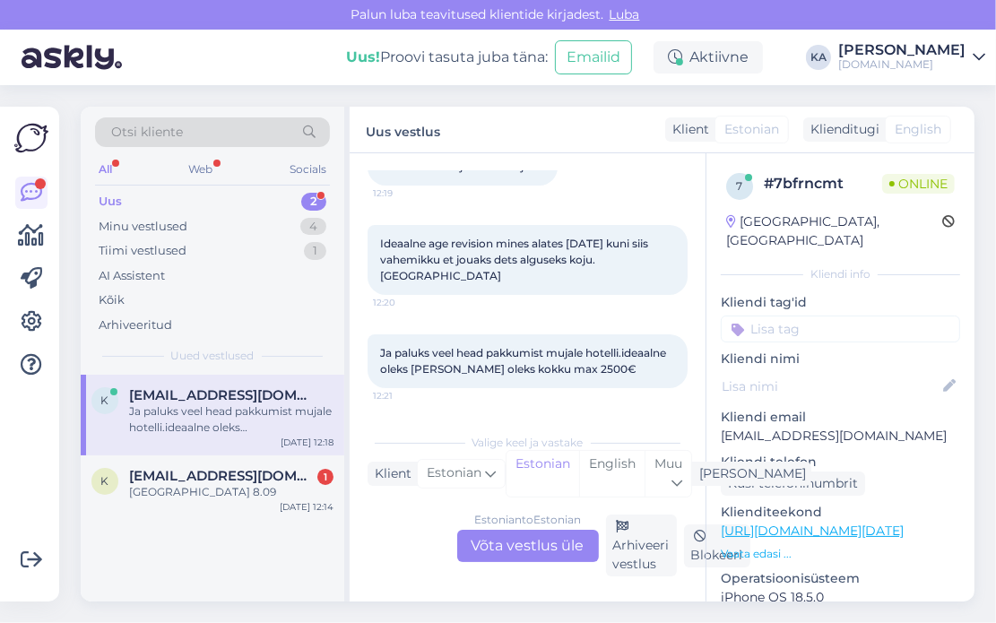
scroll to position [305, 0]
click at [163, 484] on div "[GEOGRAPHIC_DATA] 8.09" at bounding box center [231, 492] width 204 height 16
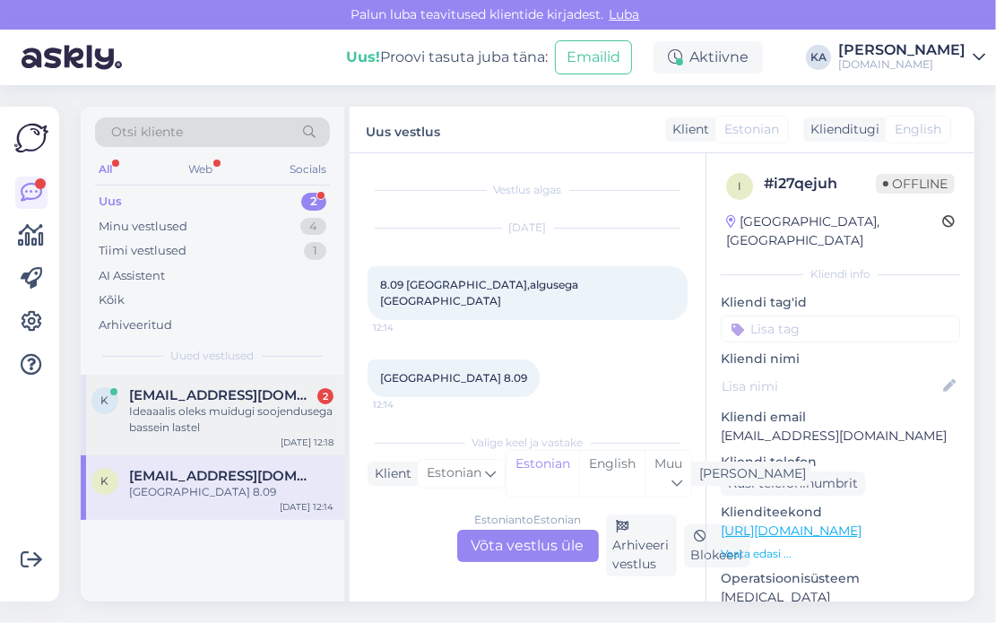
click at [192, 421] on div "Ideaaalis oleks muidugi soojendusega bassein lastel" at bounding box center [231, 420] width 204 height 32
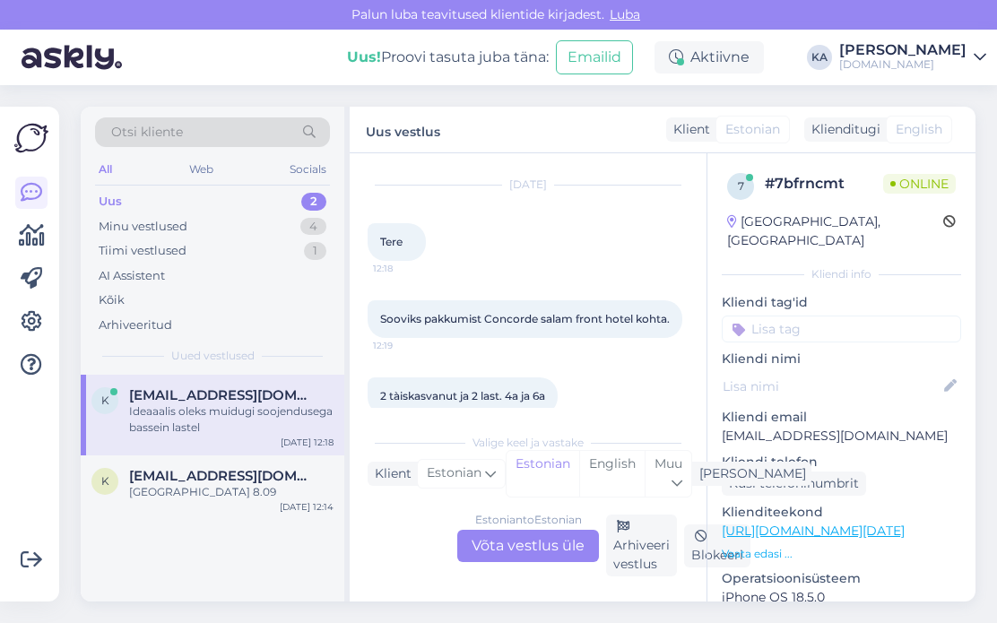
scroll to position [491, 0]
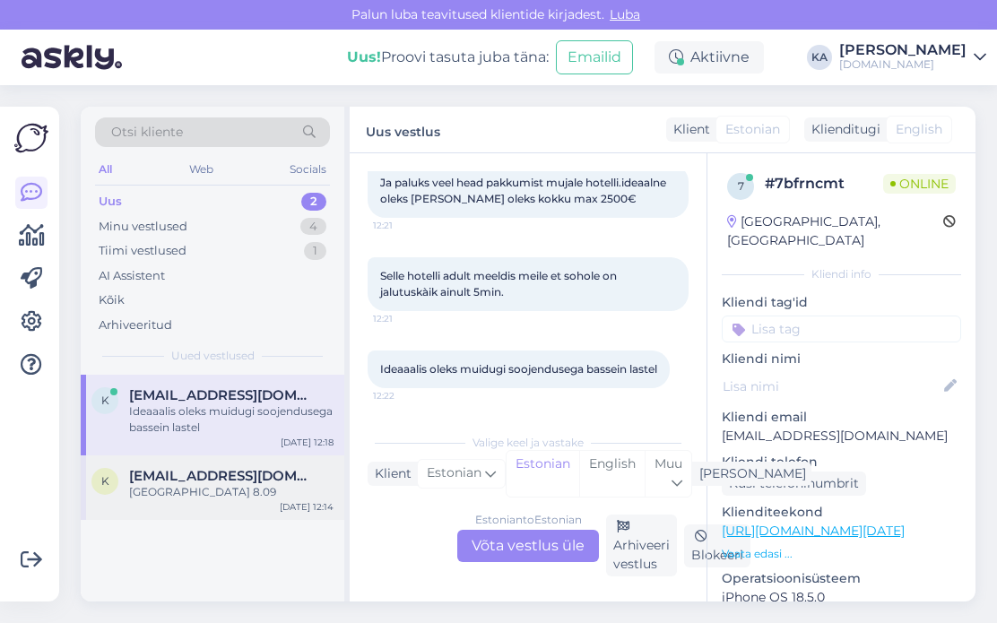
click at [194, 472] on span "[EMAIL_ADDRESS][DOMAIN_NAME]" at bounding box center [222, 476] width 187 height 16
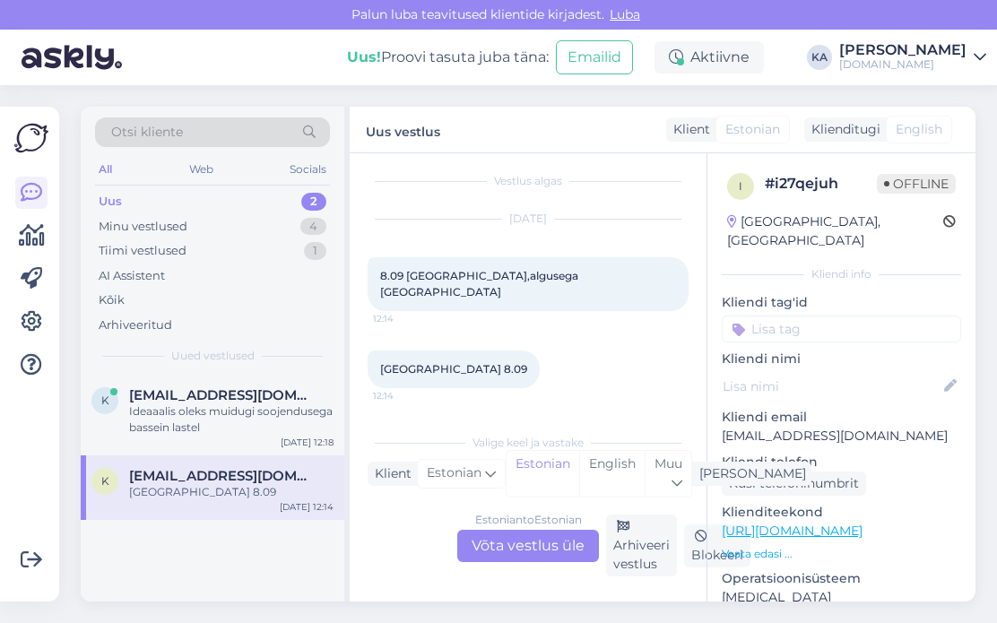
scroll to position [0, 0]
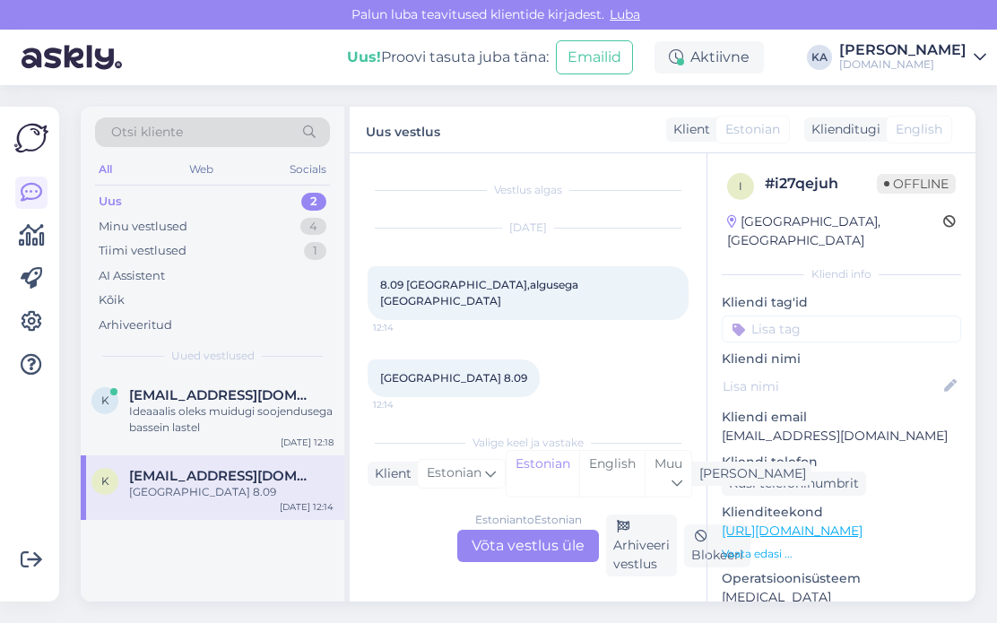
click at [562, 534] on div "Estonian to Estonian Võta vestlus üle" at bounding box center [528, 546] width 142 height 32
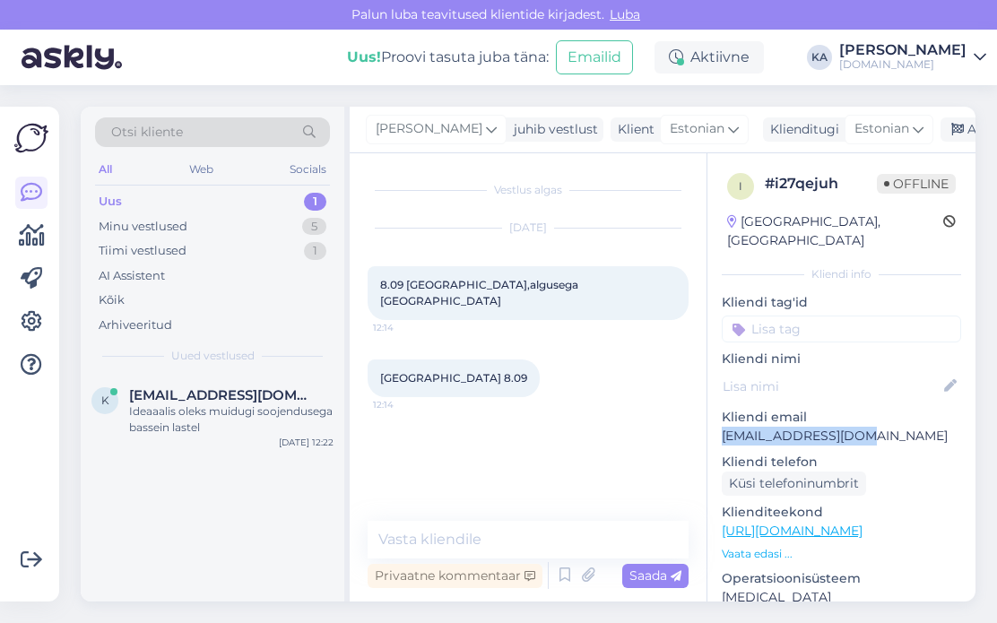
drag, startPoint x: 850, startPoint y: 414, endPoint x: 714, endPoint y: 427, distance: 136.9
click at [714, 427] on div "i # i27qejuh Offline [GEOGRAPHIC_DATA], [GEOGRAPHIC_DATA] Kliendi info Kliendi …" at bounding box center [842, 531] width 268 height 756
copy p "[EMAIL_ADDRESS][DOMAIN_NAME]"
click at [474, 542] on textarea at bounding box center [528, 540] width 321 height 38
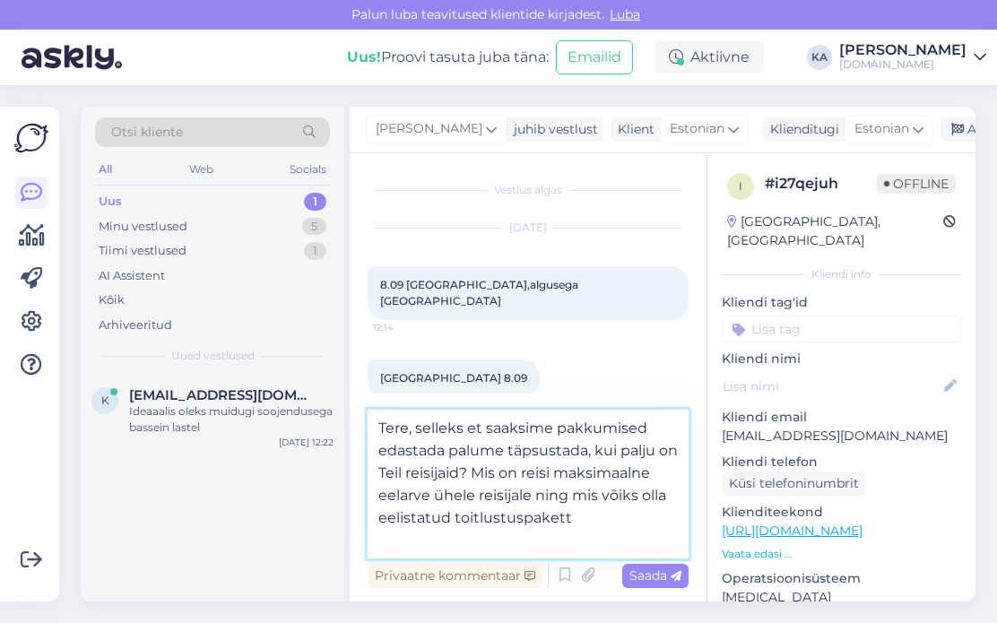
type textarea "Tere, selleks et saaksime pakkumised edastada palume täpsustada, kui palju on T…"
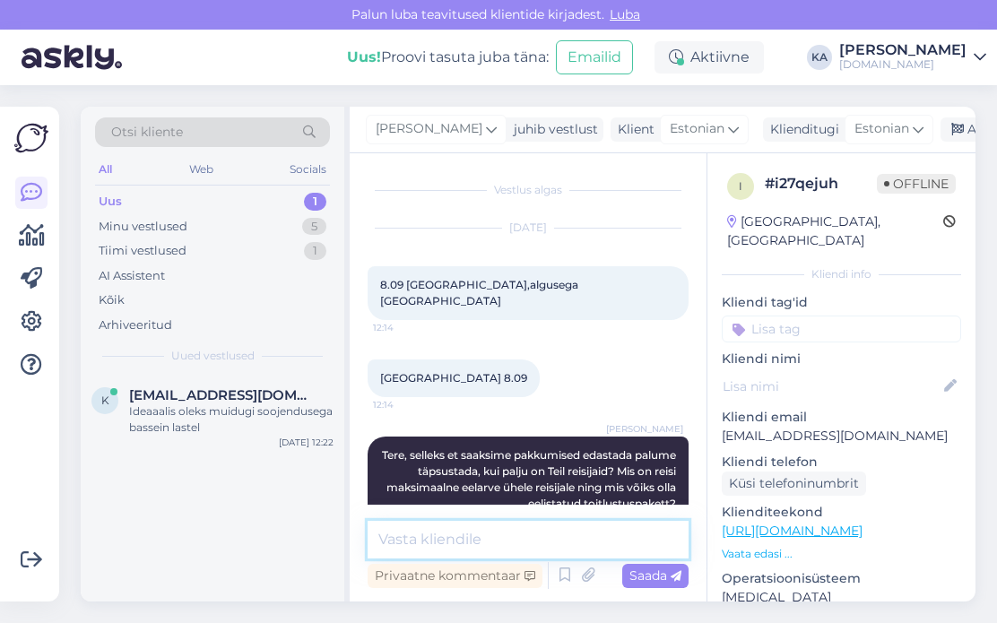
scroll to position [22, 0]
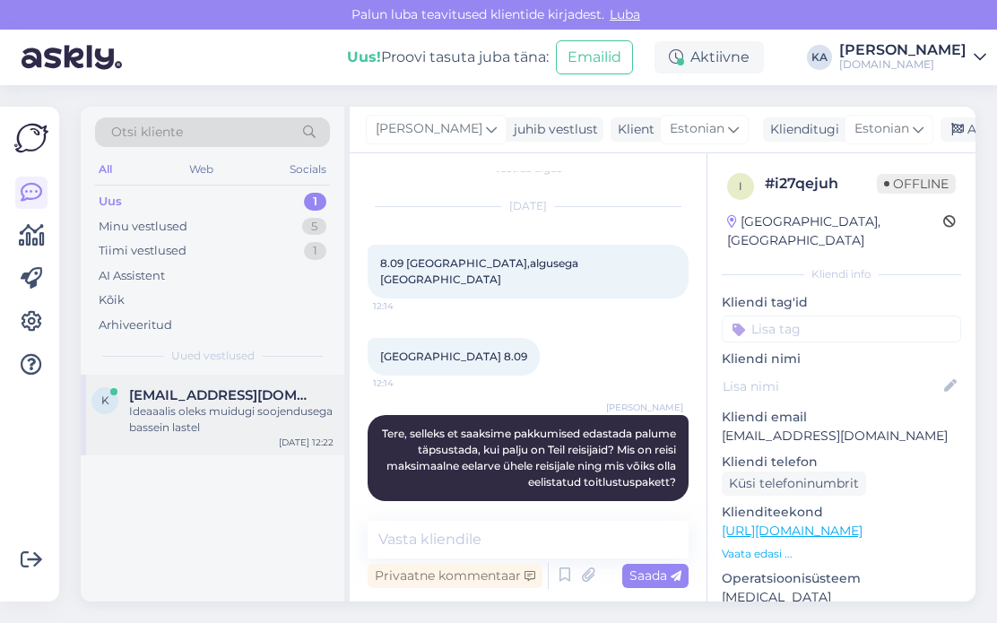
click at [208, 437] on div "k [EMAIL_ADDRESS][DOMAIN_NAME] Ideaaalis oleks muidugi soojendusega bassein las…" at bounding box center [213, 415] width 264 height 81
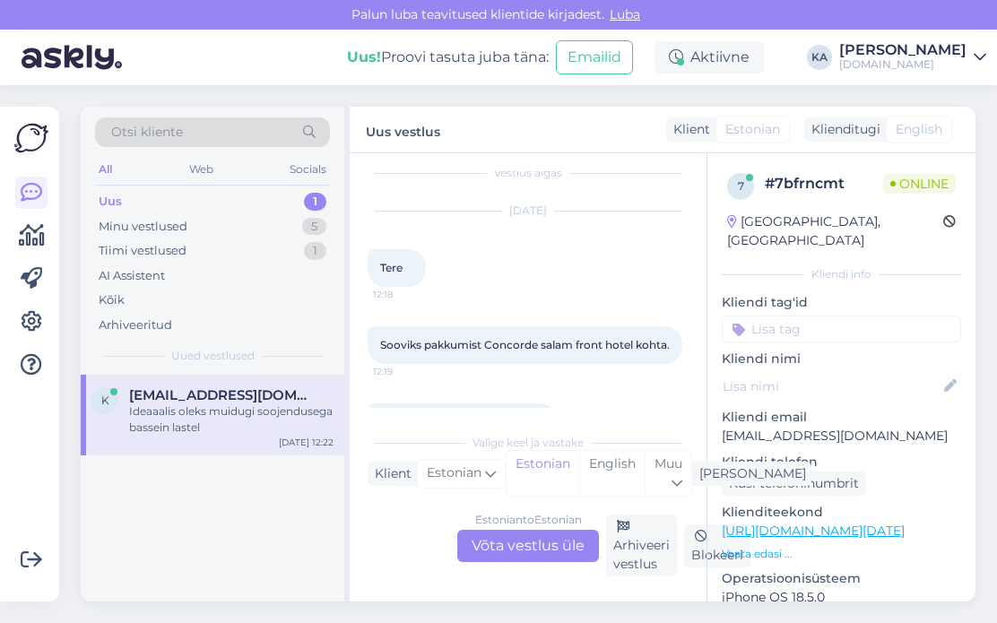
scroll to position [0, 0]
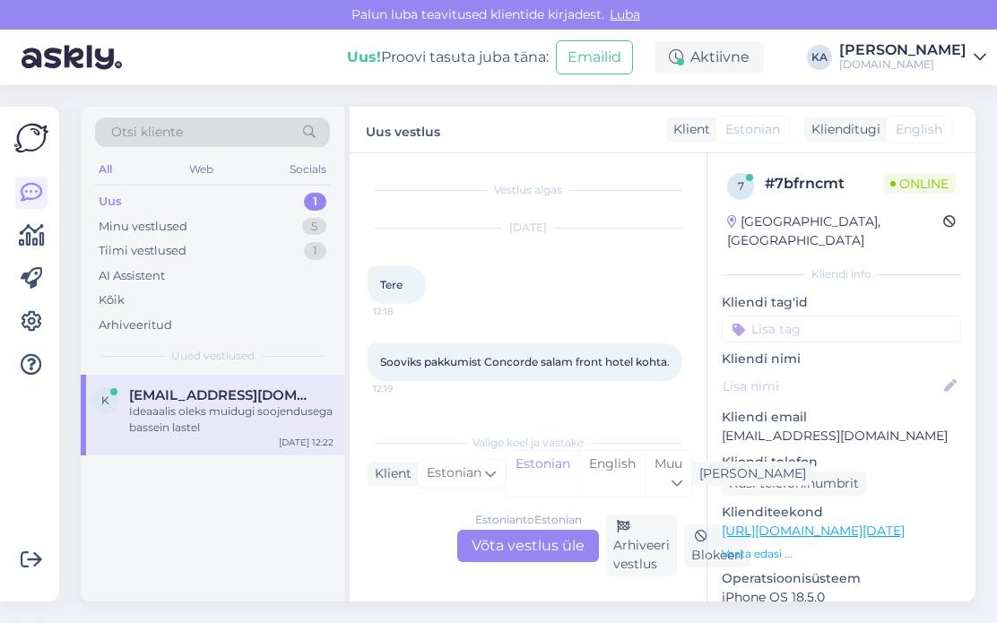
click at [180, 211] on div "Uus 1" at bounding box center [212, 201] width 235 height 25
click at [178, 224] on div "Minu vestlused" at bounding box center [143, 227] width 89 height 18
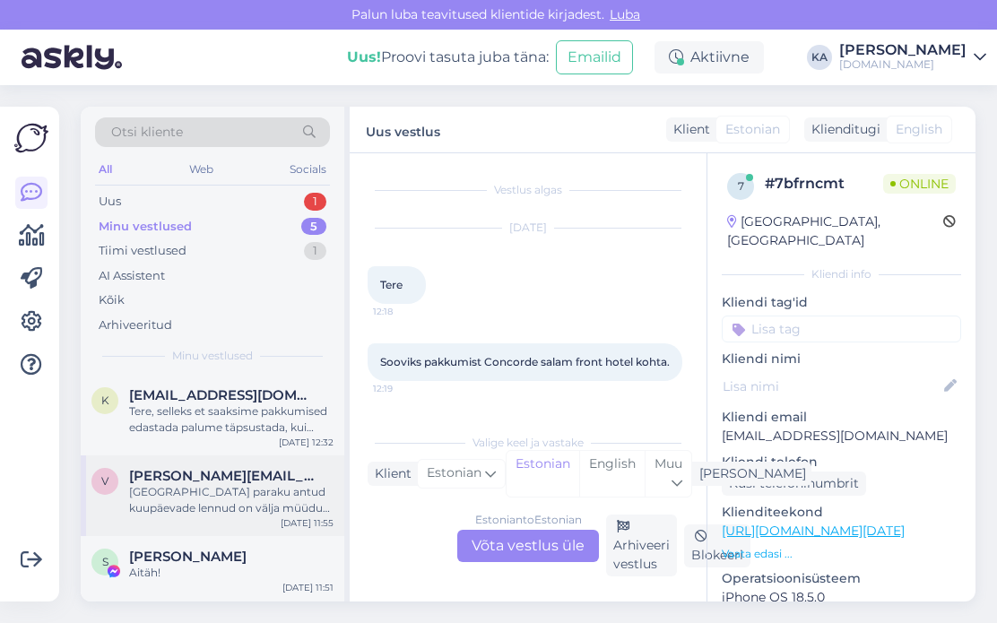
click at [212, 491] on div "[GEOGRAPHIC_DATA] paraku antud kuupäevade lennud on välja müüdud. Edastame Teie…" at bounding box center [231, 500] width 204 height 32
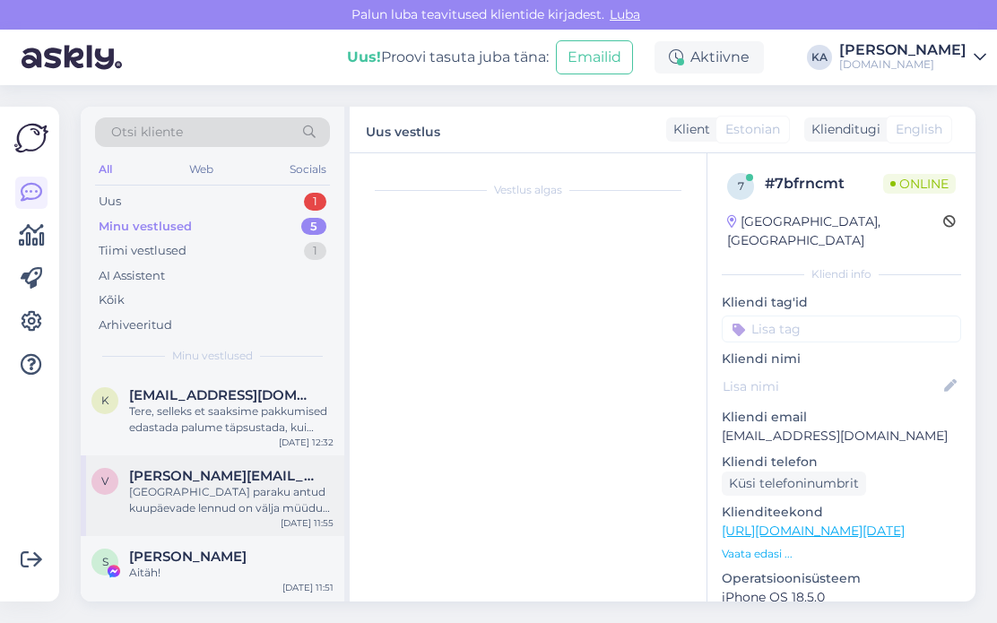
scroll to position [430, 0]
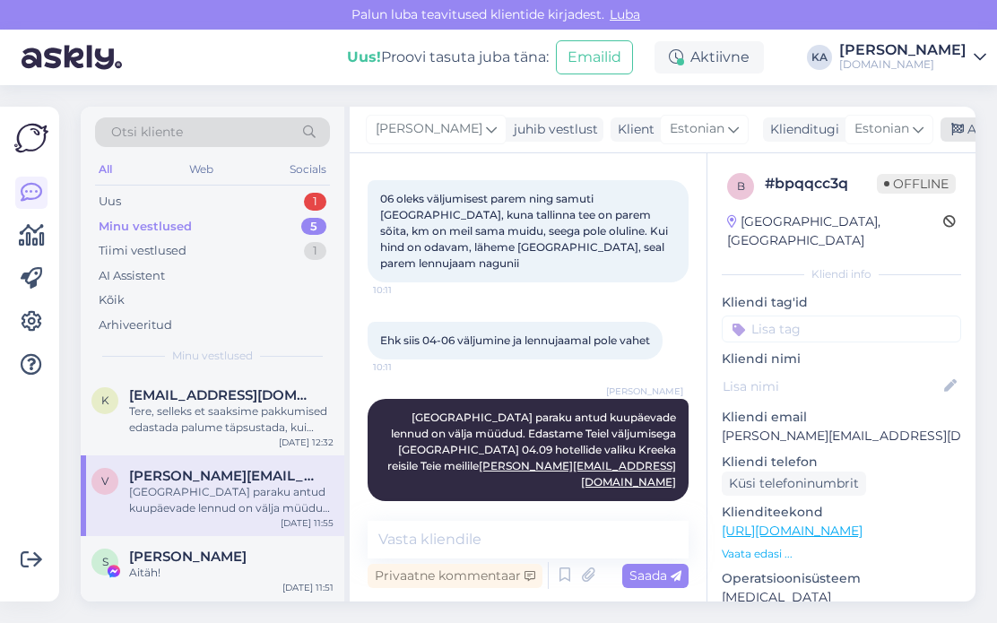
click at [952, 128] on icon at bounding box center [958, 130] width 13 height 13
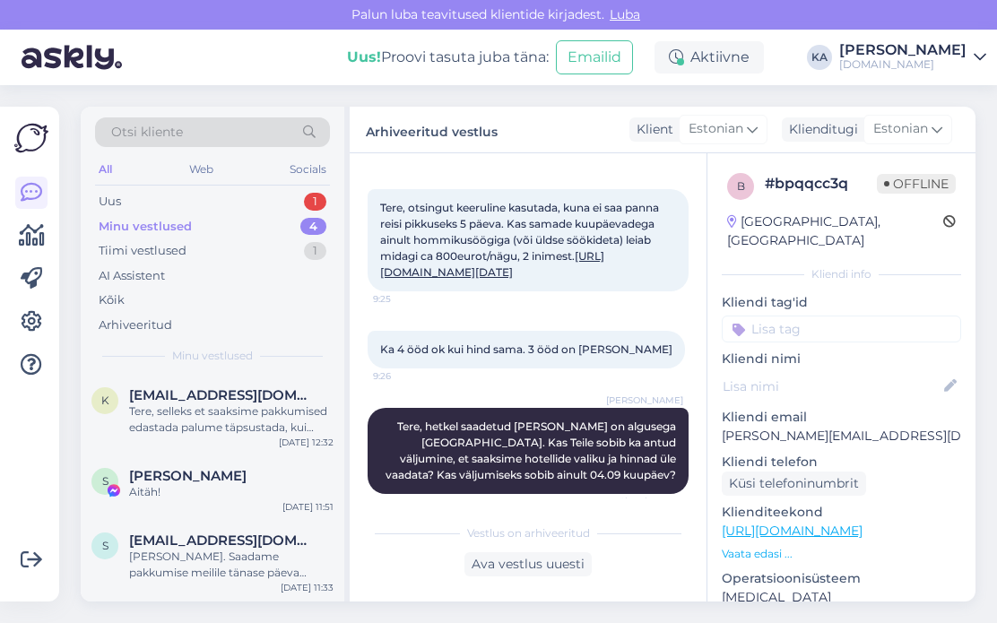
scroll to position [0, 0]
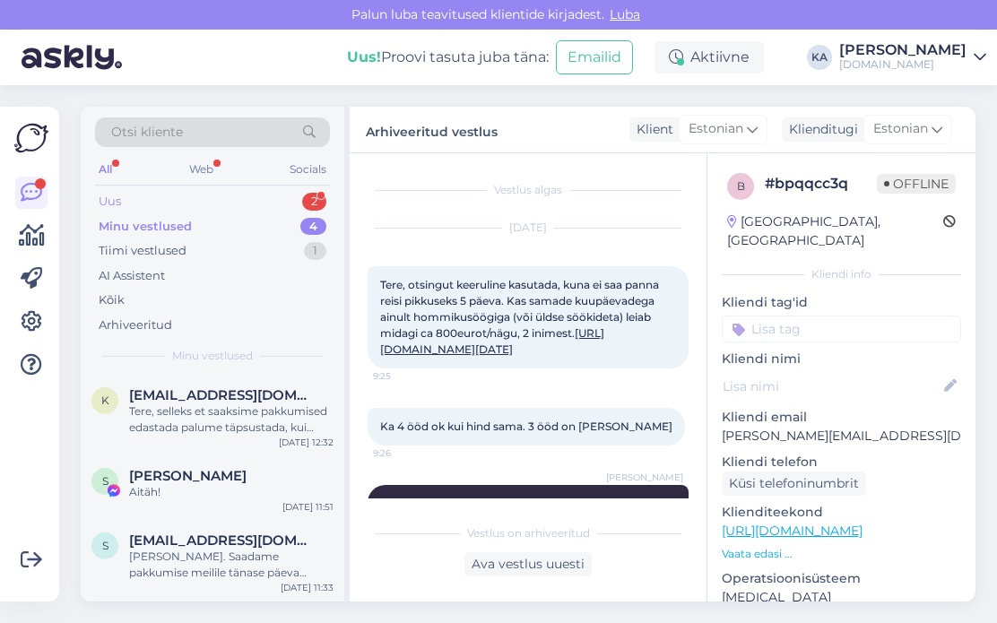
click at [126, 195] on div "Uus 2" at bounding box center [212, 201] width 235 height 25
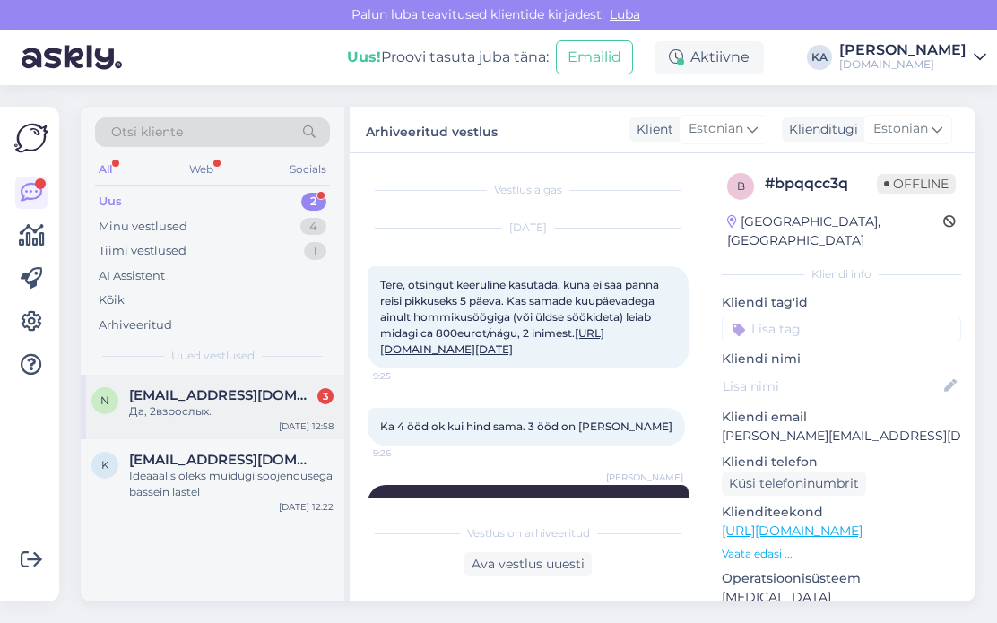
click at [223, 401] on span "[EMAIL_ADDRESS][DOMAIN_NAME]" at bounding box center [222, 395] width 187 height 16
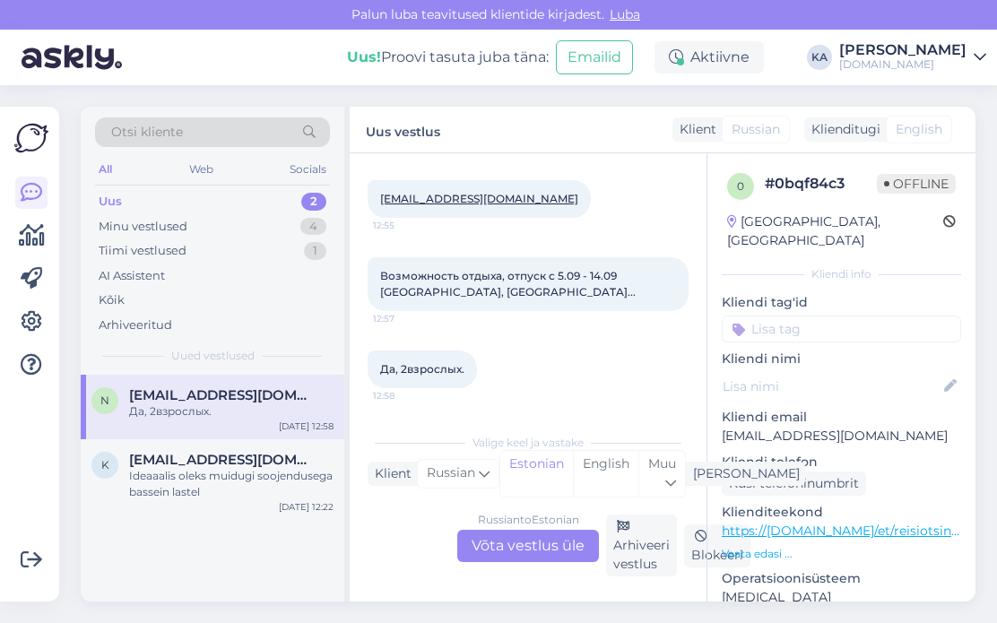
click at [491, 548] on div "Russian to Estonian Võta vestlus üle" at bounding box center [528, 546] width 142 height 32
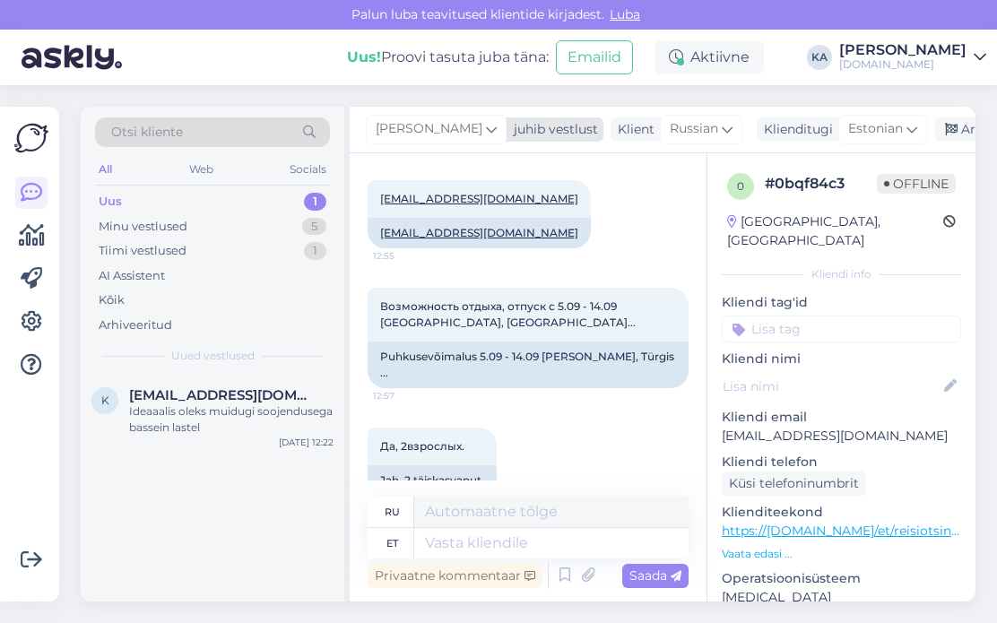
click at [400, 131] on span "[PERSON_NAME]" at bounding box center [429, 129] width 107 height 20
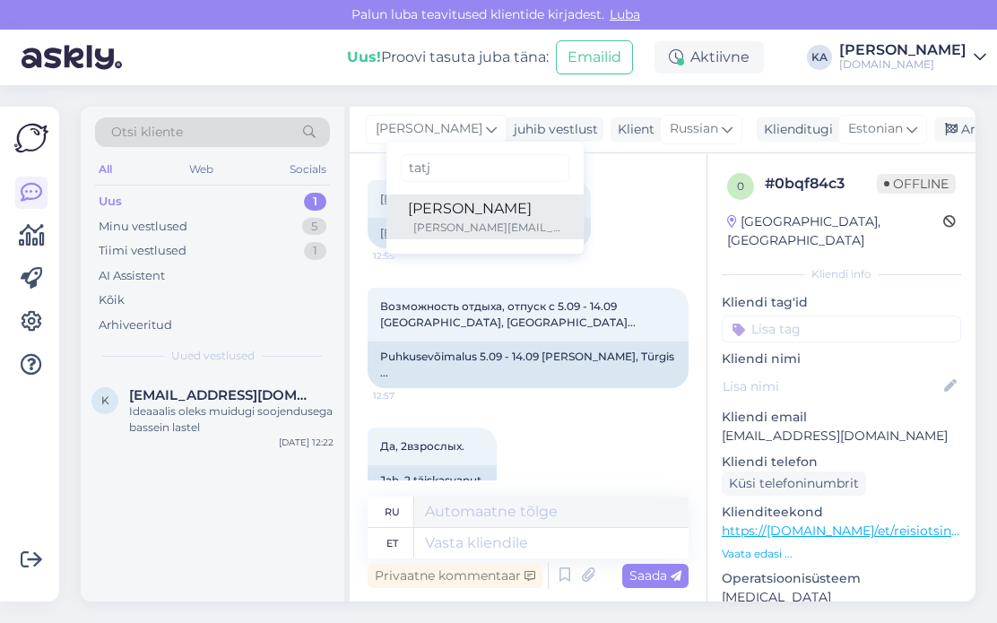
type input "tatj"
click at [445, 222] on div "[PERSON_NAME][EMAIL_ADDRESS][DOMAIN_NAME]" at bounding box center [487, 228] width 149 height 16
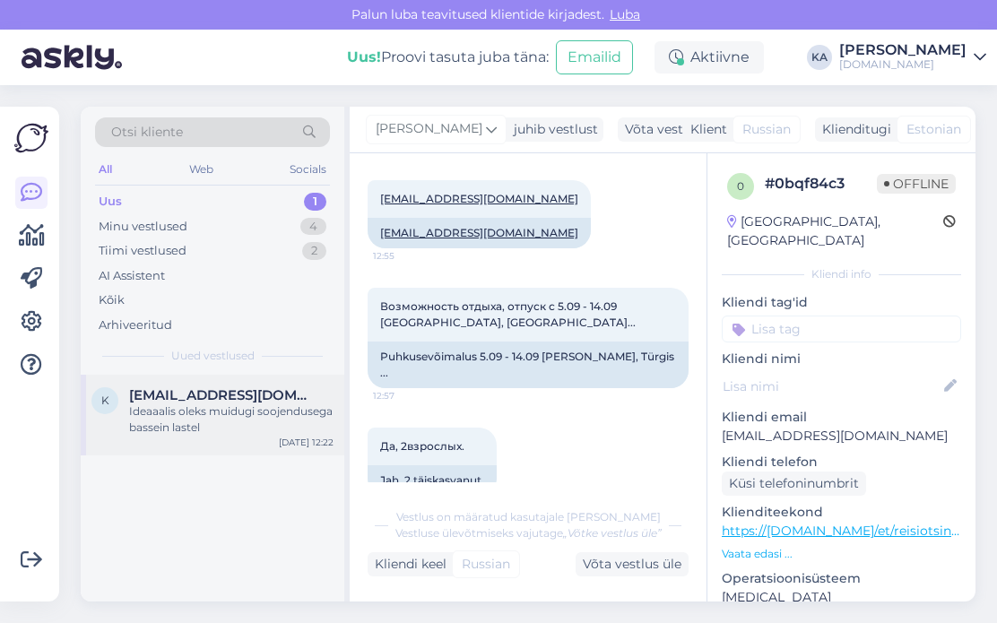
drag, startPoint x: 166, startPoint y: 405, endPoint x: 178, endPoint y: 401, distance: 12.5
click at [166, 405] on div "Ideaaalis oleks muidugi soojendusega bassein lastel" at bounding box center [231, 420] width 204 height 32
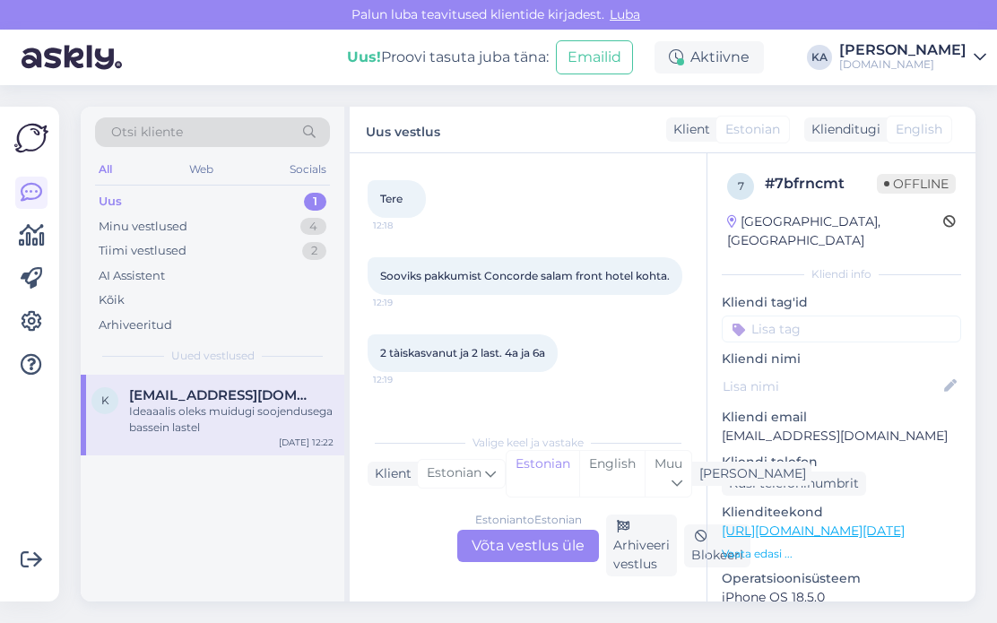
scroll to position [491, 0]
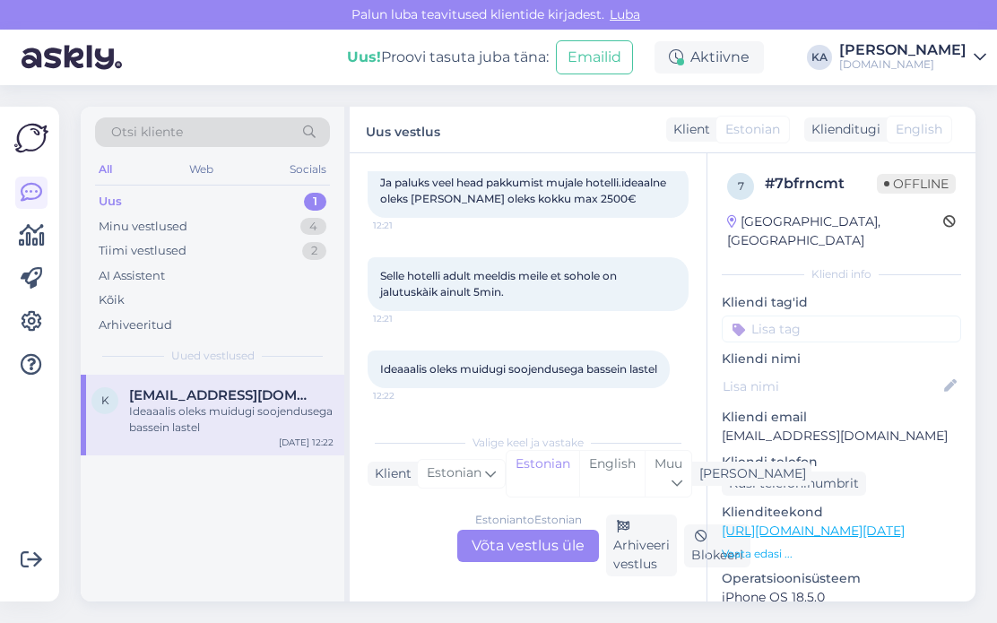
click at [482, 541] on div "Estonian to Estonian Võta vestlus üle" at bounding box center [528, 546] width 142 height 32
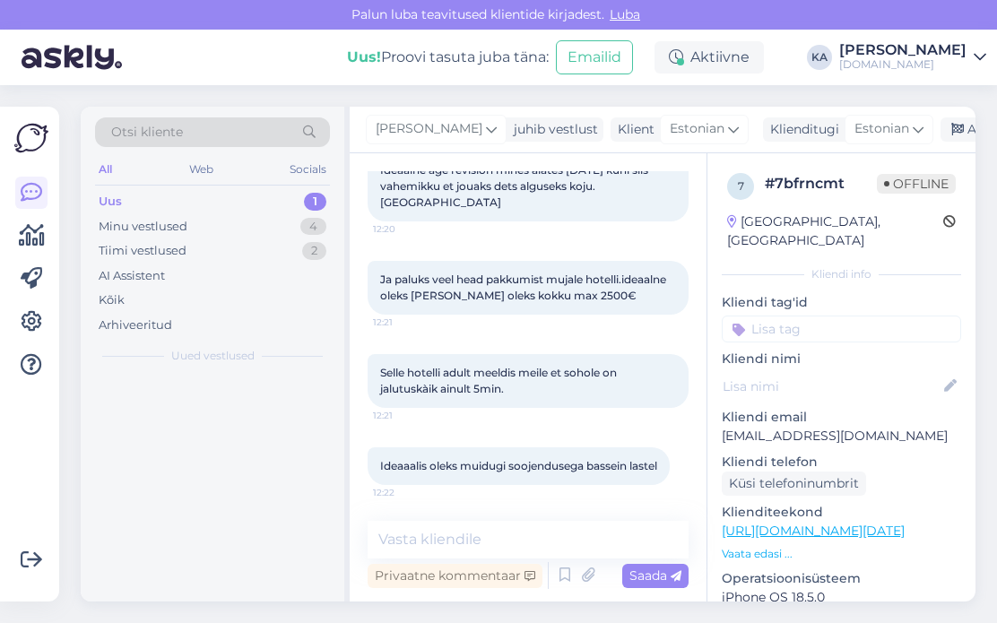
scroll to position [395, 0]
click at [433, 526] on textarea at bounding box center [528, 540] width 321 height 38
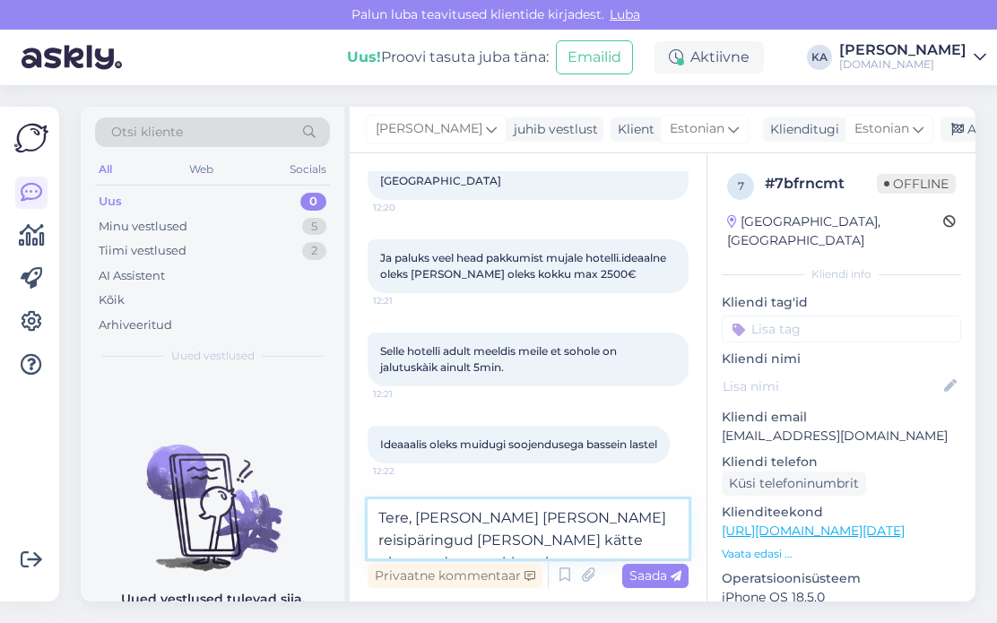
scroll to position [438, 0]
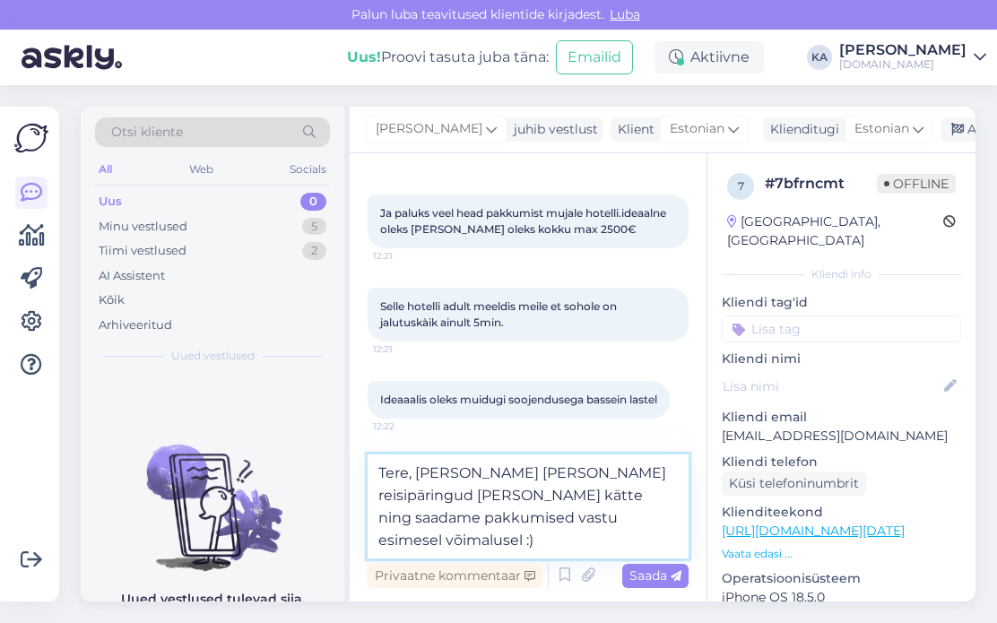
type textarea "Tere, [PERSON_NAME] [PERSON_NAME] reisipäringud [PERSON_NAME] kätte ning saadam…"
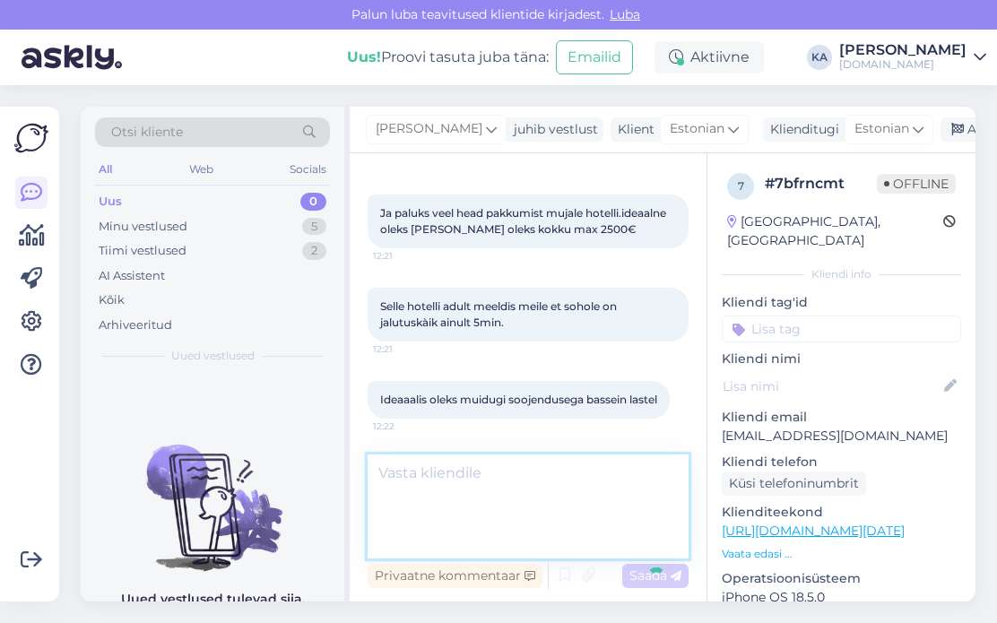
scroll to position [504, 0]
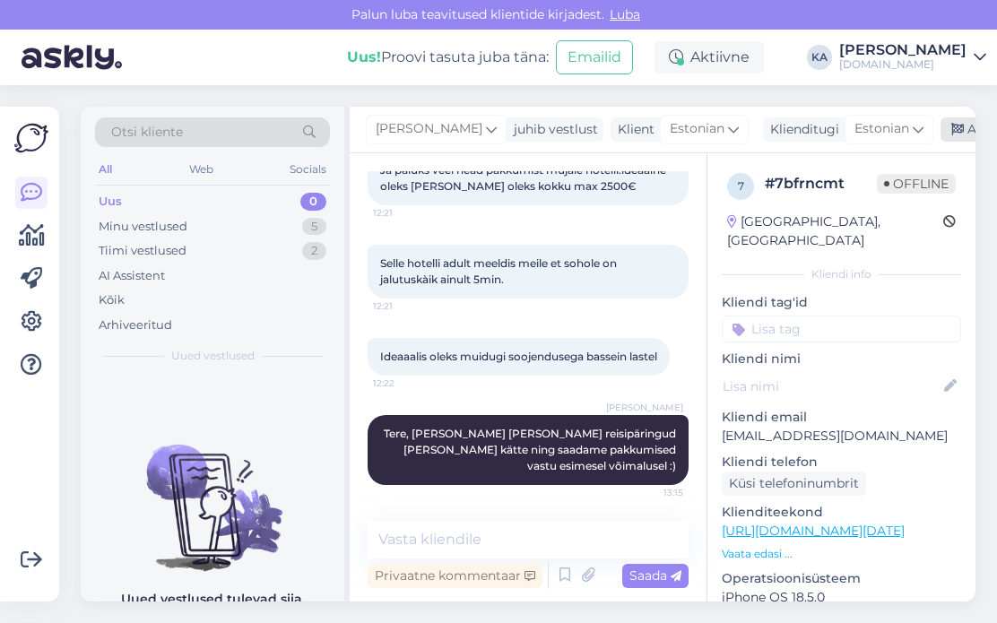
click at [943, 125] on div "Arhiveeri vestlus" at bounding box center [1010, 129] width 138 height 24
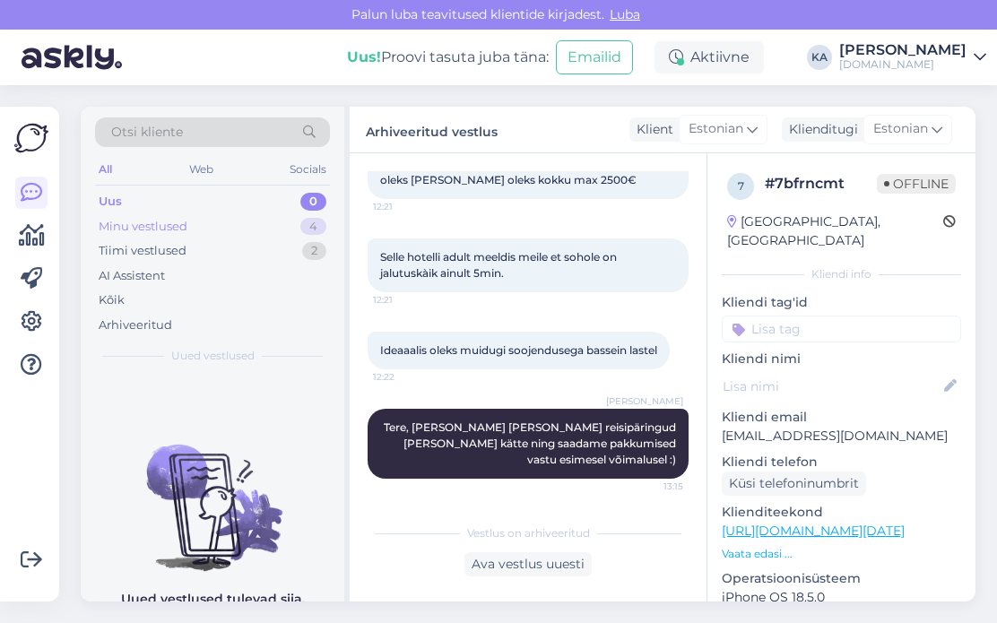
click at [159, 218] on div "Minu vestlused" at bounding box center [143, 227] width 89 height 18
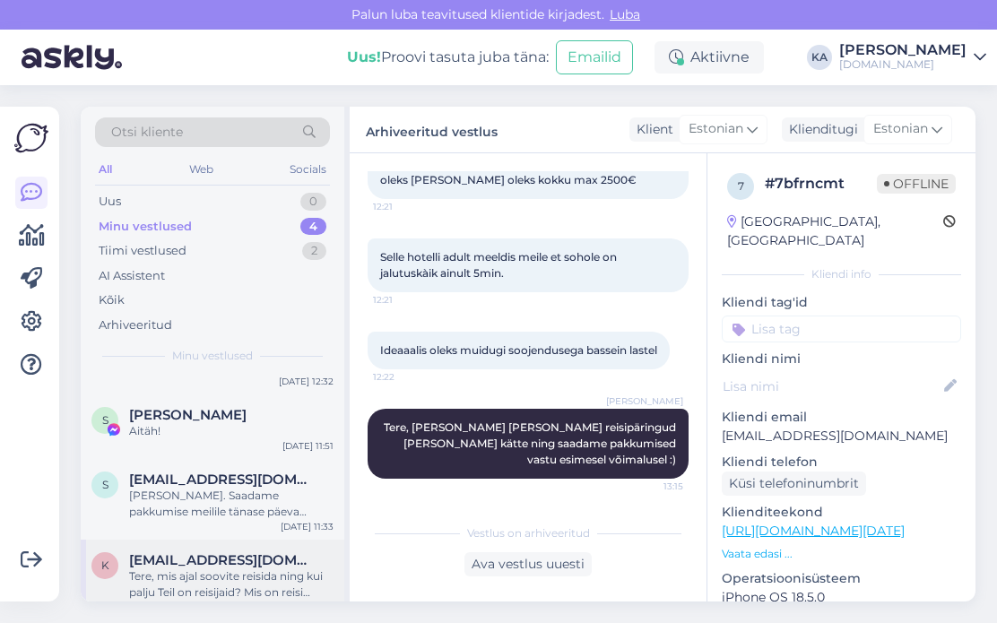
scroll to position [79, 0]
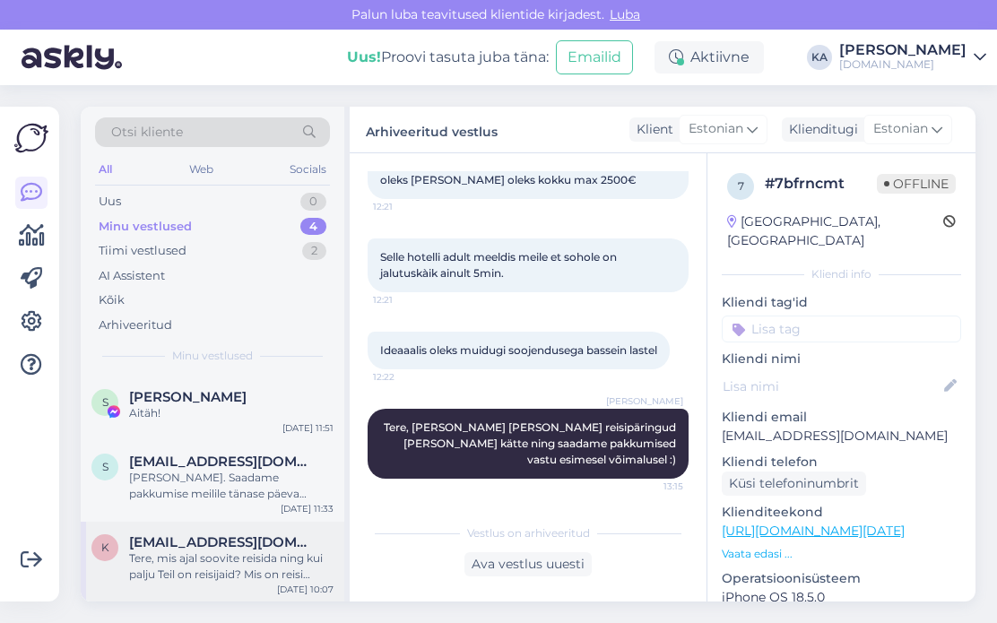
click at [230, 544] on span "[EMAIL_ADDRESS][DOMAIN_NAME]" at bounding box center [222, 542] width 187 height 16
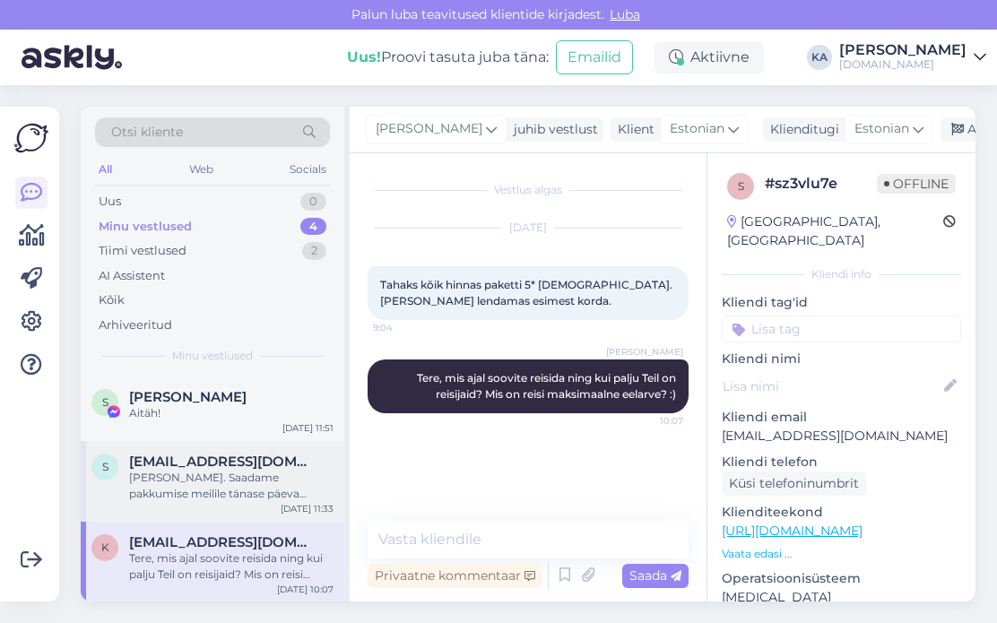
click at [188, 478] on div "[PERSON_NAME]. Saadame pakkumise meilile tänase päeva jooksul :)" at bounding box center [231, 486] width 204 height 32
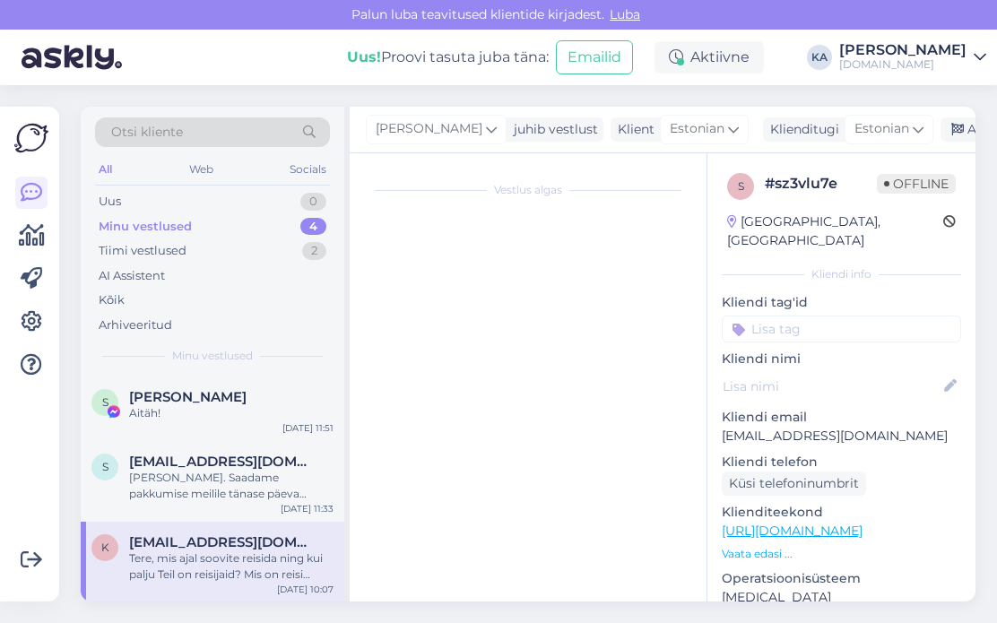
scroll to position [221, 0]
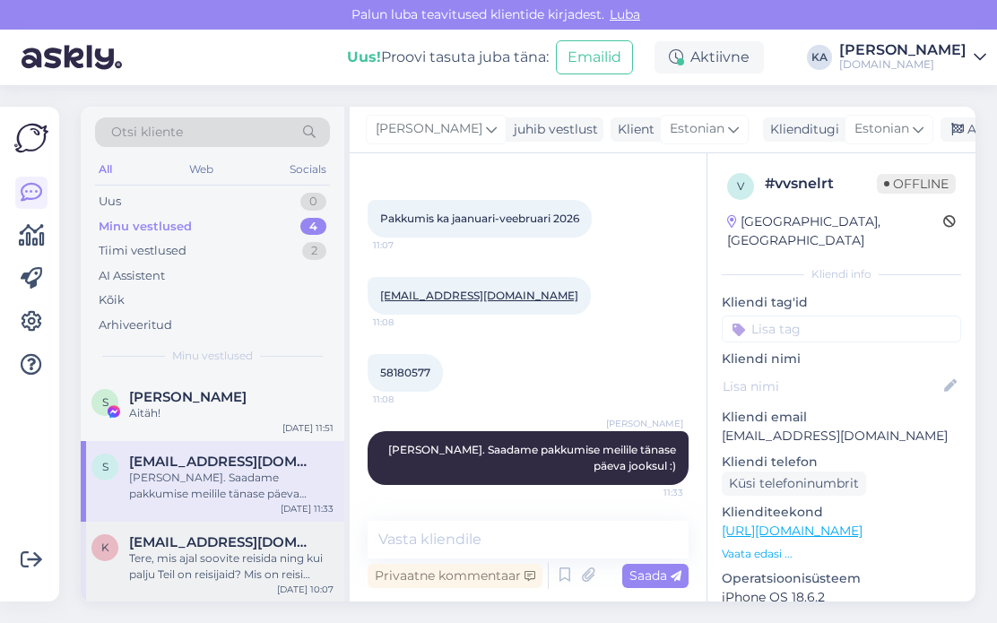
click at [190, 552] on div "Tere, mis ajal soovite reisida ning kui palju Teil on reisijaid? Mis on reisi m…" at bounding box center [231, 567] width 204 height 32
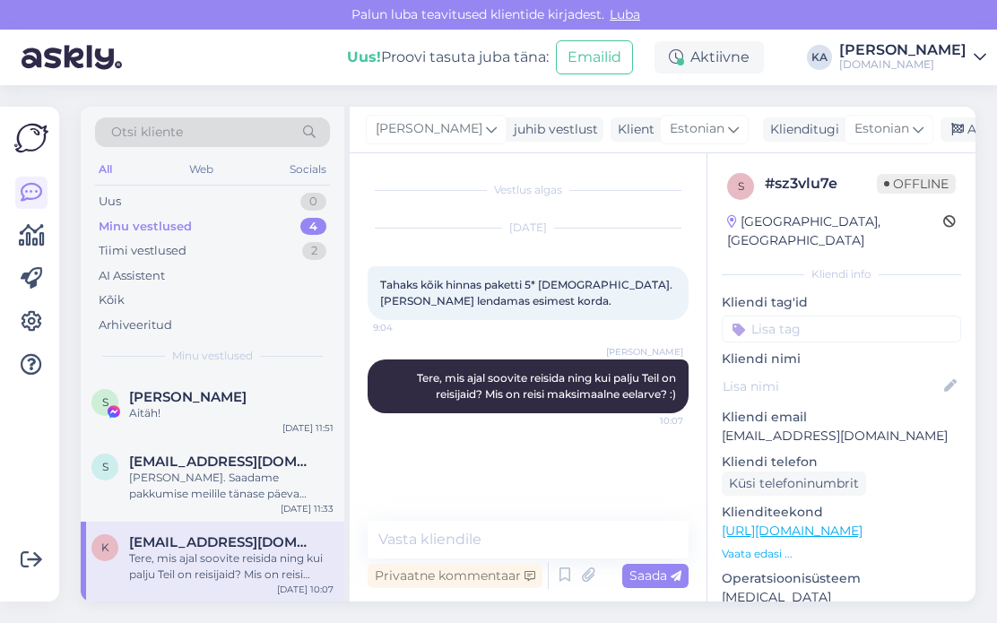
scroll to position [0, 0]
click at [947, 135] on div "Arhiveeri vestlus" at bounding box center [1010, 129] width 138 height 24
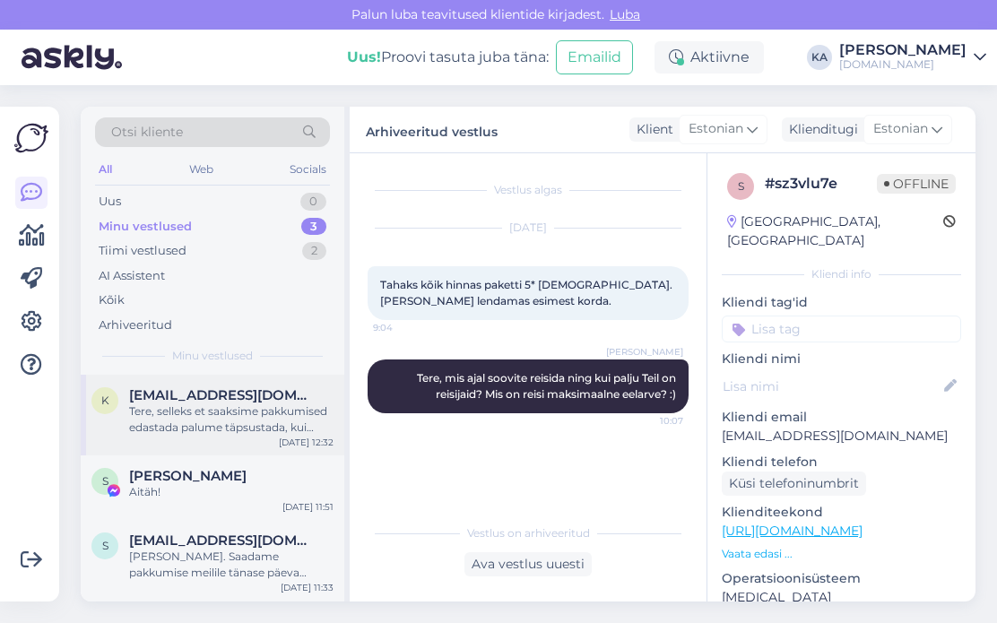
click at [216, 411] on div "Tere, selleks et saaksime pakkumised edastada palume täpsustada, kui palju on T…" at bounding box center [231, 420] width 204 height 32
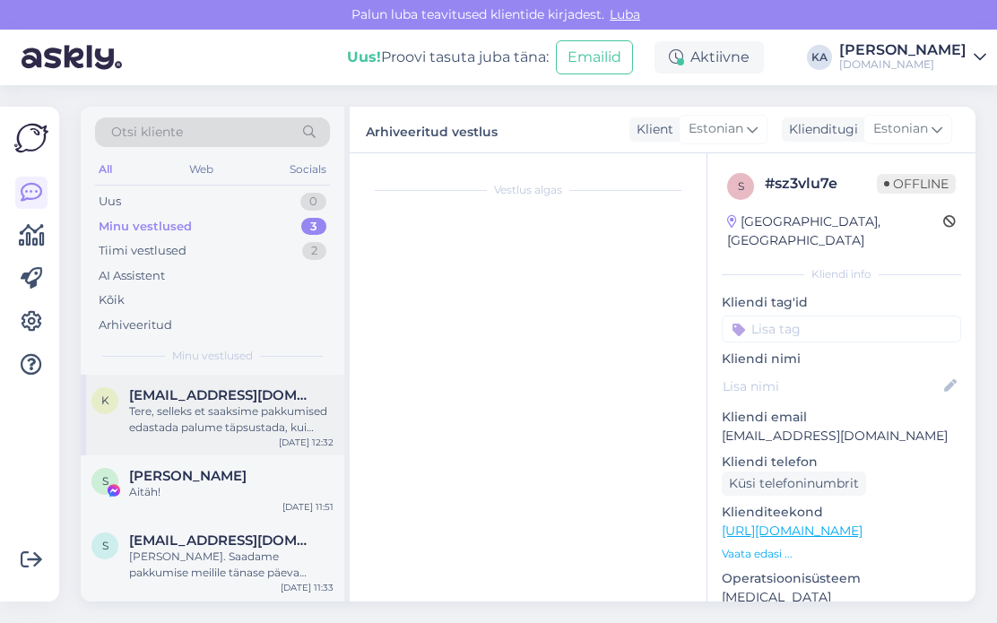
scroll to position [22, 0]
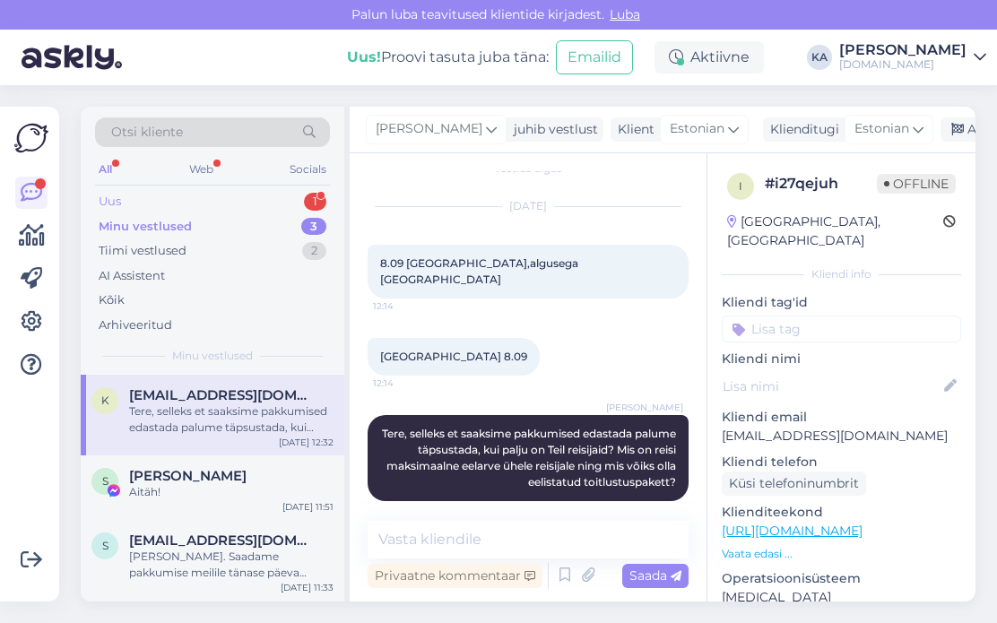
click at [167, 204] on div "Uus 1" at bounding box center [212, 201] width 235 height 25
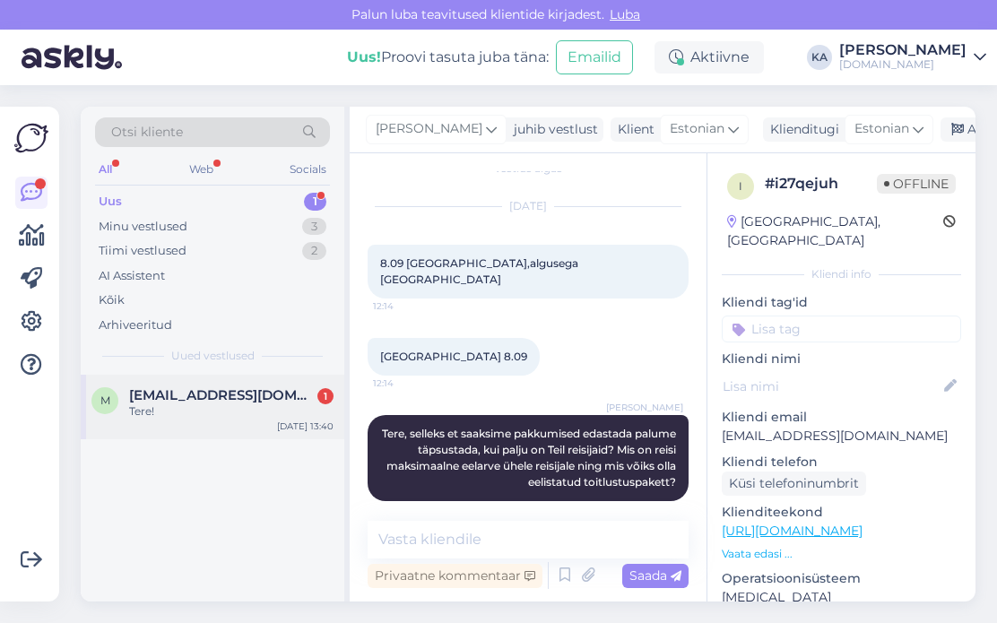
click at [252, 412] on div "Tere!" at bounding box center [231, 412] width 204 height 16
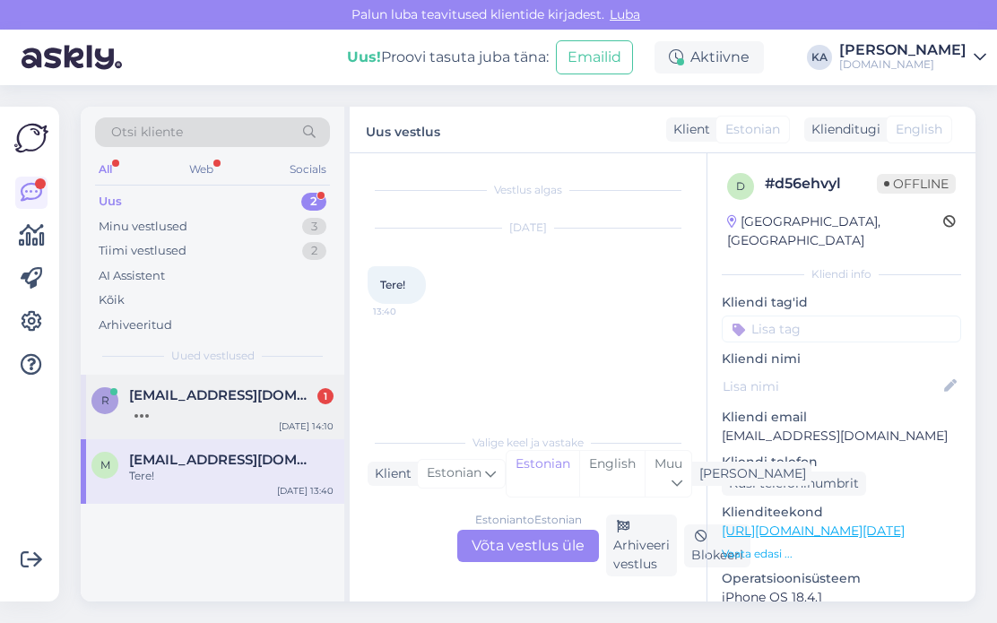
click at [222, 390] on span "[EMAIL_ADDRESS][DOMAIN_NAME]" at bounding box center [222, 395] width 187 height 16
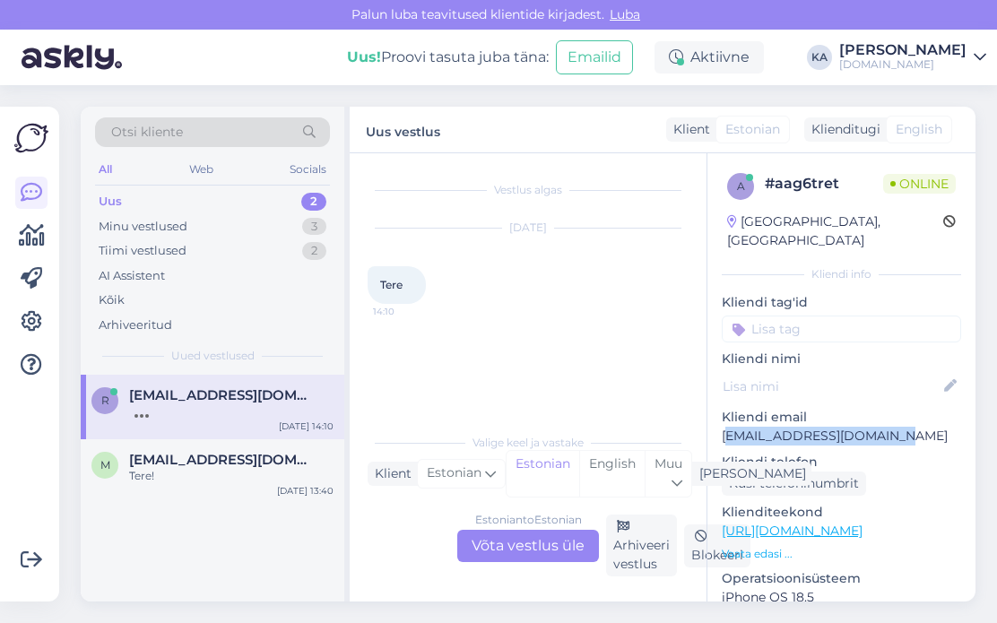
drag, startPoint x: 907, startPoint y: 419, endPoint x: 725, endPoint y: 418, distance: 182.1
click at [725, 427] on p "[EMAIL_ADDRESS][DOMAIN_NAME]" at bounding box center [841, 436] width 239 height 19
drag, startPoint x: 784, startPoint y: 412, endPoint x: 929, endPoint y: 413, distance: 145.3
click at [786, 427] on p "[EMAIL_ADDRESS][DOMAIN_NAME]" at bounding box center [841, 436] width 239 height 19
click at [940, 427] on p "[EMAIL_ADDRESS][DOMAIN_NAME]" at bounding box center [841, 436] width 239 height 19
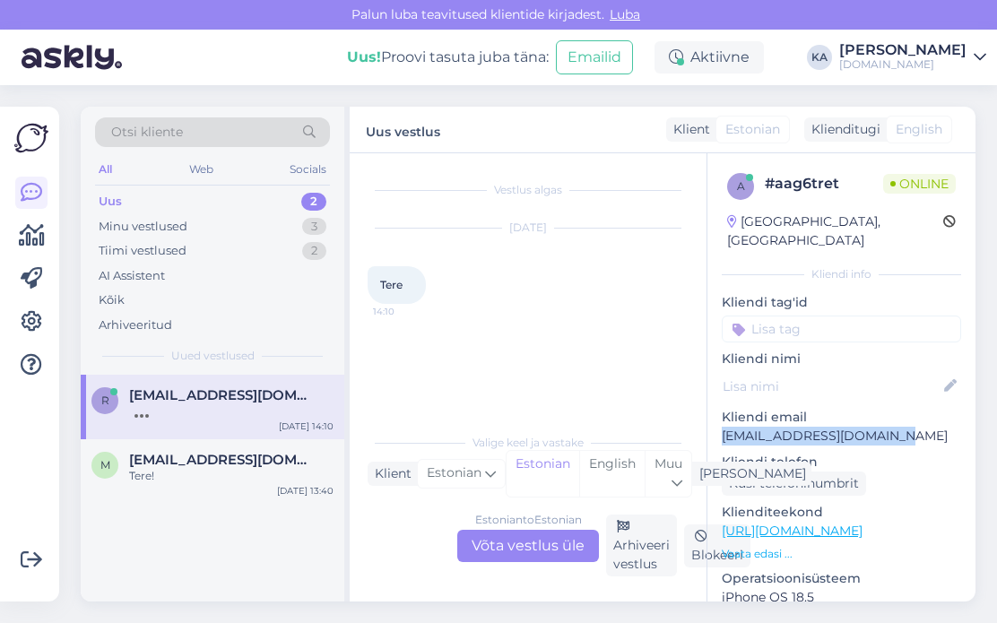
drag, startPoint x: 913, startPoint y: 417, endPoint x: 713, endPoint y: 416, distance: 200.0
click at [713, 416] on div "a # aag6tret Online [GEOGRAPHIC_DATA], [GEOGRAPHIC_DATA] Kliendi info Kliendi t…" at bounding box center [842, 531] width 268 height 756
copy p "[EMAIL_ADDRESS][DOMAIN_NAME]"
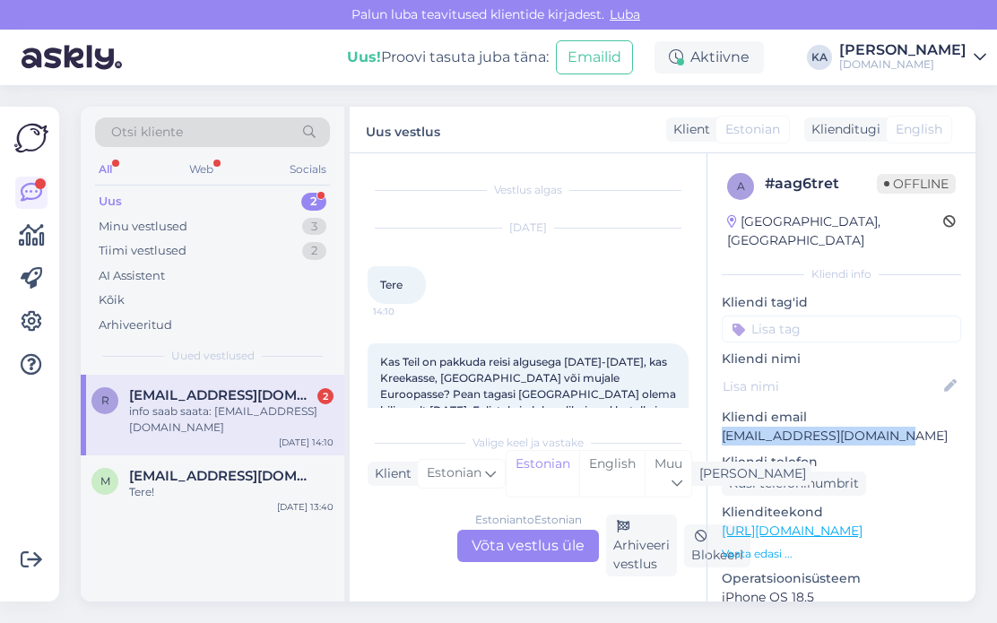
scroll to position [135, 0]
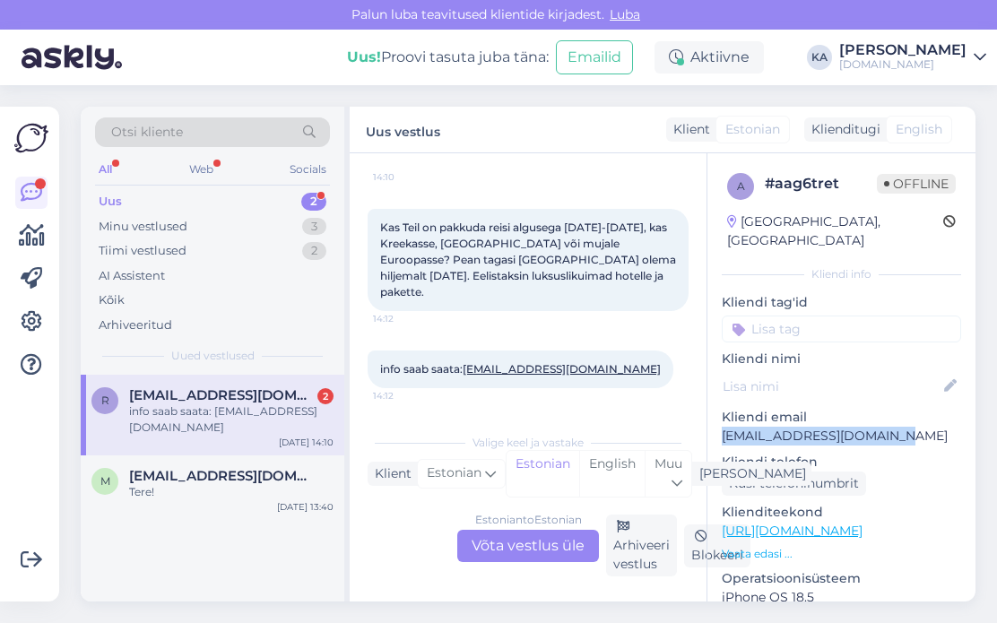
click at [868, 427] on p "[EMAIL_ADDRESS][DOMAIN_NAME]" at bounding box center [841, 436] width 239 height 19
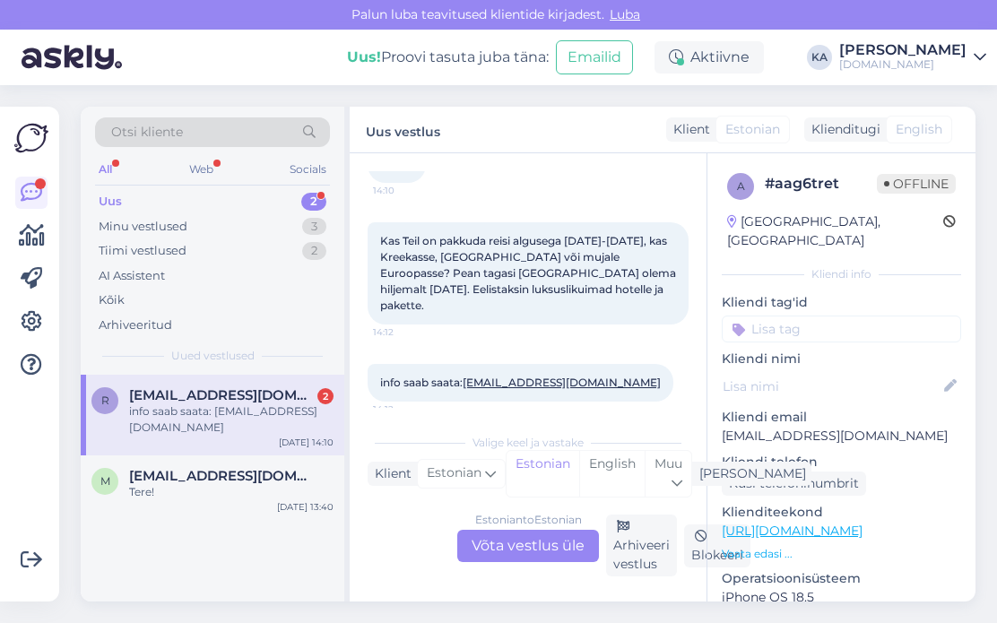
scroll to position [134, 0]
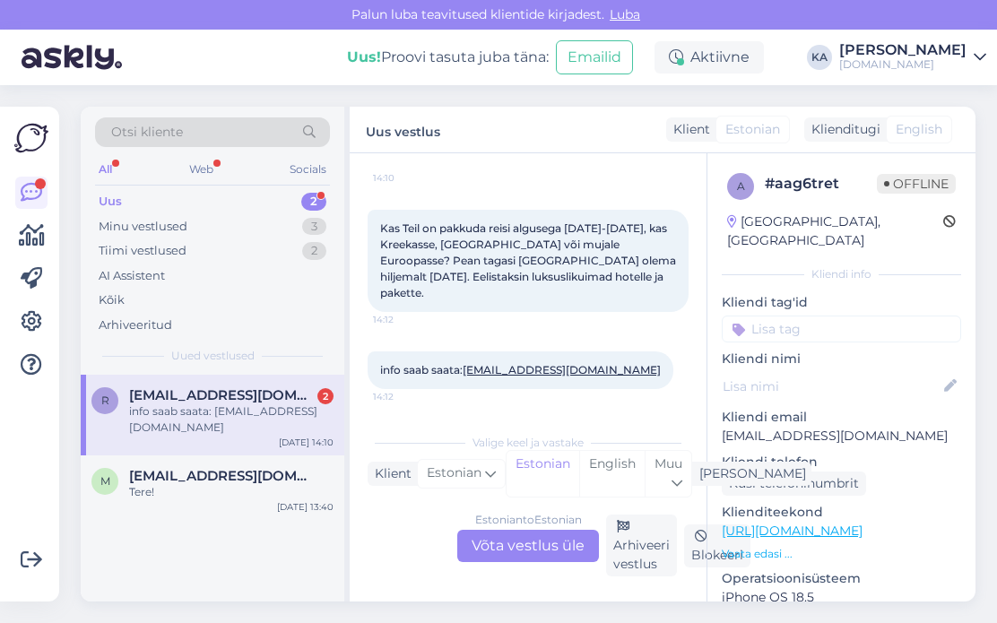
click at [493, 540] on div "Estonian to Estonian Võta vestlus üle" at bounding box center [528, 546] width 142 height 32
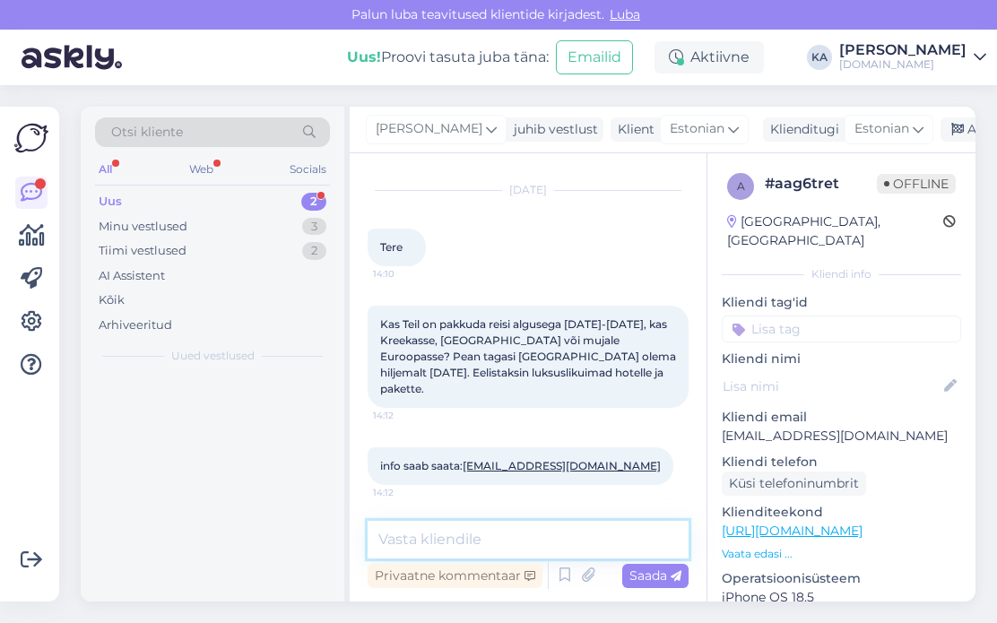
click at [438, 535] on textarea at bounding box center [528, 540] width 321 height 38
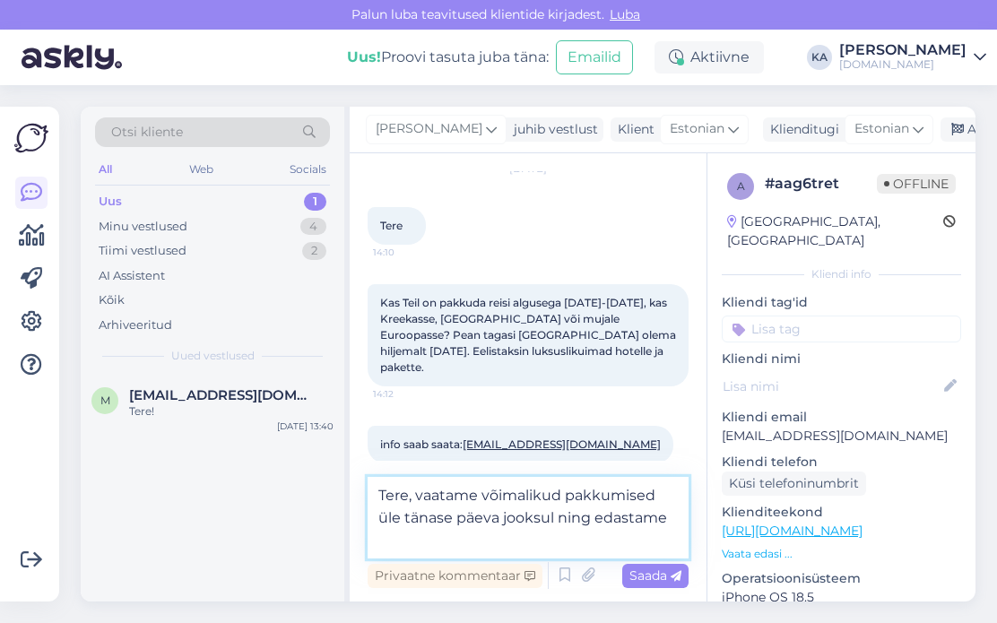
scroll to position [82, 0]
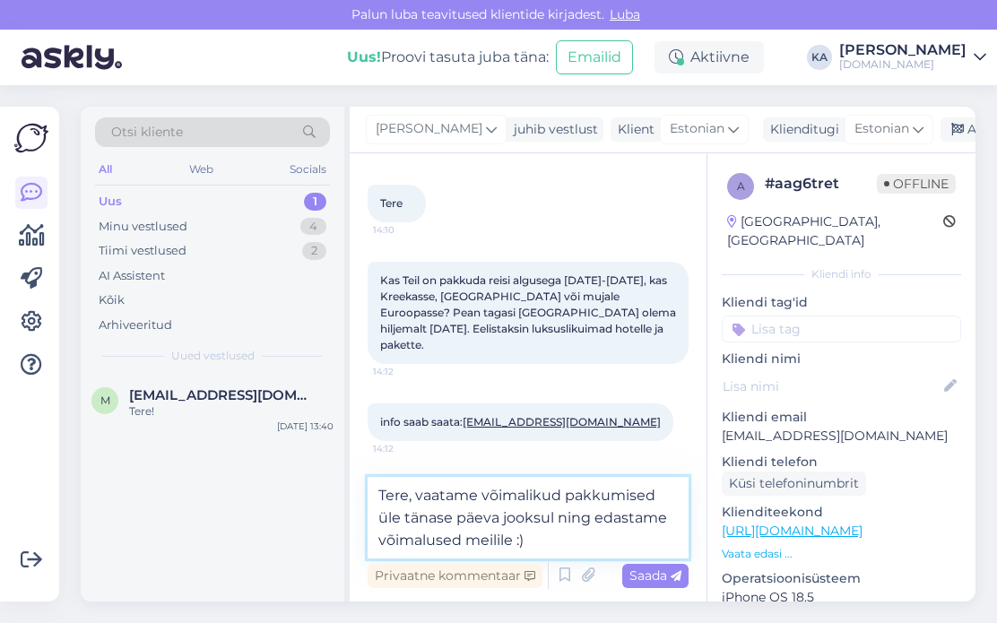
type textarea "Tere, vaatame võimalikud pakkumised üle tänase päeva jooksul ning edastame võim…"
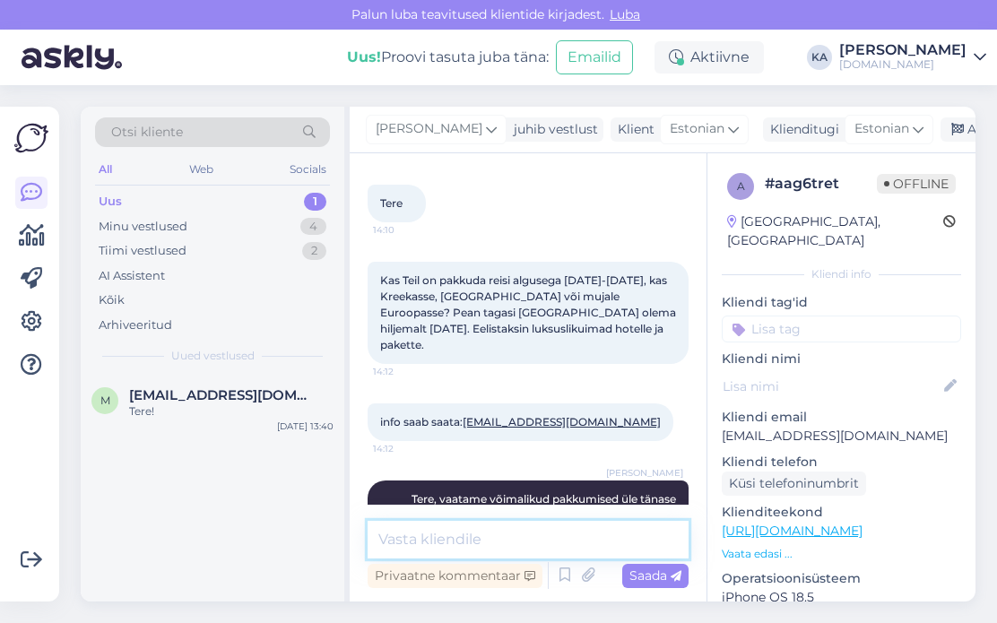
scroll to position [131, 0]
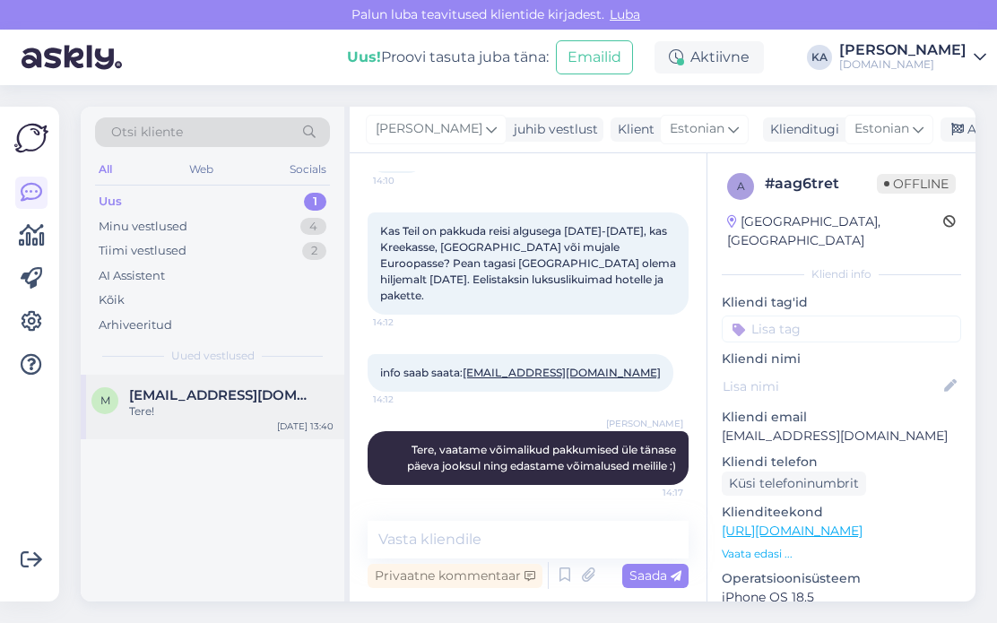
click at [249, 426] on div "m [EMAIL_ADDRESS][DOMAIN_NAME] Tere! [DATE] 13:40" at bounding box center [213, 407] width 264 height 65
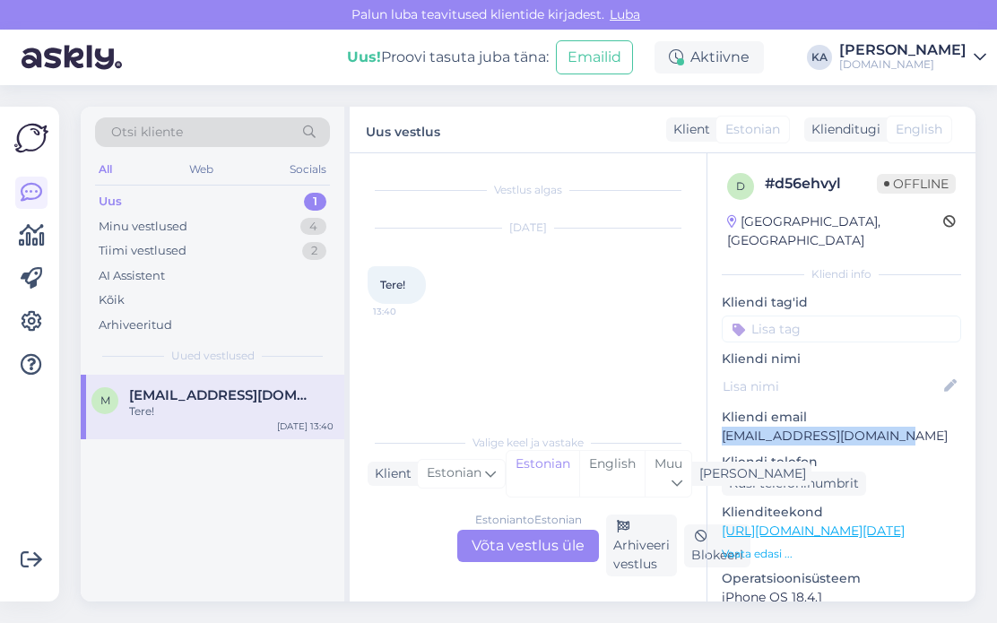
drag, startPoint x: 830, startPoint y: 414, endPoint x: 722, endPoint y: 413, distance: 107.6
click at [722, 427] on p "[EMAIL_ADDRESS][DOMAIN_NAME]" at bounding box center [841, 436] width 239 height 19
copy p "[EMAIL_ADDRESS][DOMAIN_NAME]"
click at [499, 545] on div "Estonian to Estonian Võta vestlus üle" at bounding box center [528, 546] width 142 height 32
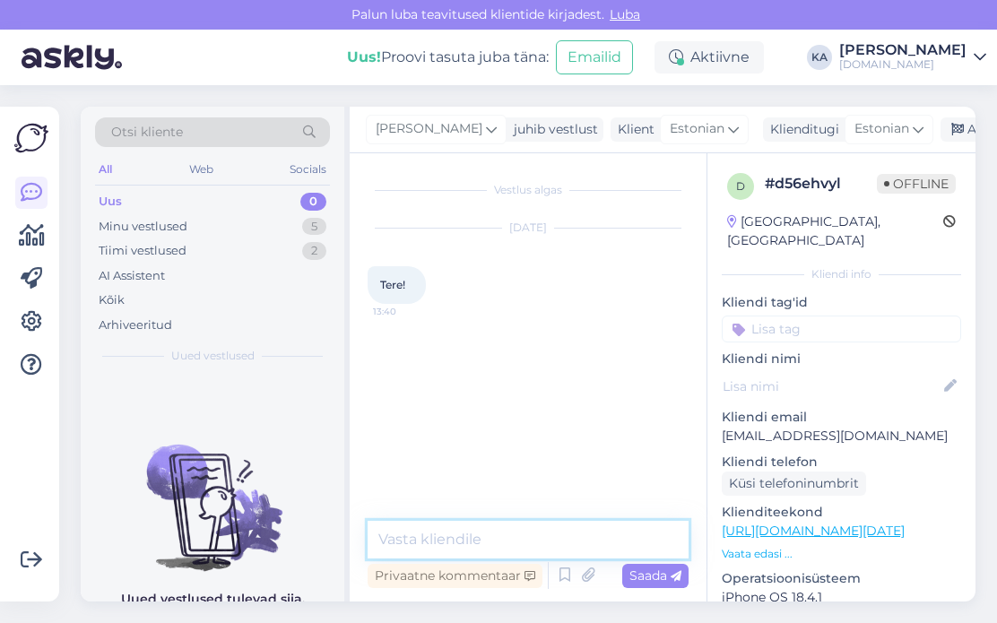
click at [444, 532] on textarea at bounding box center [528, 540] width 321 height 38
type textarea "Tere! :)"
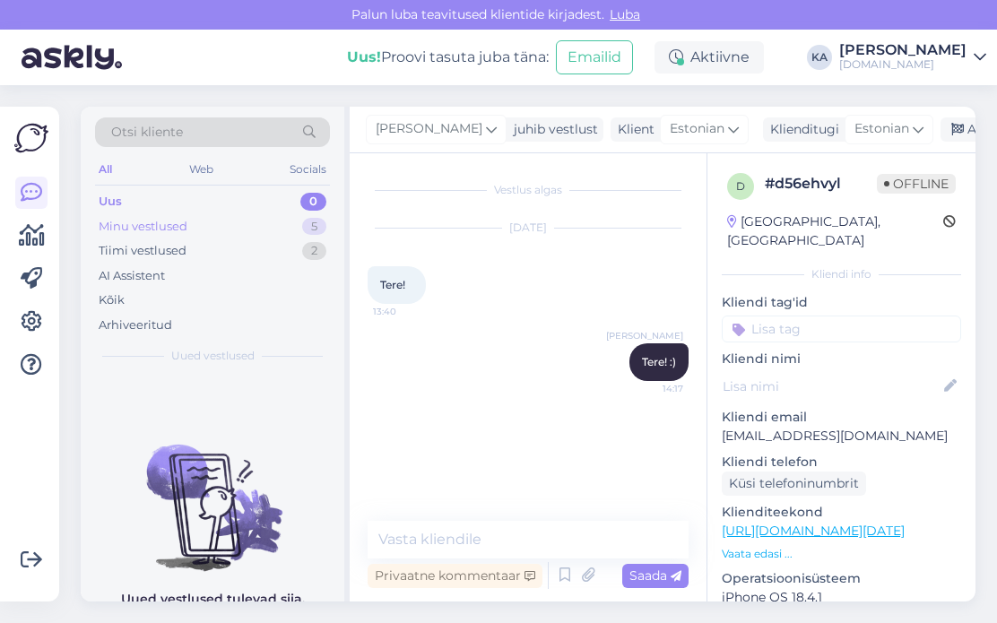
click at [178, 231] on div "Minu vestlused" at bounding box center [143, 227] width 89 height 18
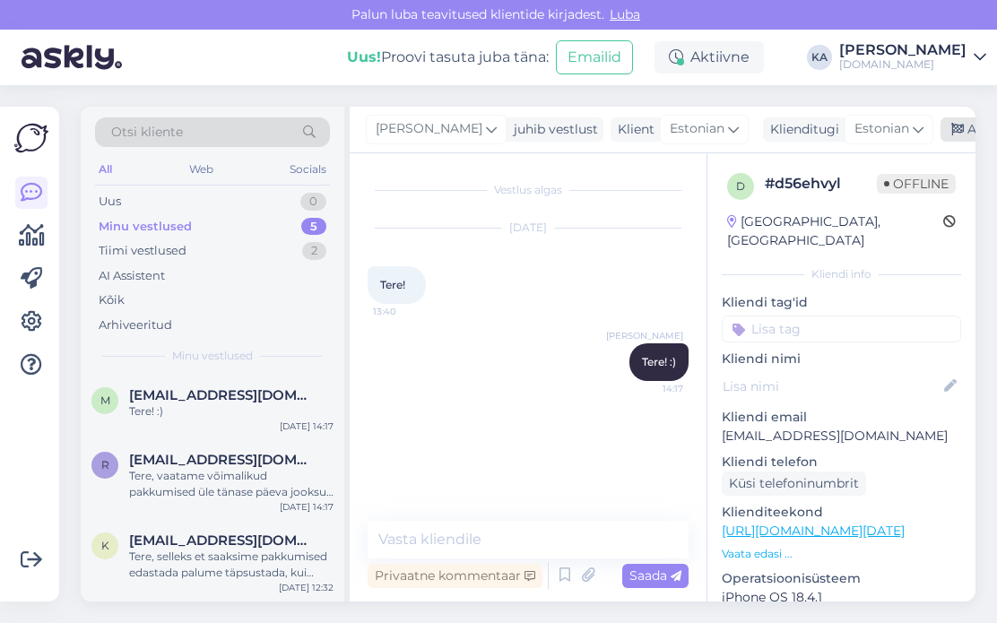
click at [947, 127] on div "Arhiveeri vestlus" at bounding box center [1010, 129] width 138 height 24
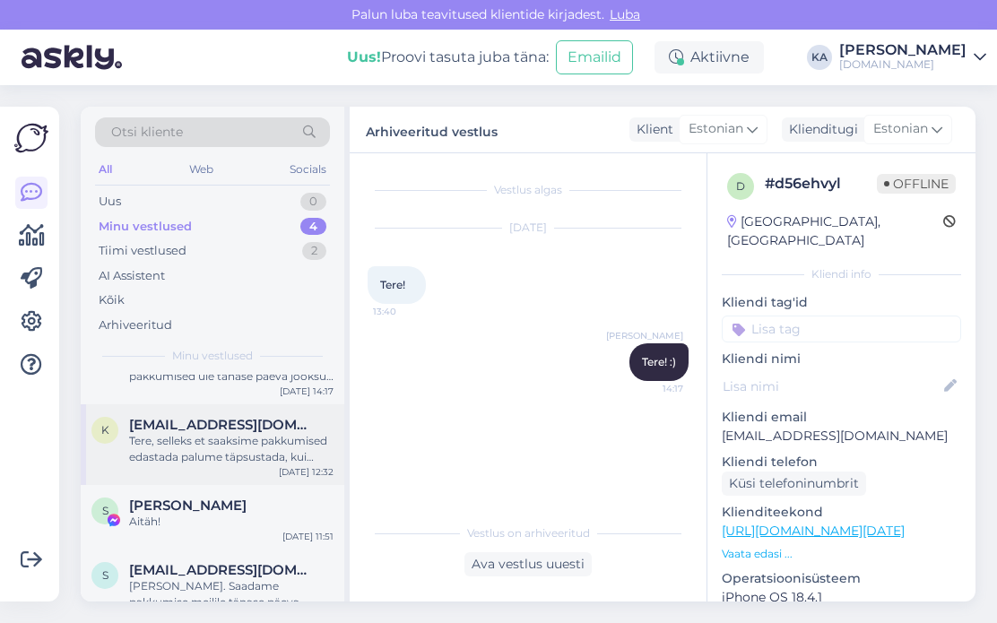
scroll to position [79, 0]
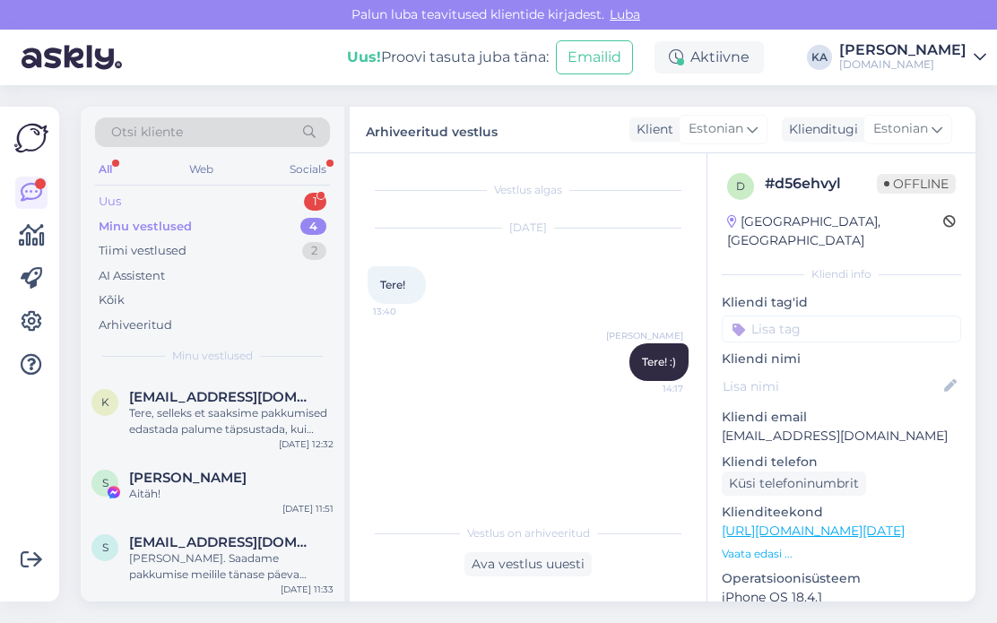
click at [130, 204] on div "Uus 1" at bounding box center [212, 201] width 235 height 25
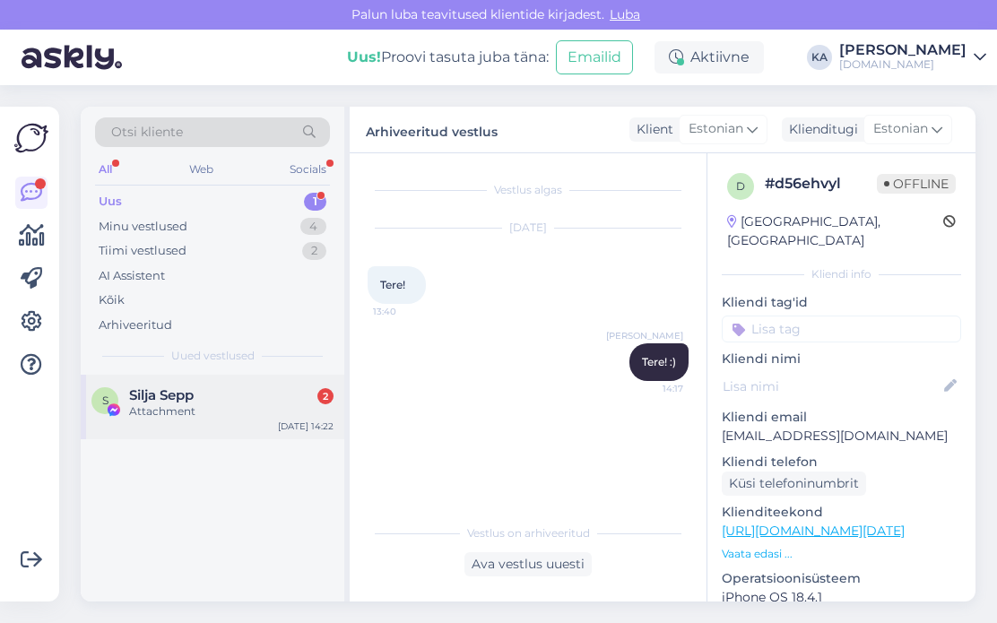
click at [172, 430] on div "S Silja Sepp 2 Attachment [DATE] 14:22" at bounding box center [213, 407] width 264 height 65
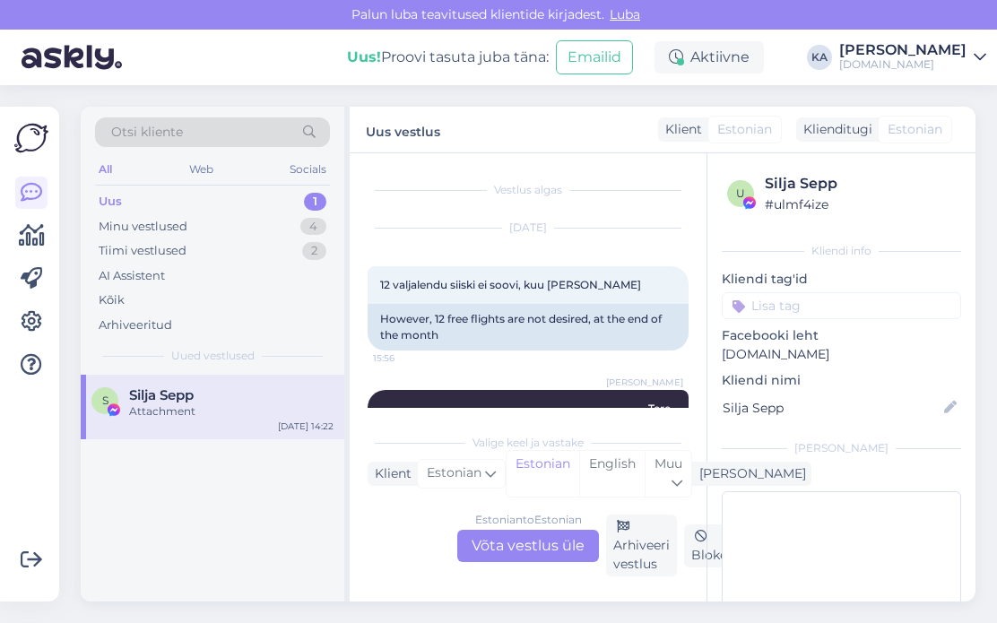
scroll to position [13493, 0]
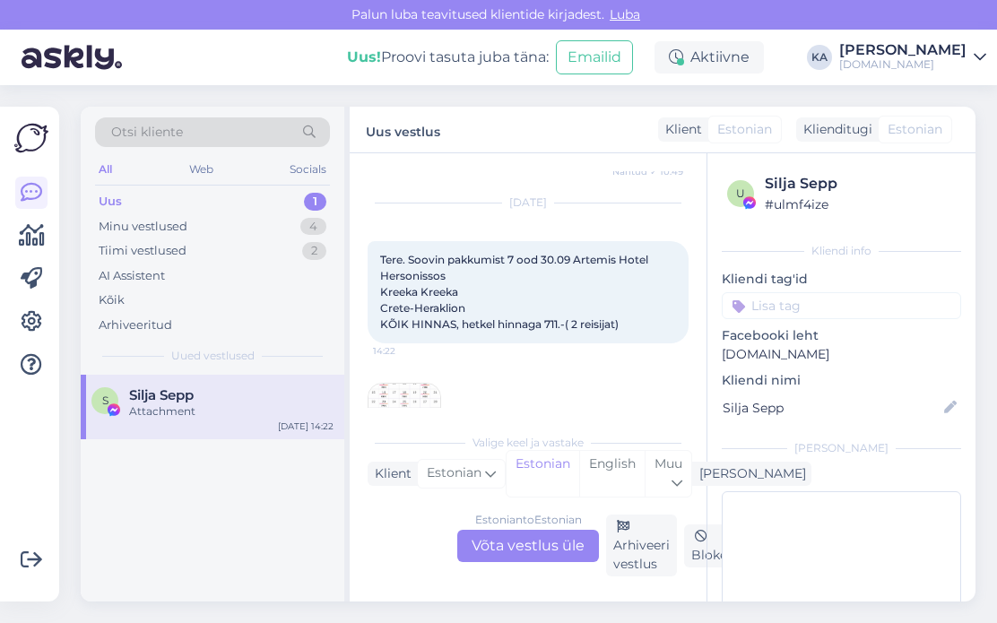
click at [384, 384] on img at bounding box center [405, 420] width 72 height 72
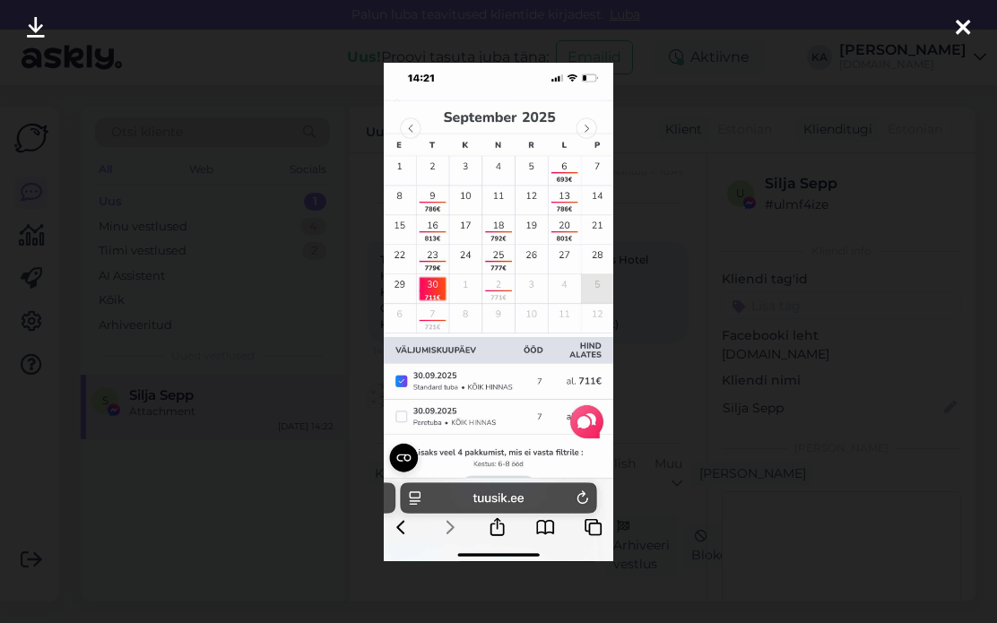
click at [787, 279] on div at bounding box center [498, 311] width 997 height 623
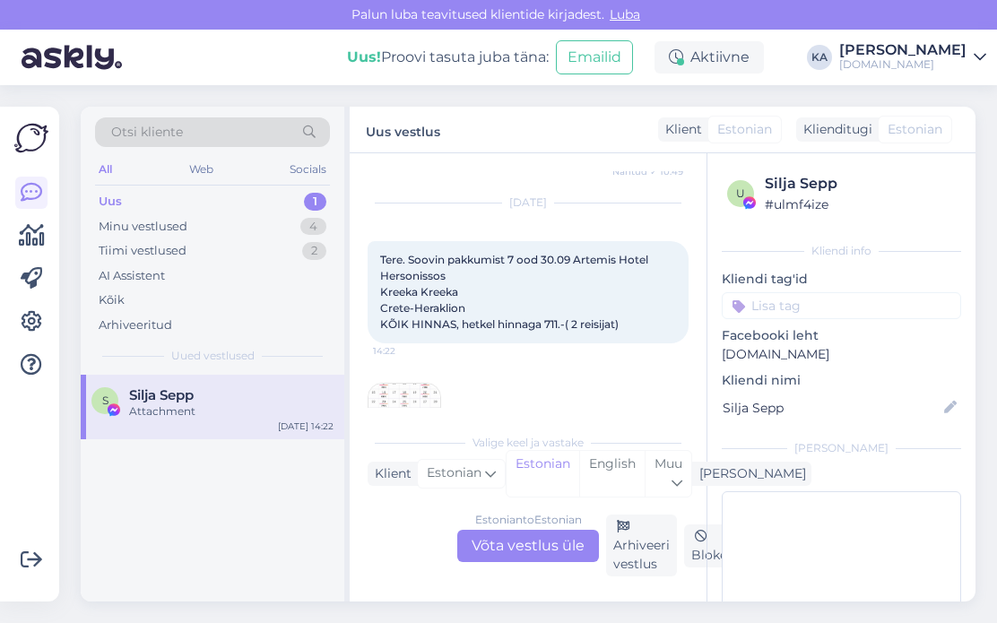
click at [416, 384] on img at bounding box center [405, 420] width 72 height 72
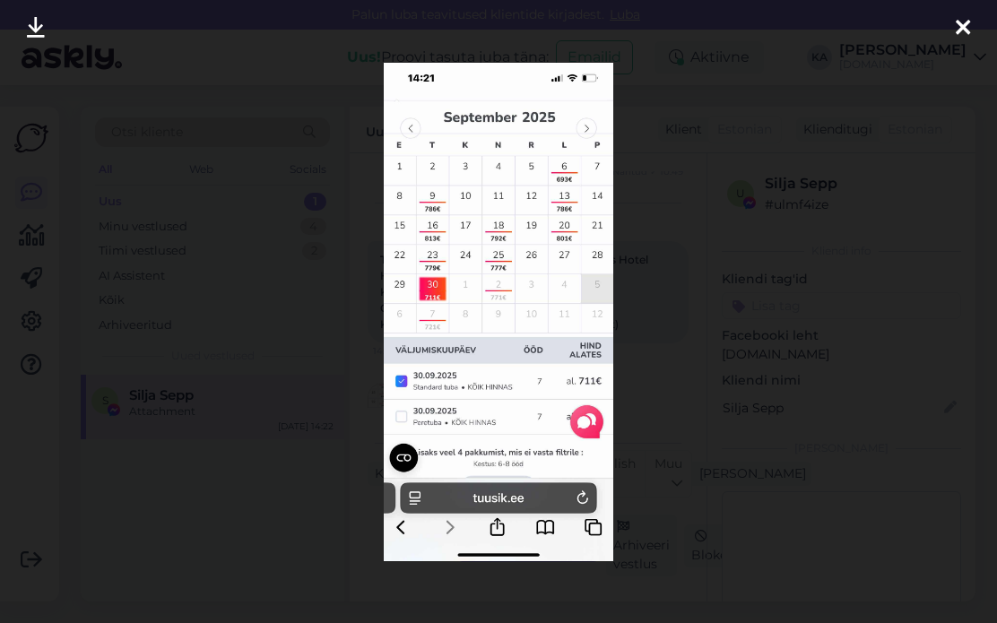
click at [870, 288] on div at bounding box center [498, 311] width 997 height 623
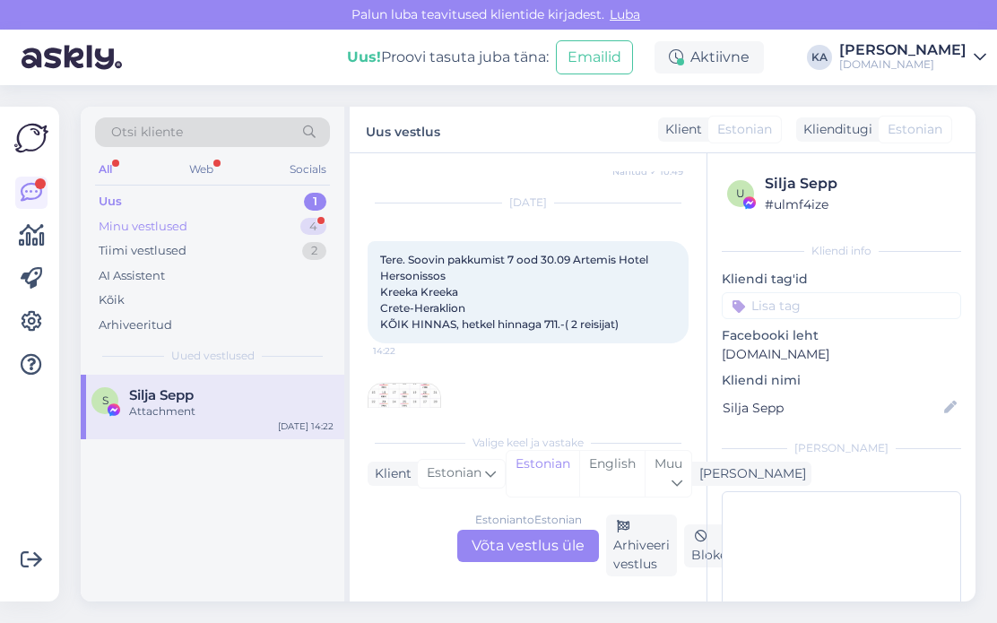
click at [208, 229] on div "Minu vestlused 4" at bounding box center [212, 226] width 235 height 25
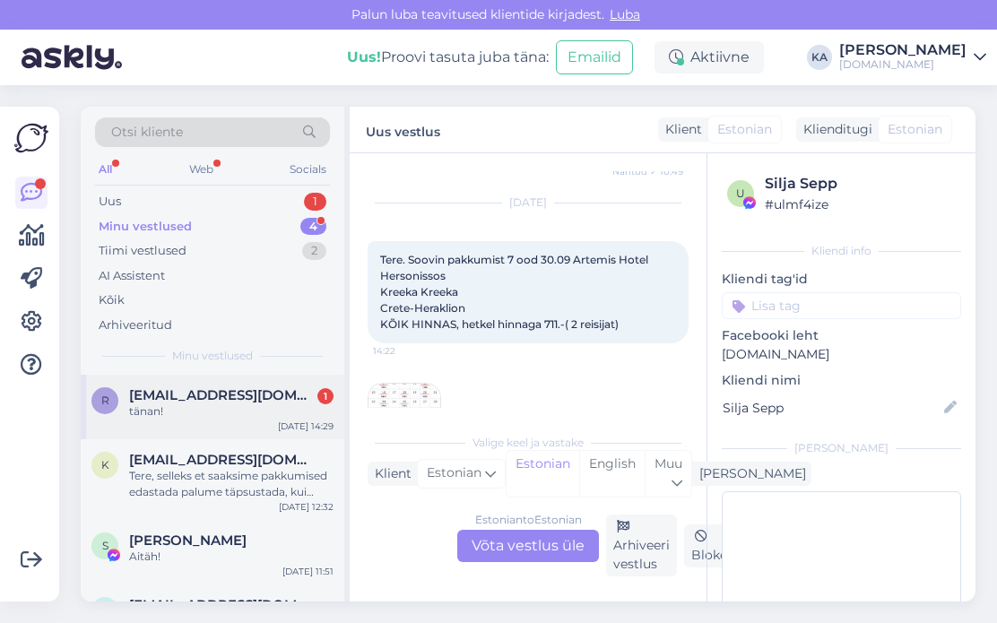
click at [239, 414] on div "tänan!" at bounding box center [231, 412] width 204 height 16
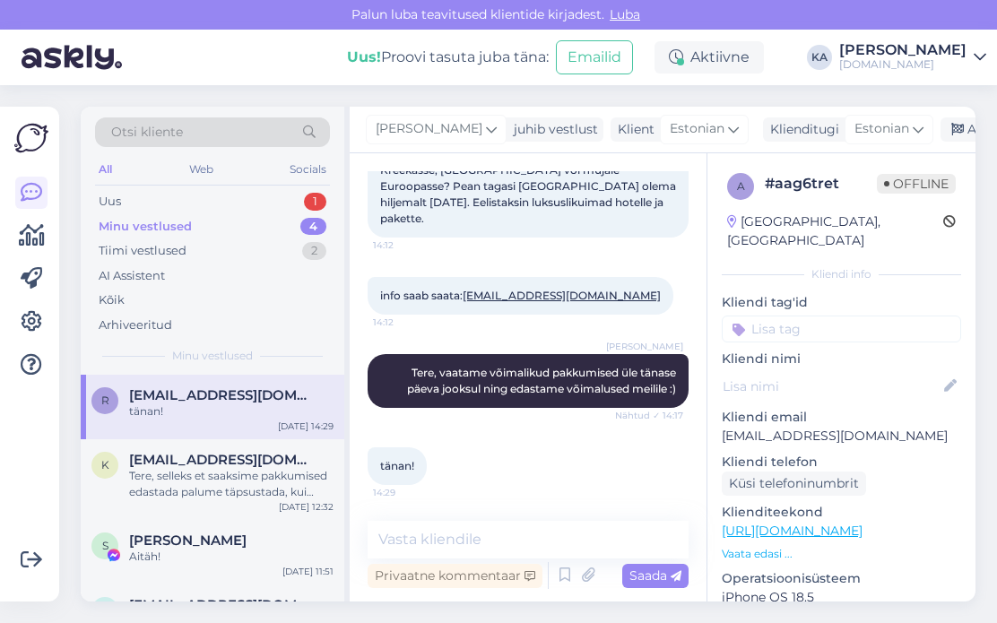
scroll to position [208, 0]
click at [137, 194] on div "Uus 1" at bounding box center [212, 201] width 235 height 25
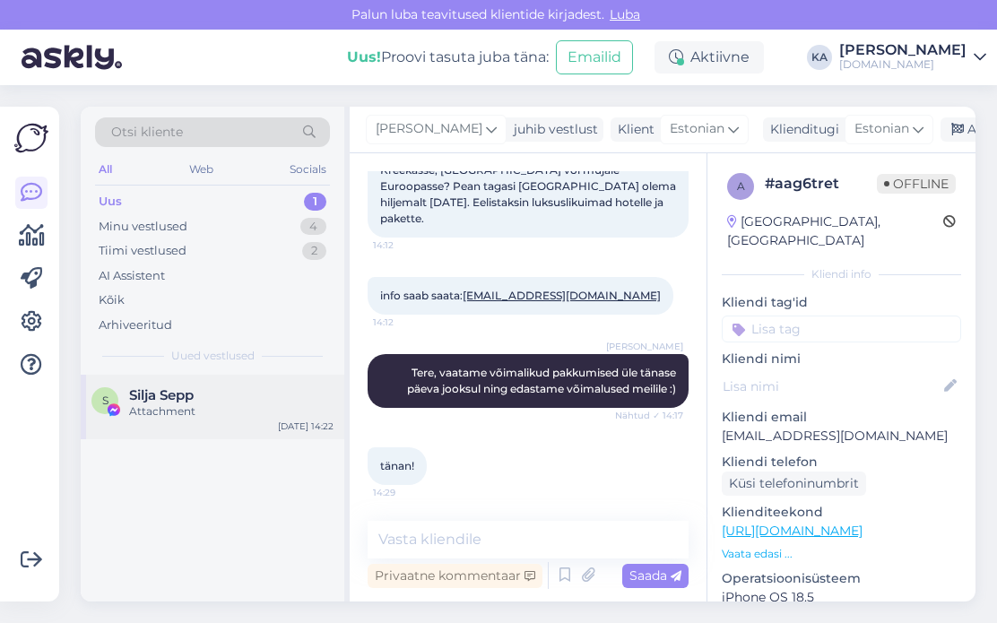
click at [176, 412] on div "Attachment" at bounding box center [231, 412] width 204 height 16
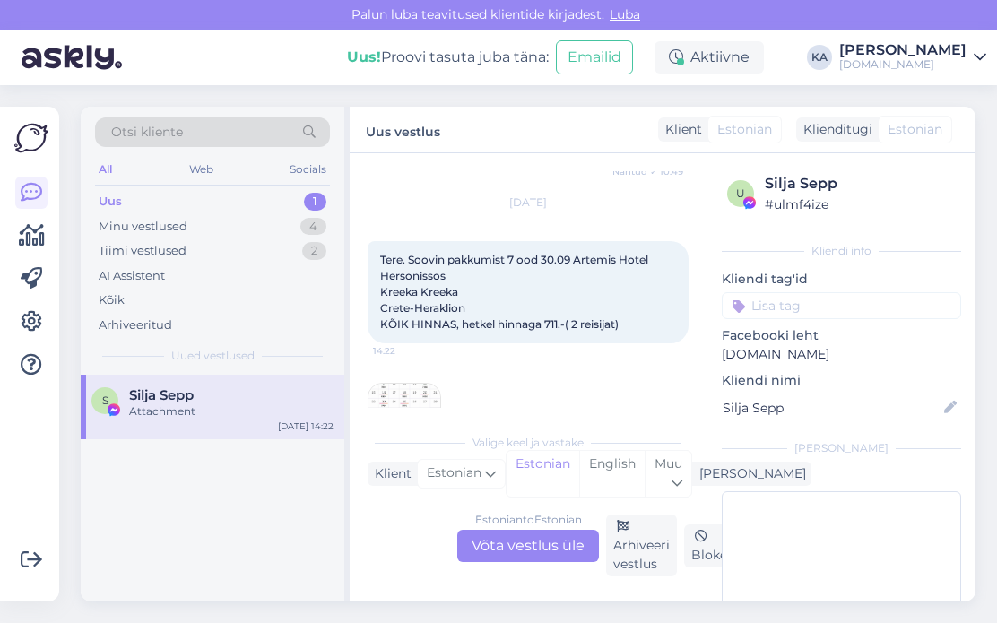
click at [493, 543] on div "Estonian to Estonian Võta vestlus üle" at bounding box center [528, 546] width 142 height 32
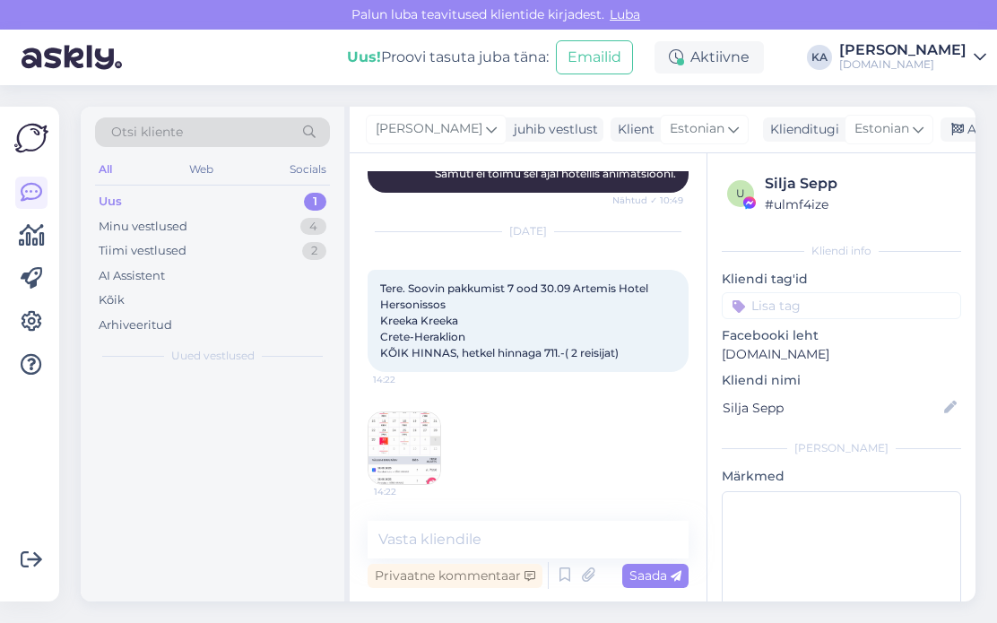
scroll to position [13396, 0]
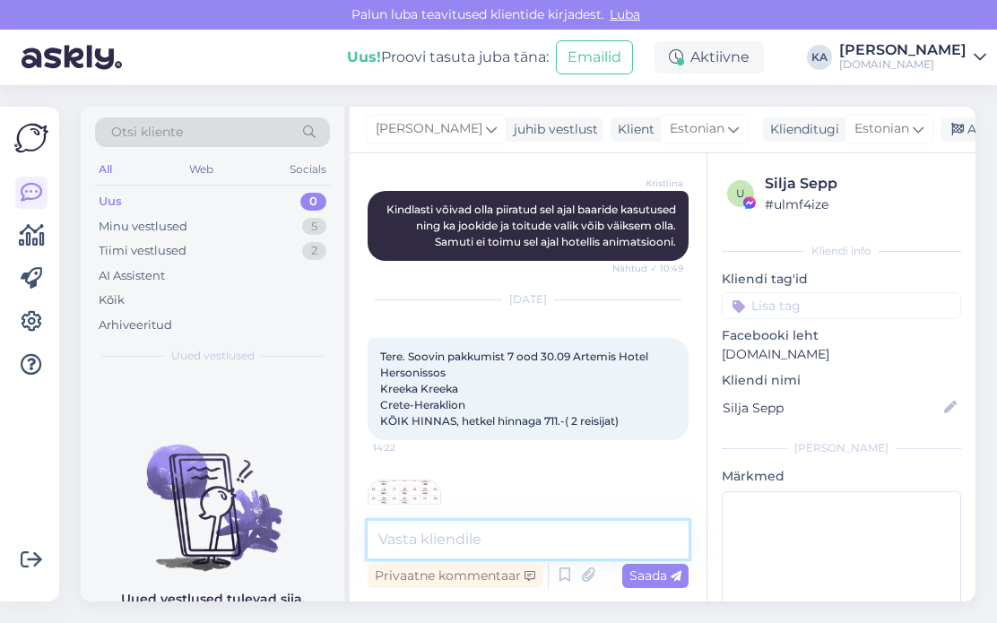
click at [427, 534] on textarea at bounding box center [528, 540] width 321 height 38
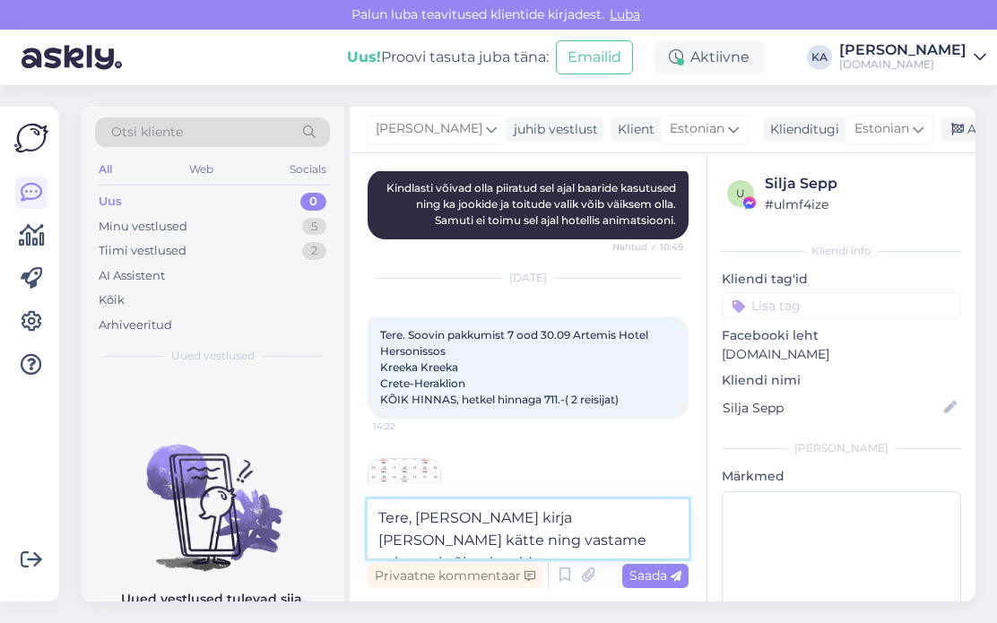
type textarea "Tere, [PERSON_NAME] kirja [PERSON_NAME] kätte ning vastame esimesel võimalusel …"
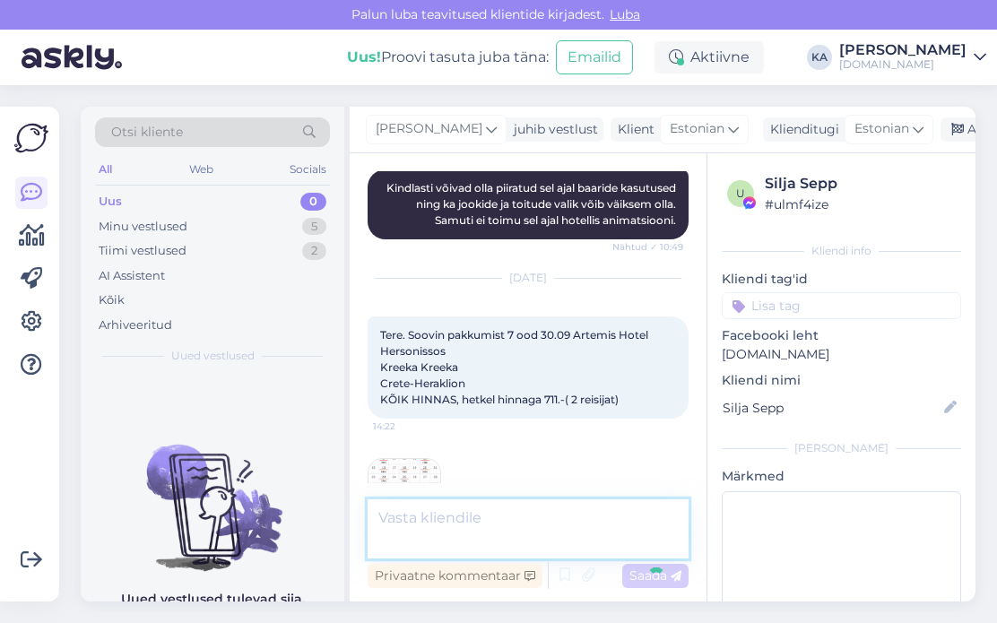
scroll to position [13490, 0]
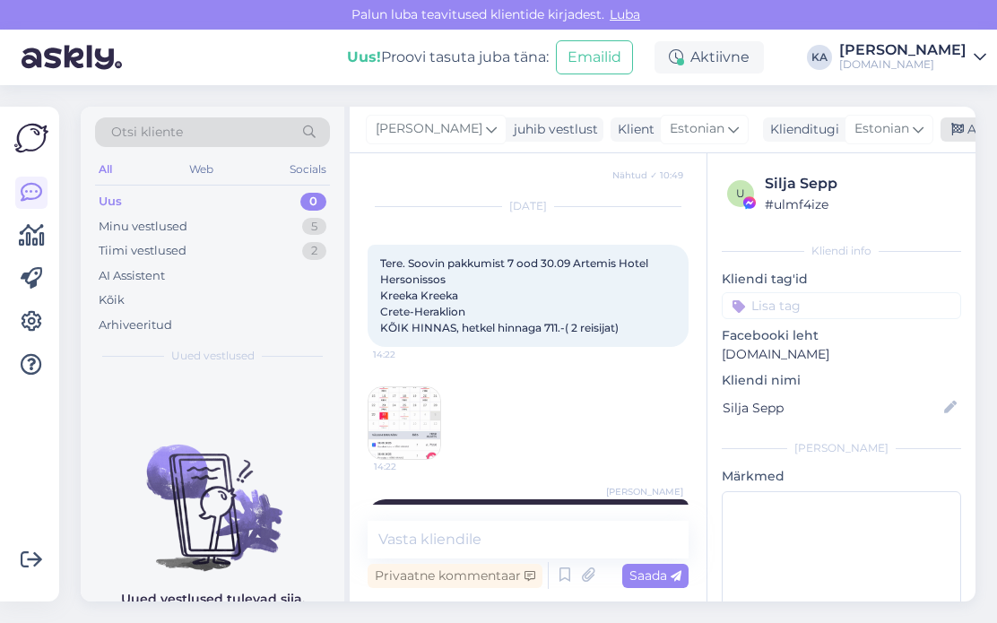
click at [952, 124] on icon at bounding box center [958, 130] width 13 height 13
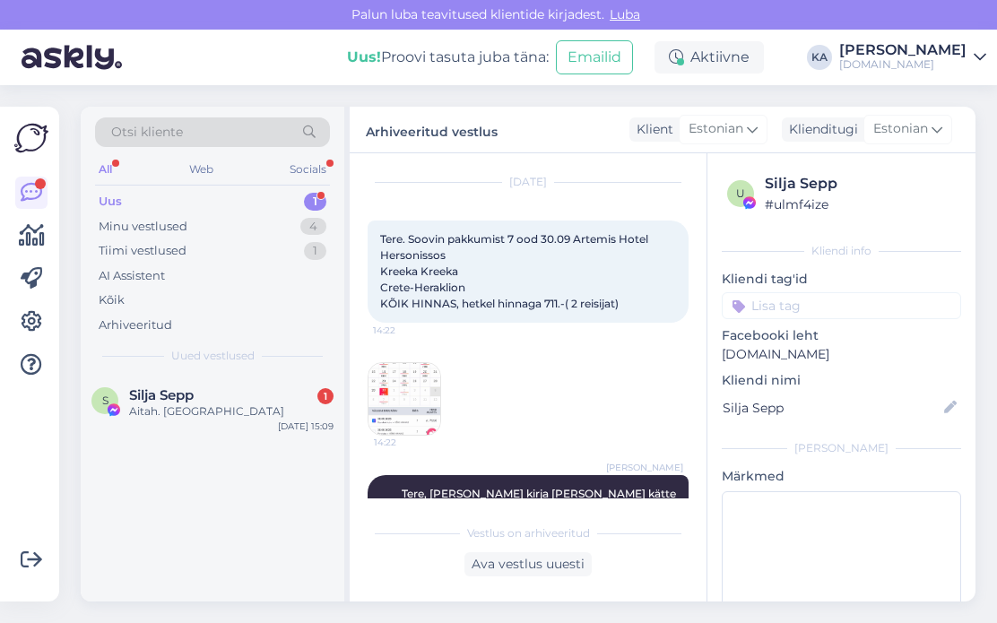
scroll to position [13483, 0]
